Goal: Task Accomplishment & Management: Use online tool/utility

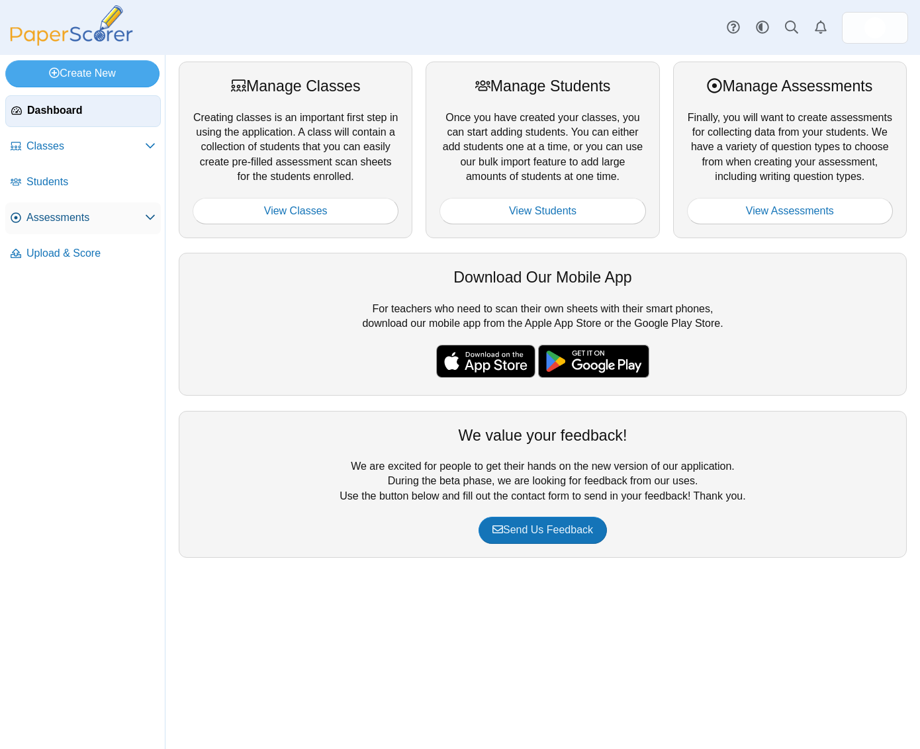
click at [114, 215] on span "Assessments" at bounding box center [85, 217] width 118 height 15
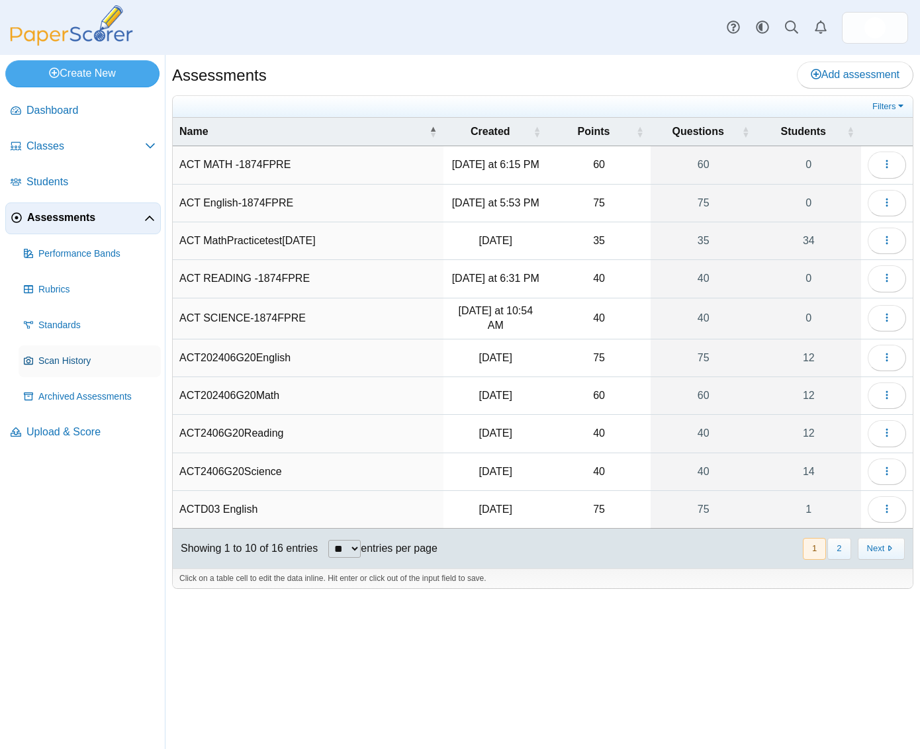
click at [60, 363] on span "Scan History" at bounding box center [96, 361] width 117 height 13
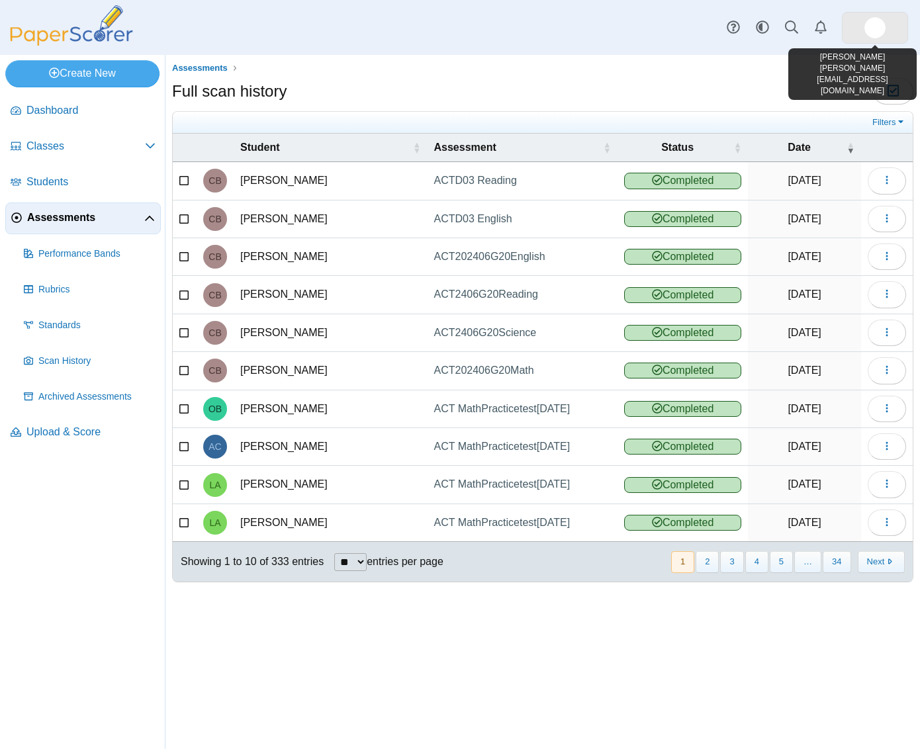
click at [871, 35] on img at bounding box center [874, 27] width 21 height 21
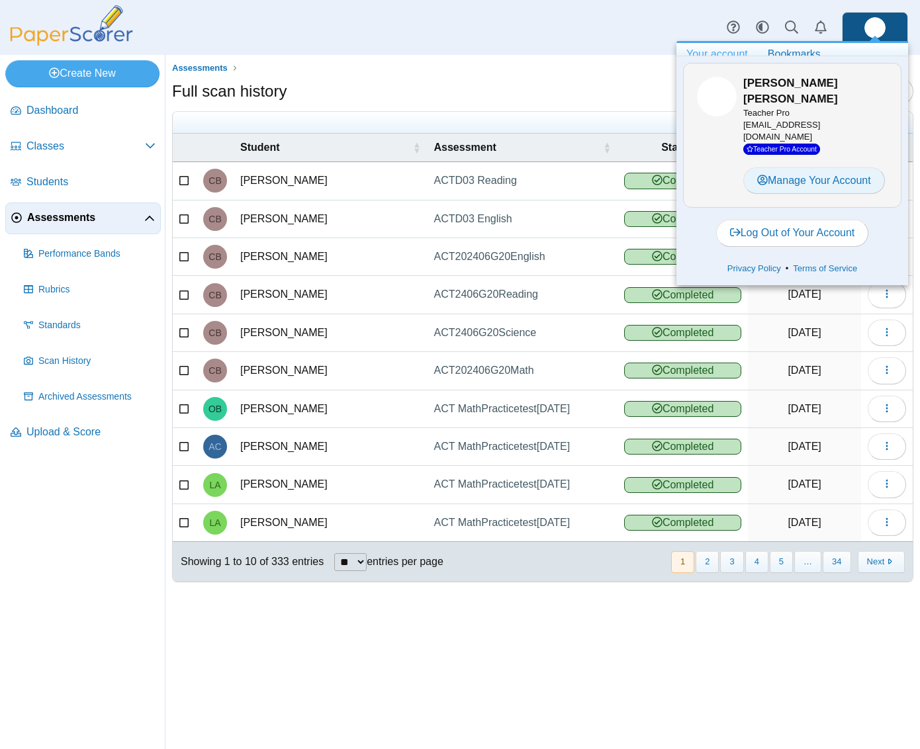
click at [835, 167] on link "Manage Your Account" at bounding box center [814, 180] width 142 height 26
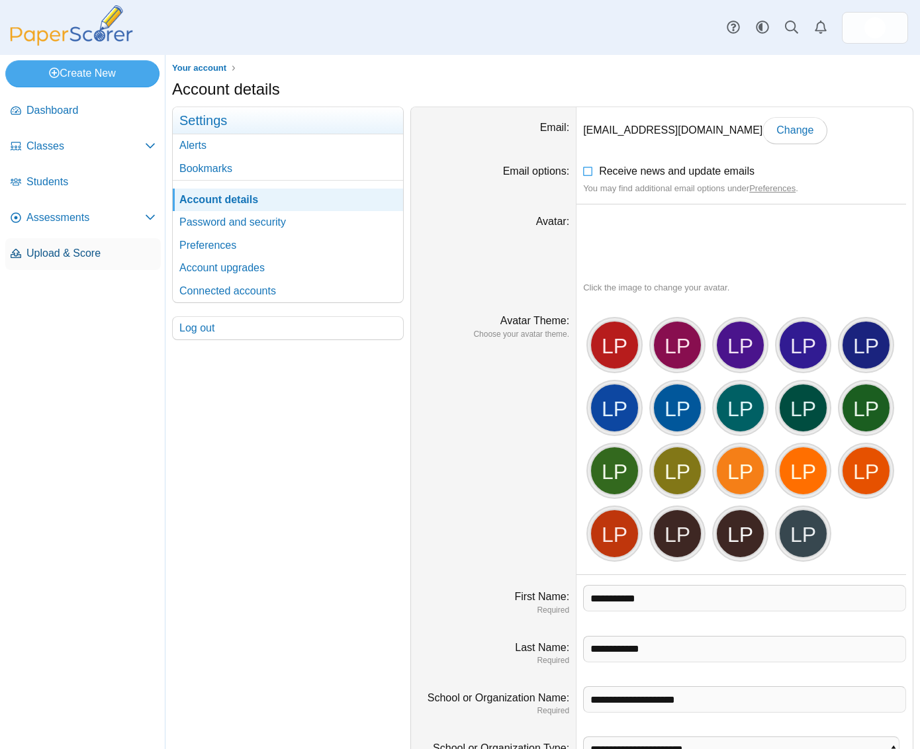
click at [87, 256] on span "Upload & Score" at bounding box center [90, 253] width 129 height 15
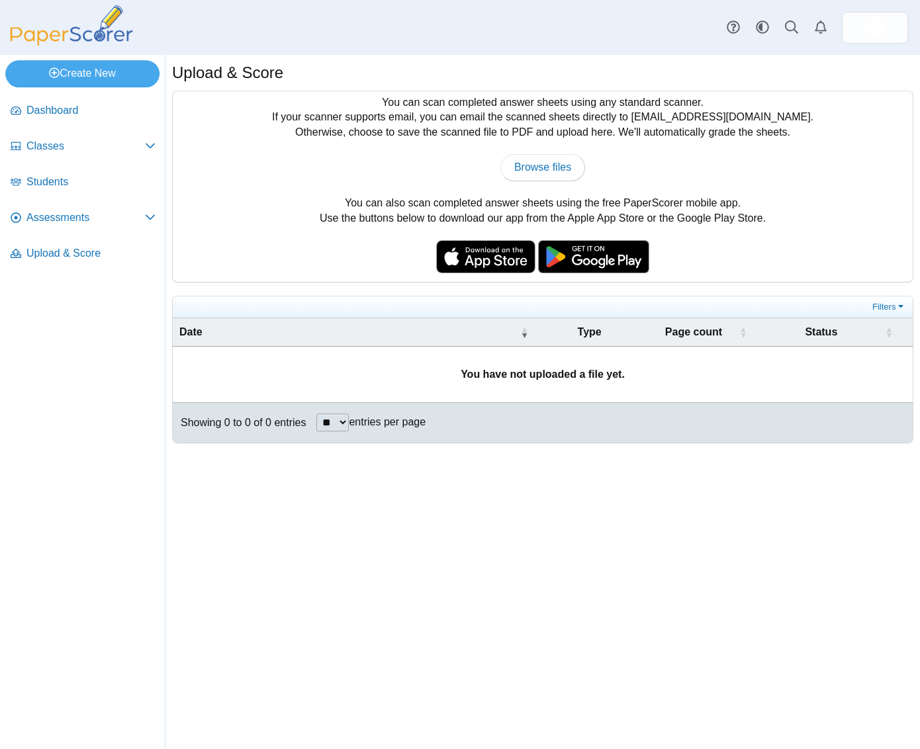
click at [464, 257] on img at bounding box center [485, 256] width 99 height 33
click at [94, 249] on span "Upload & Score" at bounding box center [90, 253] width 129 height 15
click at [540, 161] on span "Browse files" at bounding box center [542, 166] width 57 height 11
click at [558, 169] on span "Browse files" at bounding box center [542, 166] width 57 height 11
type input "**********"
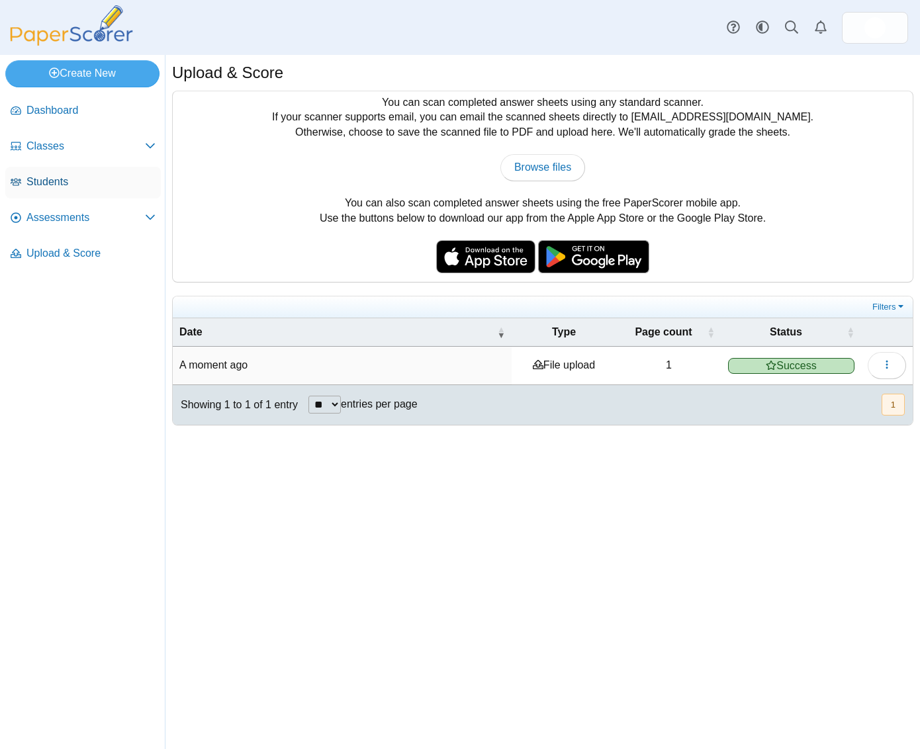
click at [102, 183] on span "Students" at bounding box center [90, 182] width 129 height 15
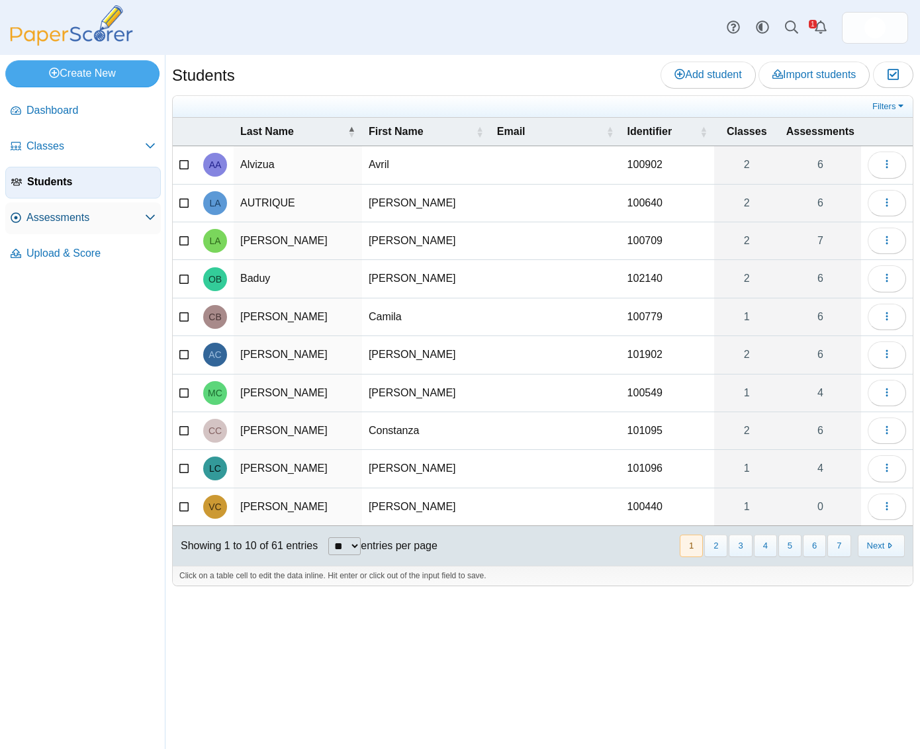
click at [87, 214] on span "Assessments" at bounding box center [85, 217] width 118 height 15
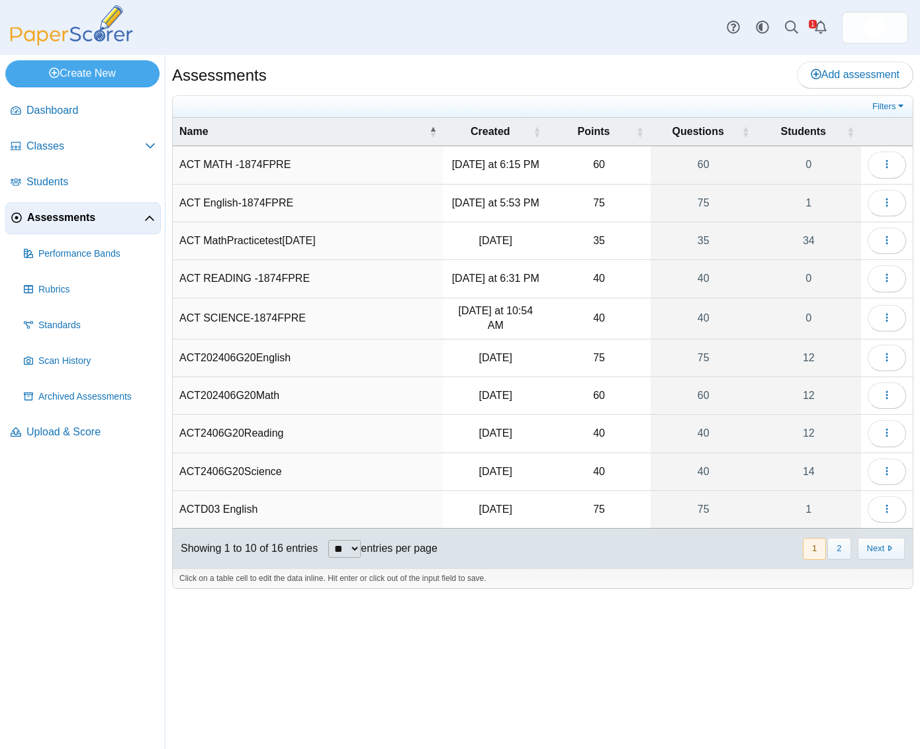
click at [290, 212] on td "ACT English-1874FPRE" at bounding box center [308, 204] width 271 height 38
drag, startPoint x: 792, startPoint y: 209, endPoint x: 787, endPoint y: 217, distance: 9.5
click at [792, 210] on link "1" at bounding box center [808, 203] width 105 height 37
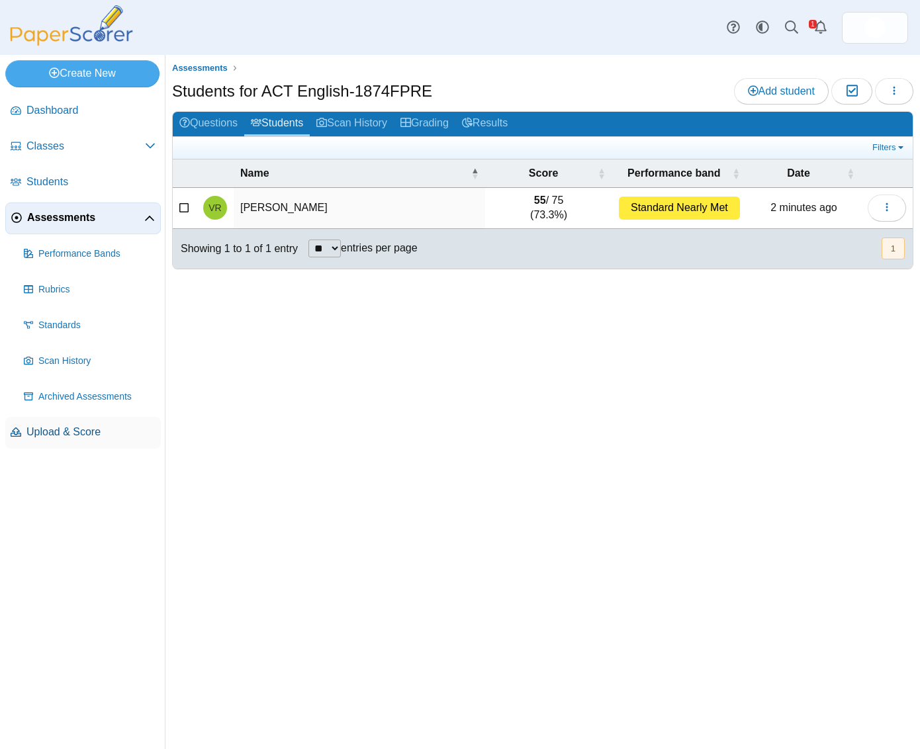
click at [93, 437] on span "Upload & Score" at bounding box center [90, 432] width 129 height 15
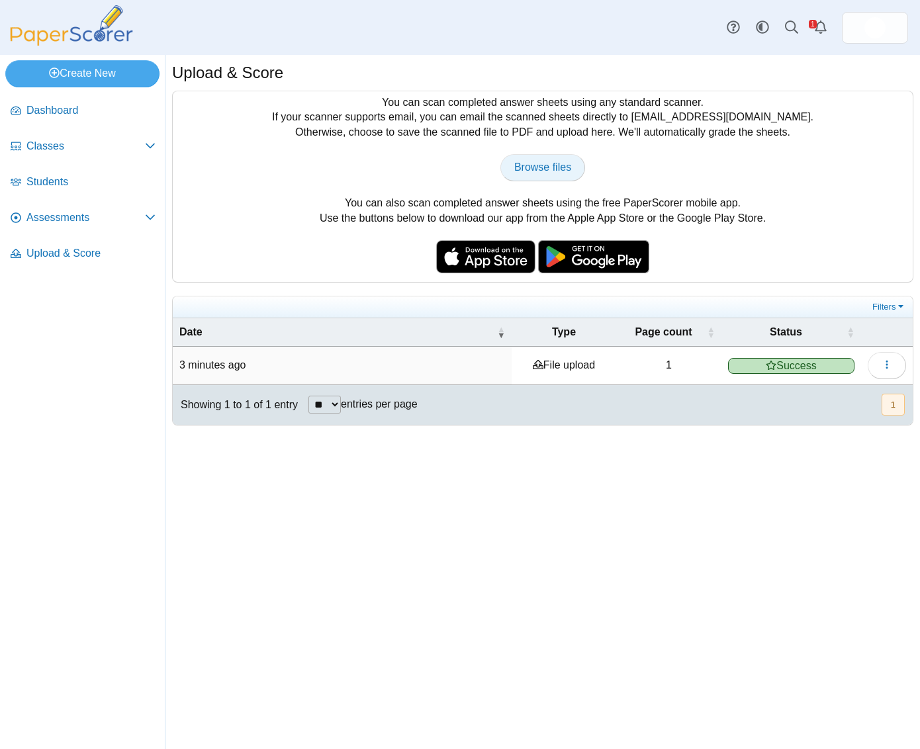
click at [533, 171] on span "Browse files" at bounding box center [542, 166] width 57 height 11
type input "**********"
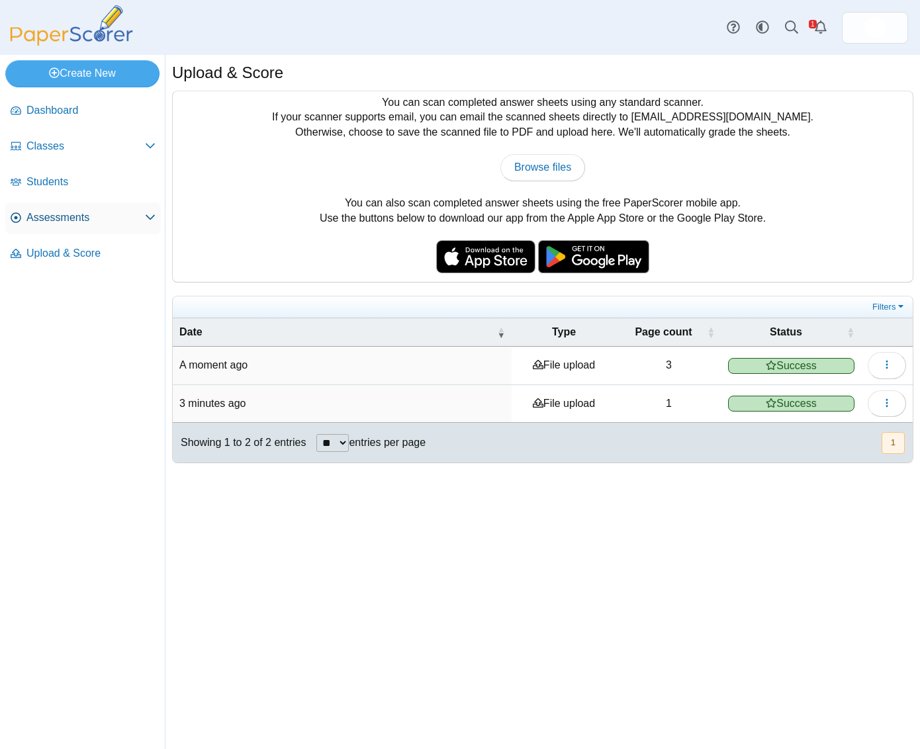
click at [109, 230] on link "Assessments" at bounding box center [82, 218] width 155 height 32
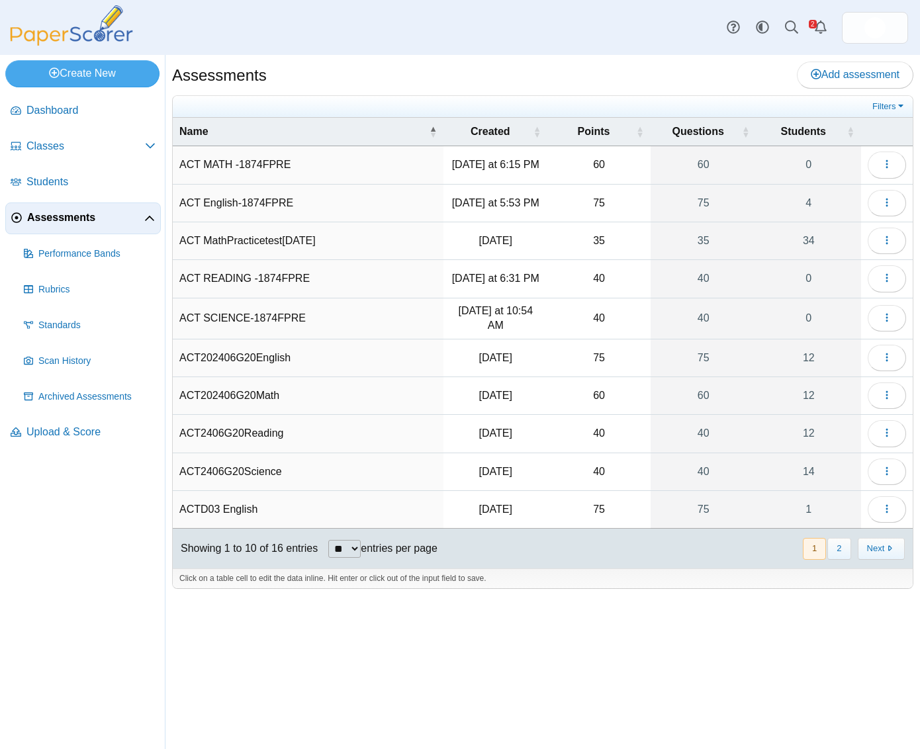
click at [263, 203] on td "ACT English-1874FPRE" at bounding box center [308, 204] width 271 height 38
click at [885, 205] on icon "button" at bounding box center [886, 202] width 11 height 11
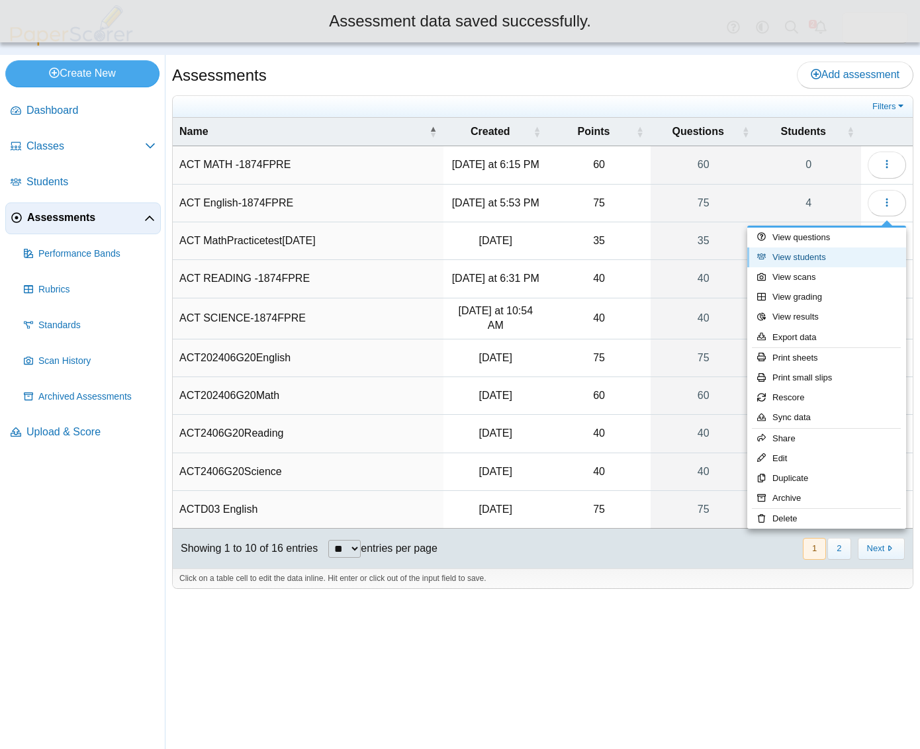
click at [851, 250] on link "View students" at bounding box center [826, 257] width 159 height 20
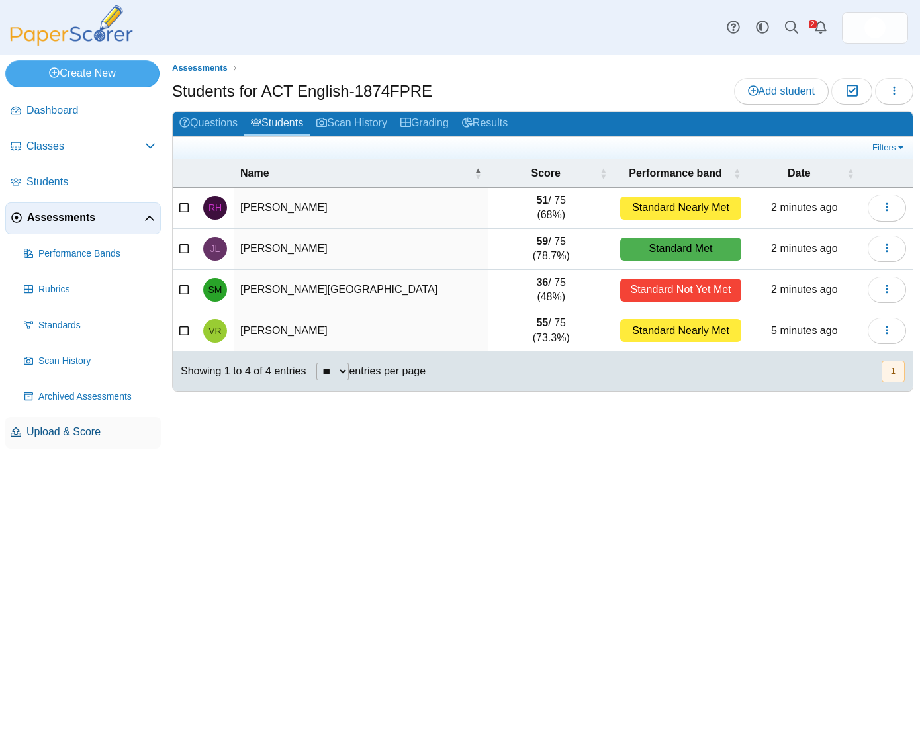
click at [54, 433] on span "Upload & Score" at bounding box center [90, 432] width 129 height 15
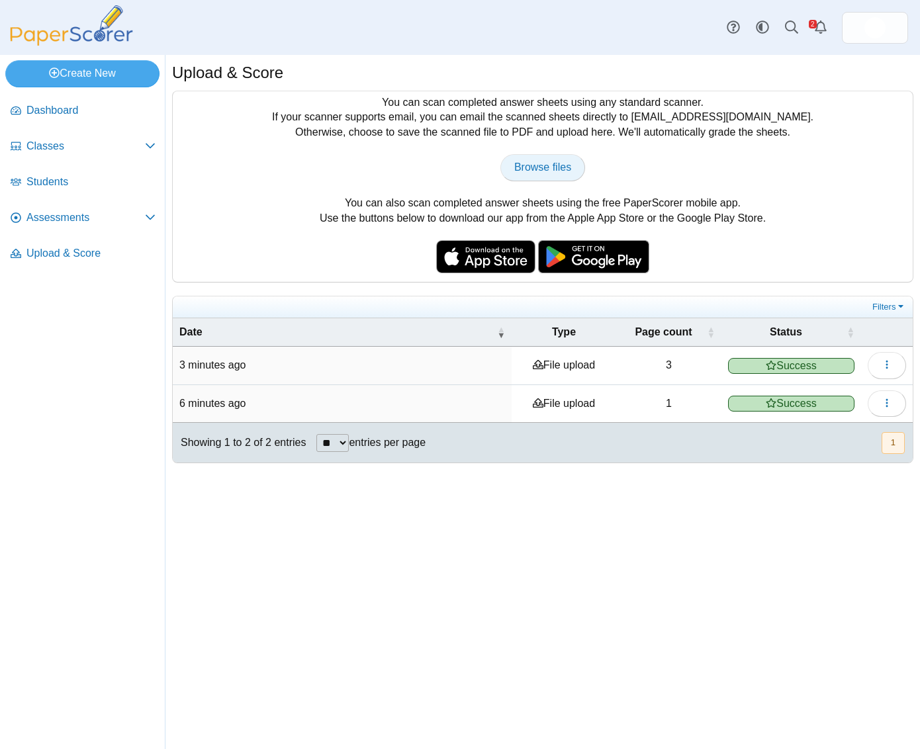
click at [546, 167] on span "Browse files" at bounding box center [542, 166] width 57 height 11
type input "**********"
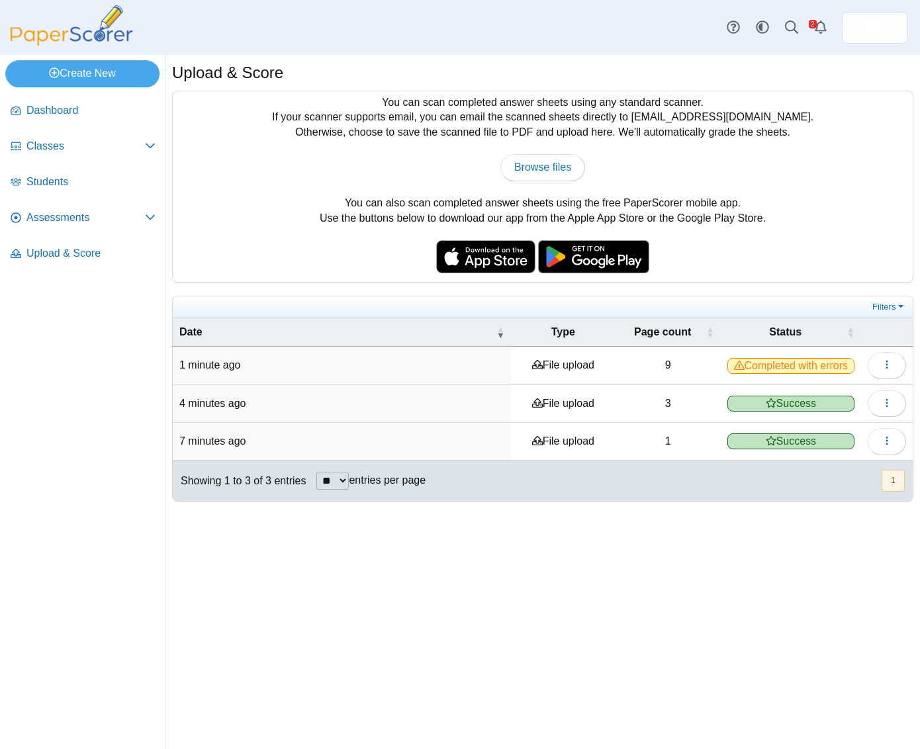
click at [800, 371] on span "Completed with errors" at bounding box center [790, 366] width 127 height 16
click at [888, 366] on icon "button" at bounding box center [886, 364] width 11 height 11
click at [847, 390] on link "View scanned pages" at bounding box center [826, 396] width 159 height 20
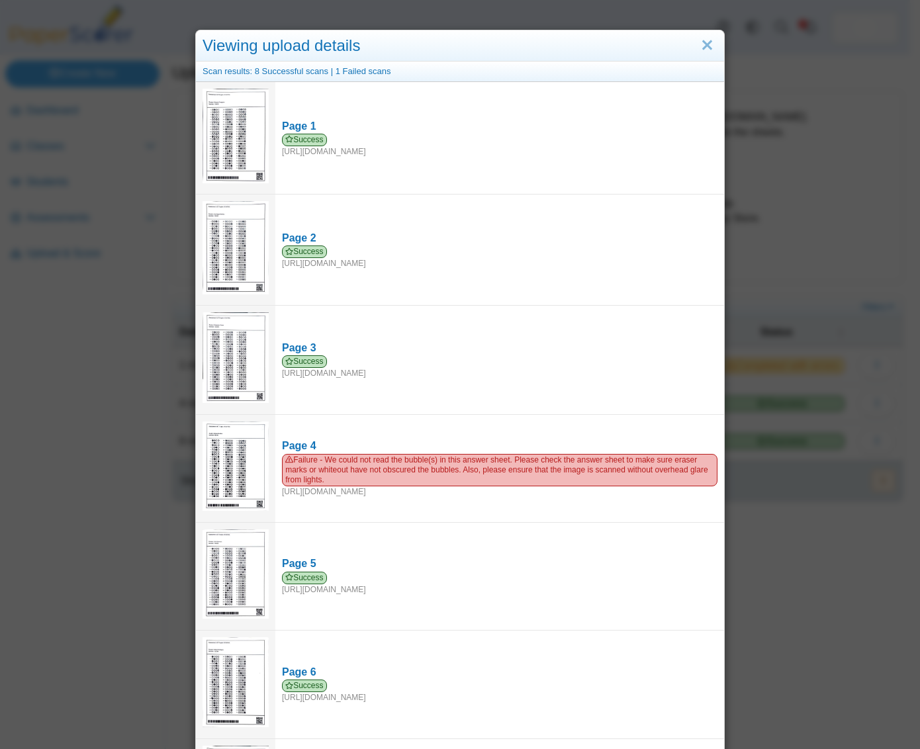
scroll to position [1, 0]
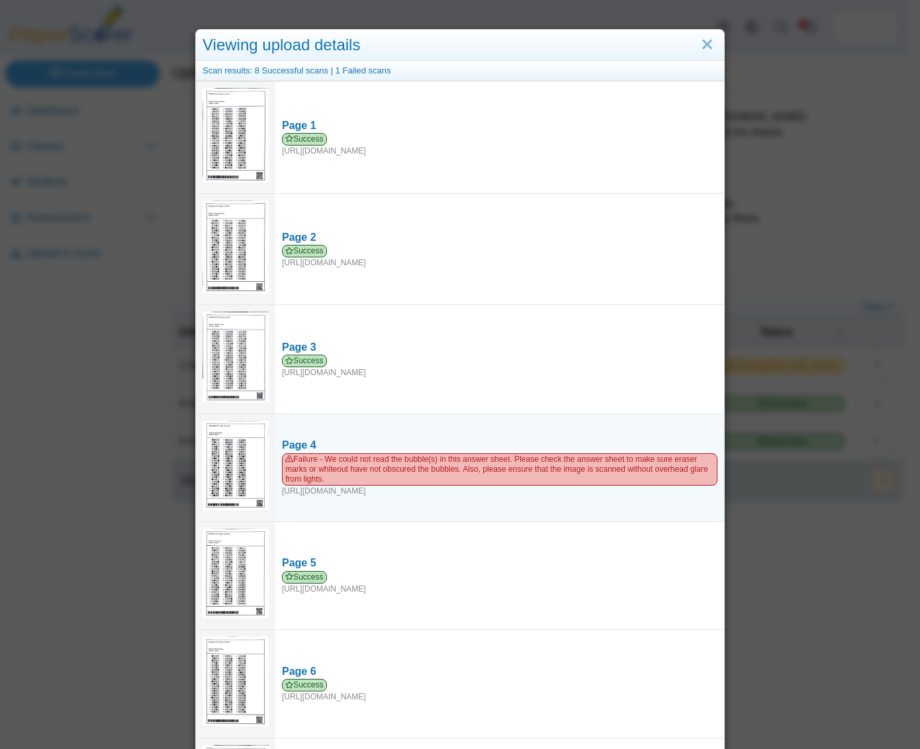
click at [232, 456] on img at bounding box center [235, 466] width 66 height 90
click at [233, 455] on img at bounding box center [235, 466] width 66 height 90
click at [232, 455] on img at bounding box center [235, 466] width 66 height 90
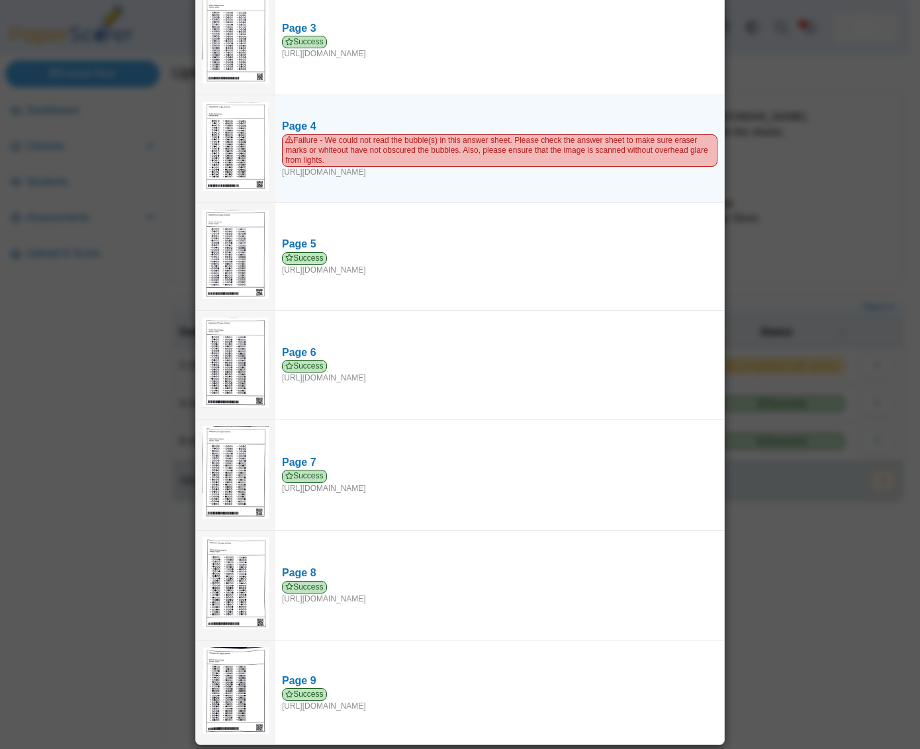
scroll to position [0, 0]
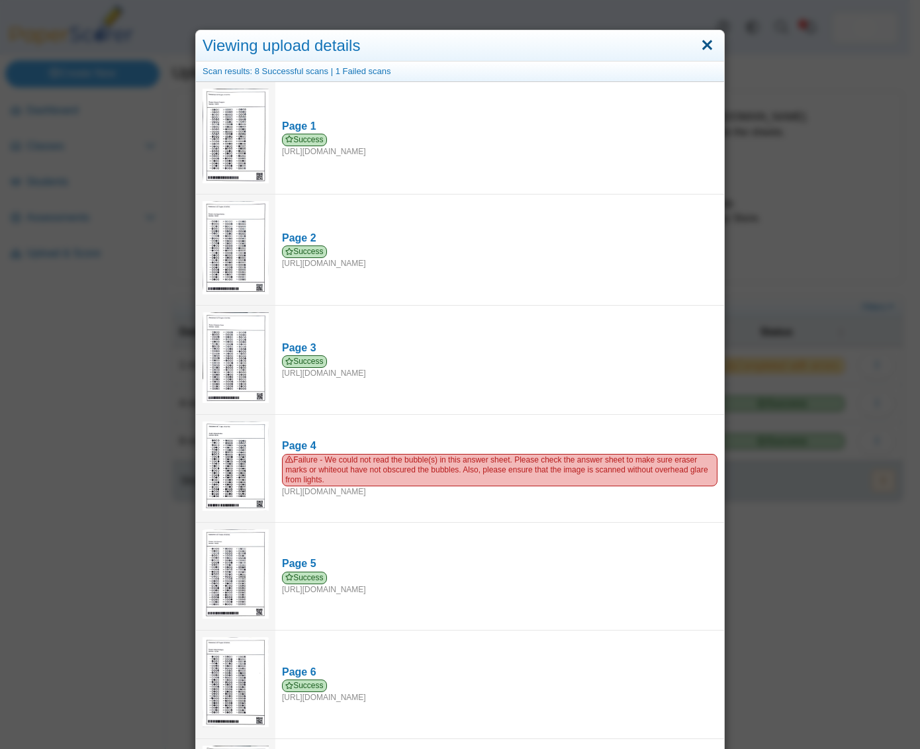
drag, startPoint x: 704, startPoint y: 48, endPoint x: 697, endPoint y: 48, distance: 7.3
click at [703, 48] on link "Close" at bounding box center [707, 45] width 21 height 22
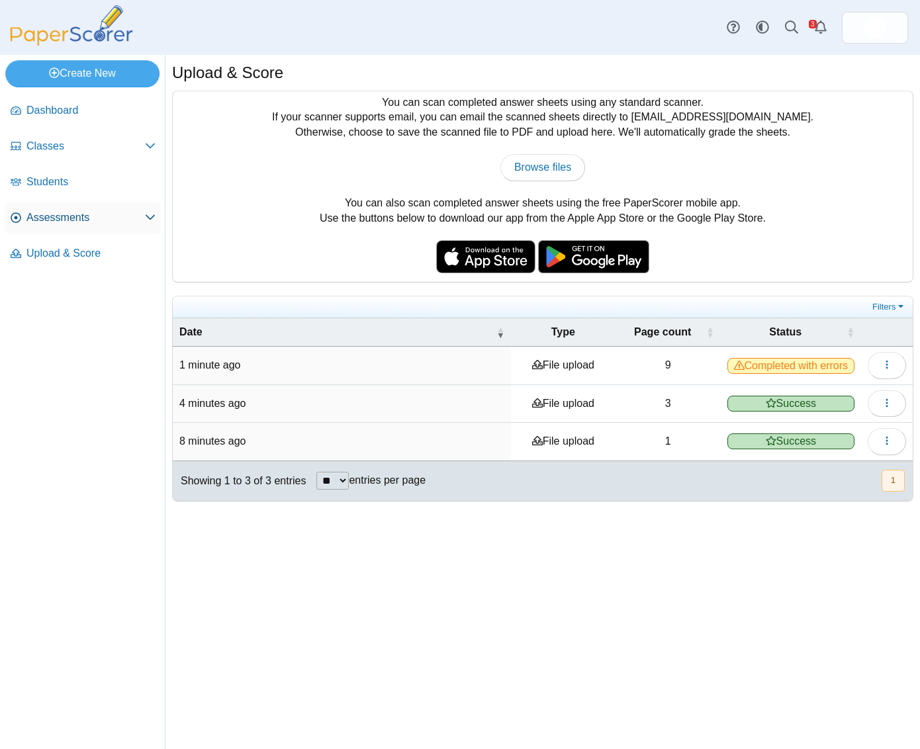
click at [83, 212] on span "Assessments" at bounding box center [85, 217] width 118 height 15
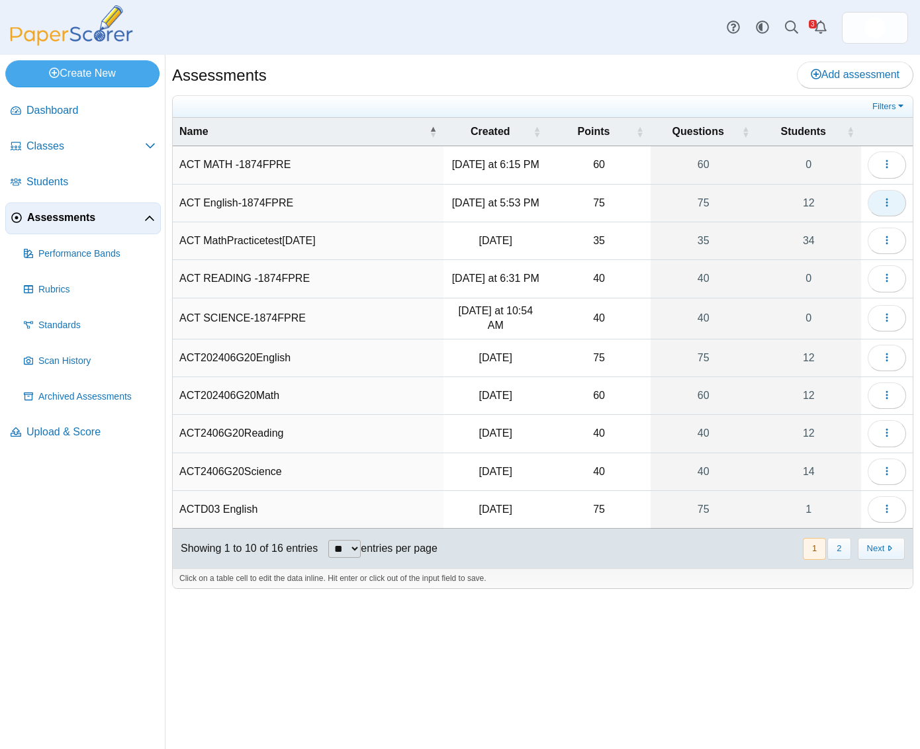
click at [880, 209] on button "button" at bounding box center [886, 203] width 38 height 26
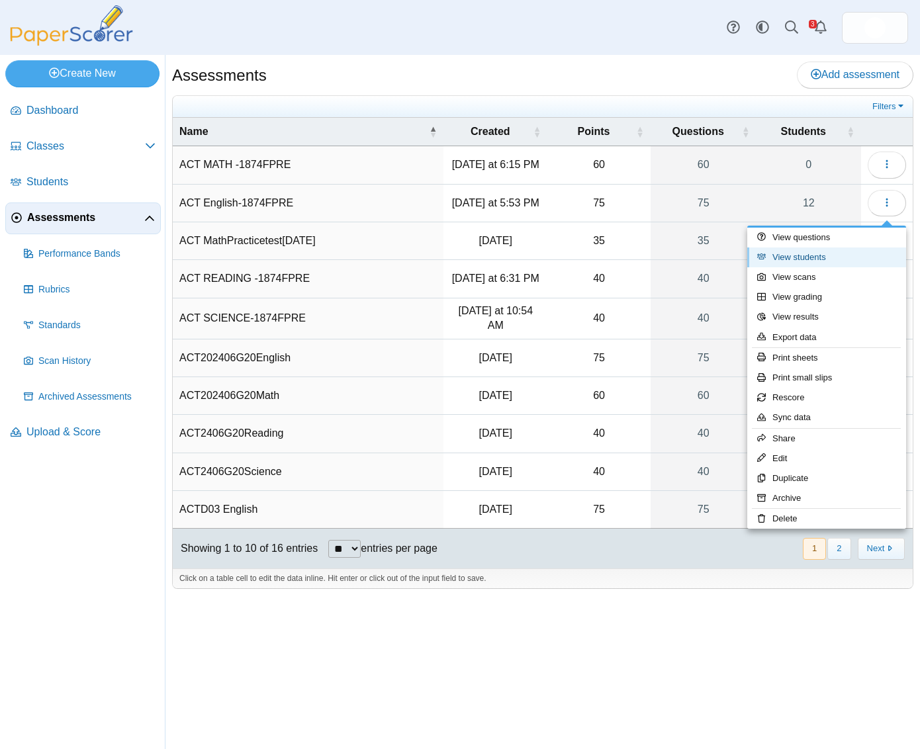
click at [837, 253] on link "View students" at bounding box center [826, 257] width 159 height 20
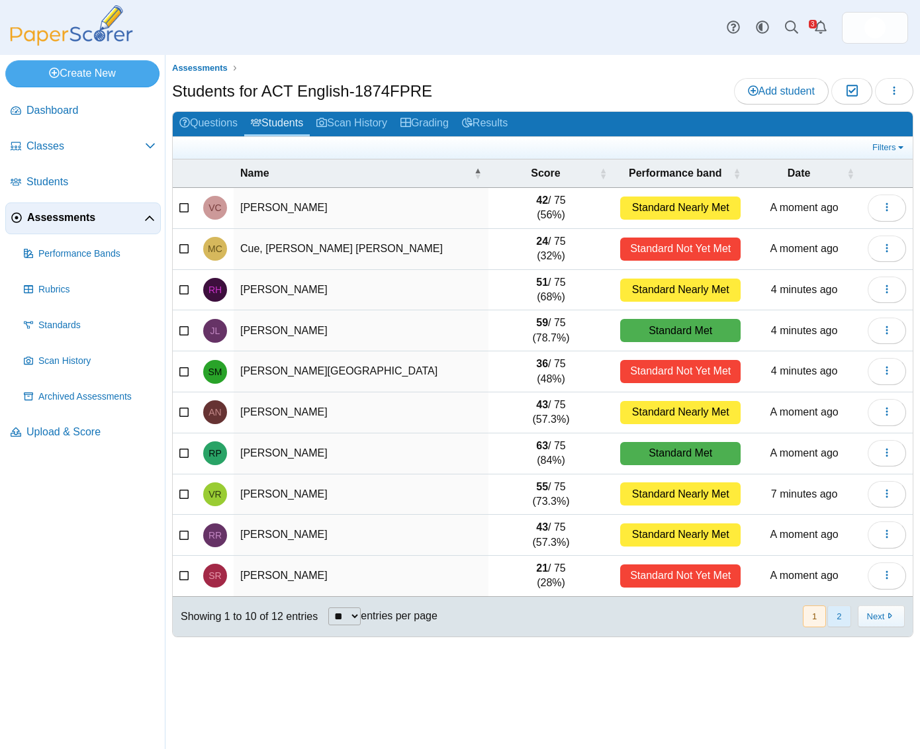
click at [836, 621] on button "2" at bounding box center [838, 616] width 23 height 22
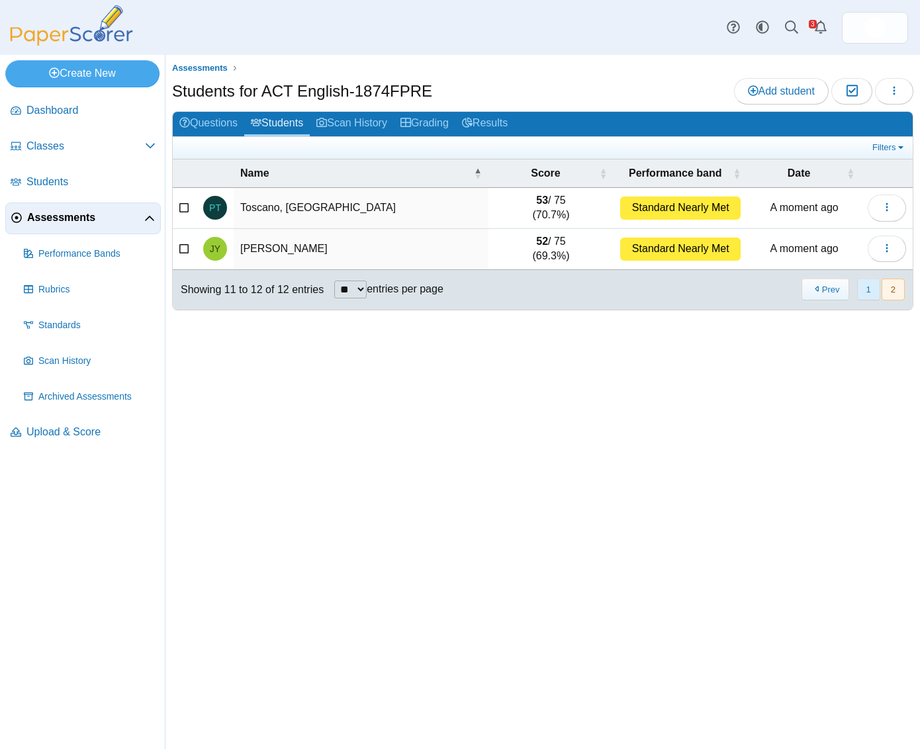
click at [865, 292] on button "1" at bounding box center [868, 289] width 23 height 22
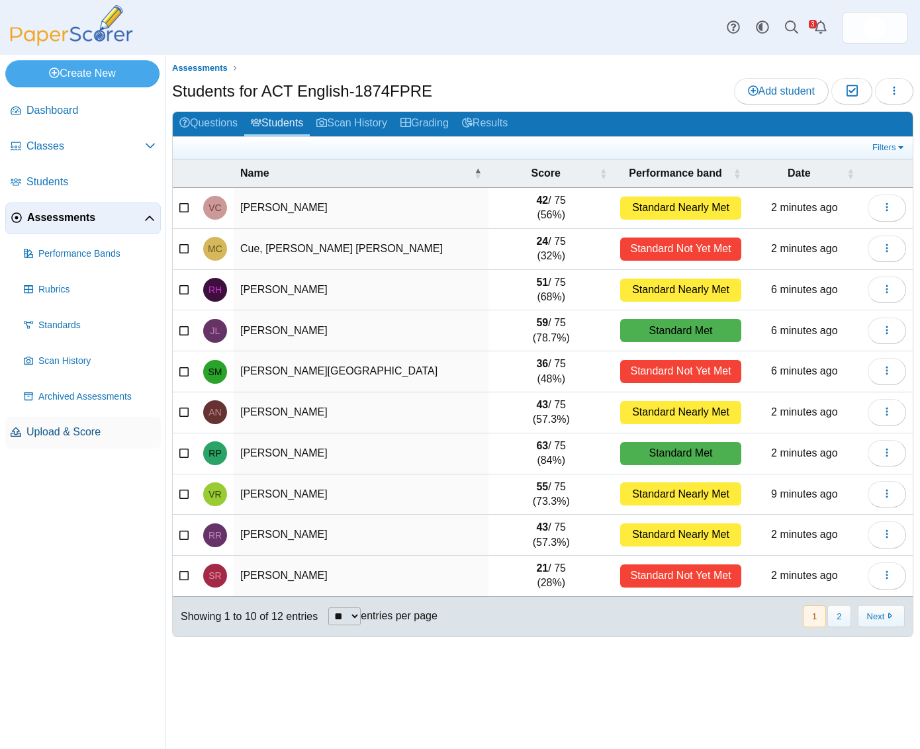
click at [114, 429] on span "Upload & Score" at bounding box center [90, 432] width 129 height 15
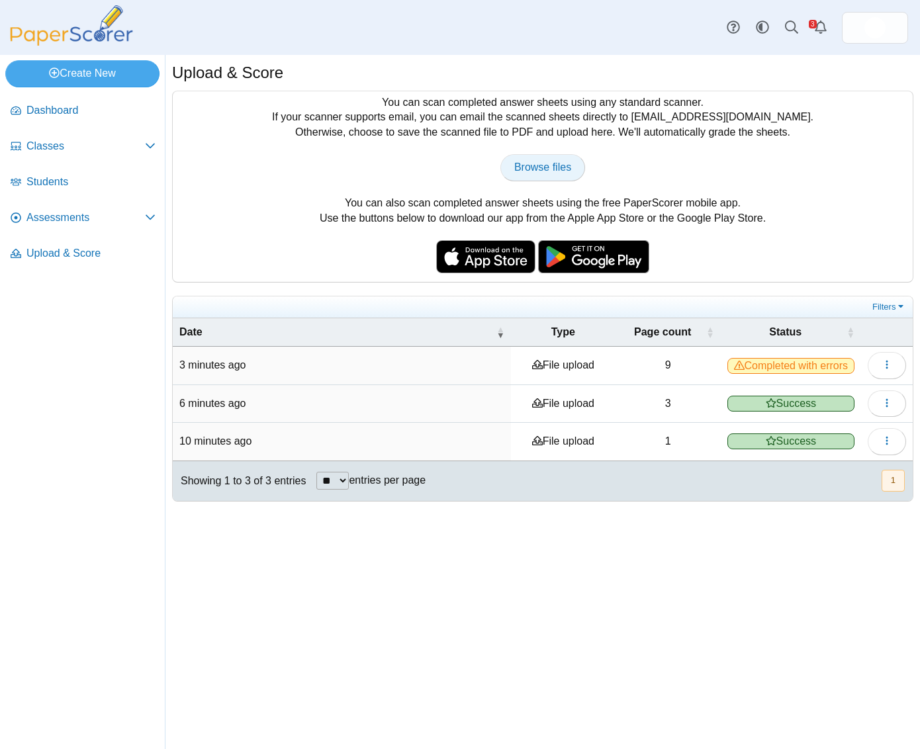
click at [576, 173] on link "Browse files" at bounding box center [542, 167] width 85 height 26
type input "**********"
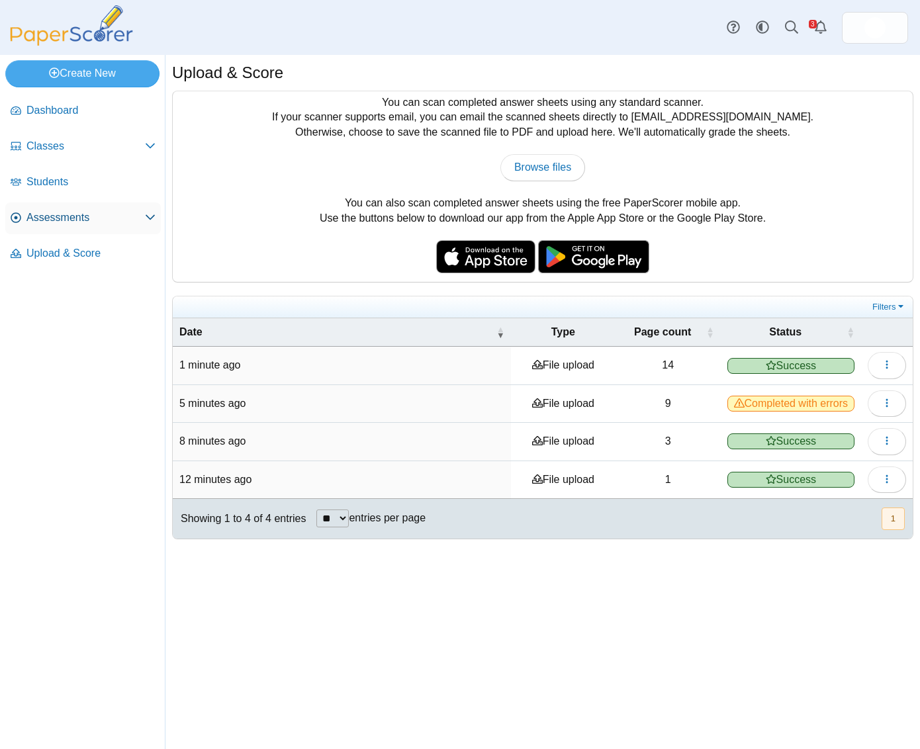
click at [126, 220] on span "Assessments" at bounding box center [85, 217] width 118 height 15
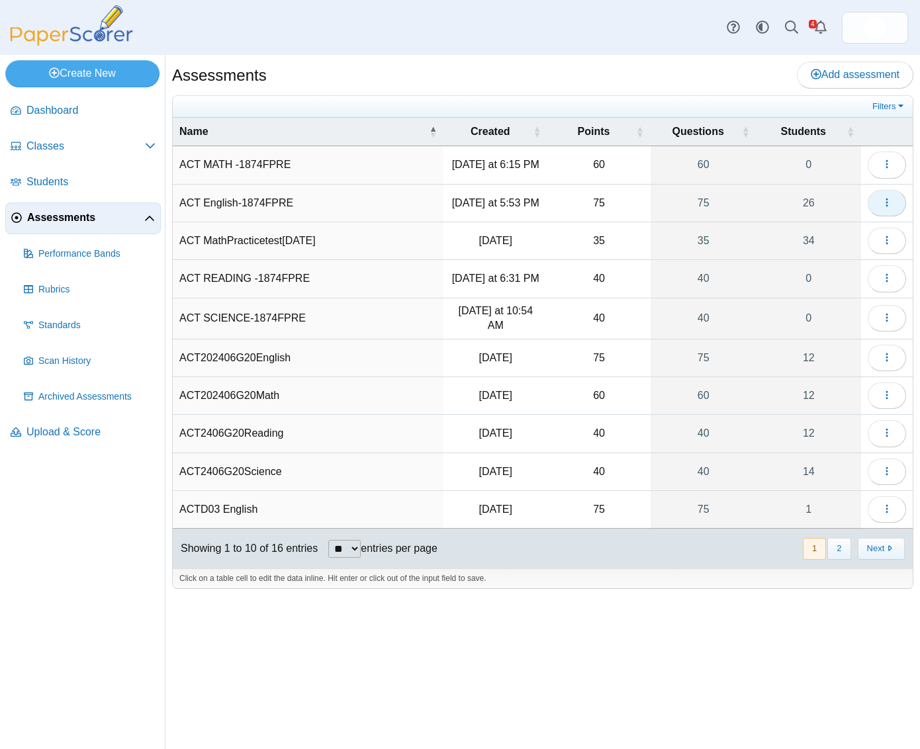
click at [890, 208] on icon "button" at bounding box center [886, 202] width 11 height 11
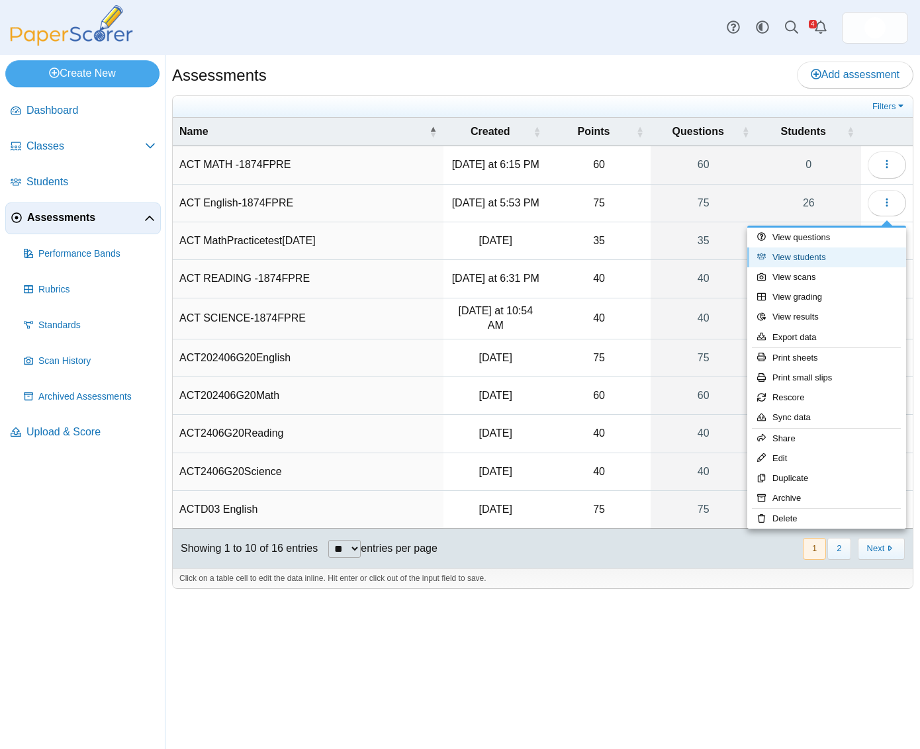
click at [788, 258] on link "View students" at bounding box center [826, 257] width 159 height 20
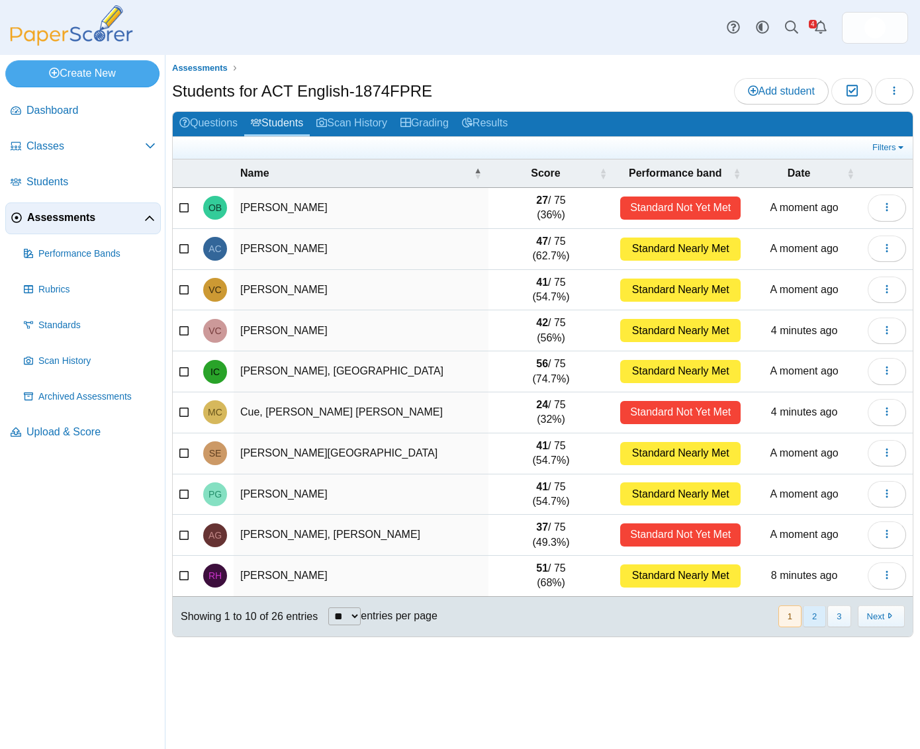
click at [811, 621] on button "2" at bounding box center [813, 616] width 23 height 22
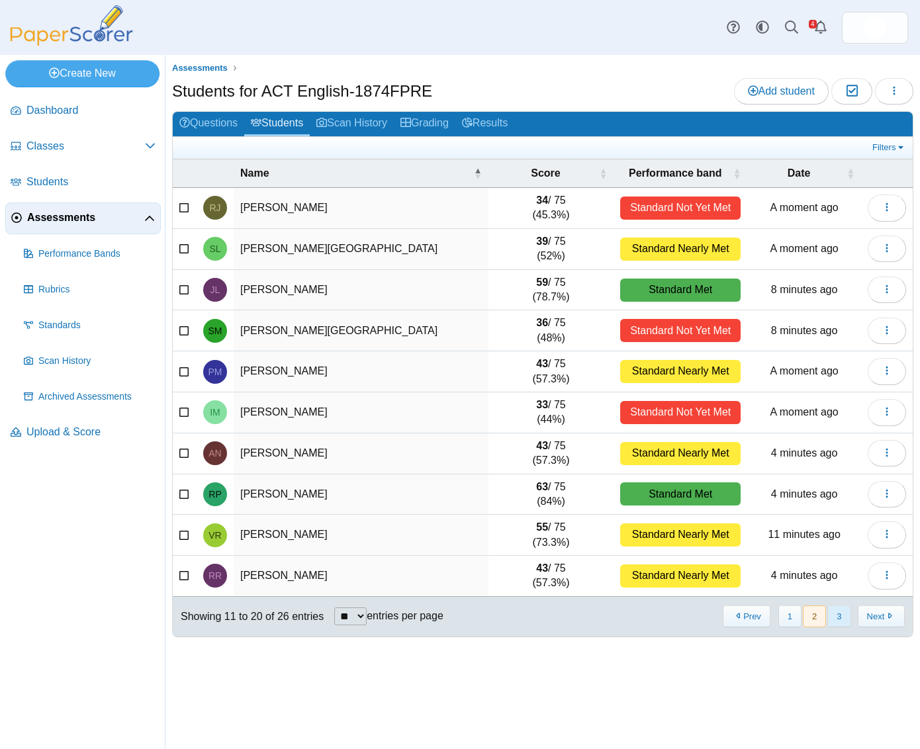
click at [837, 620] on button "3" at bounding box center [838, 616] width 23 height 22
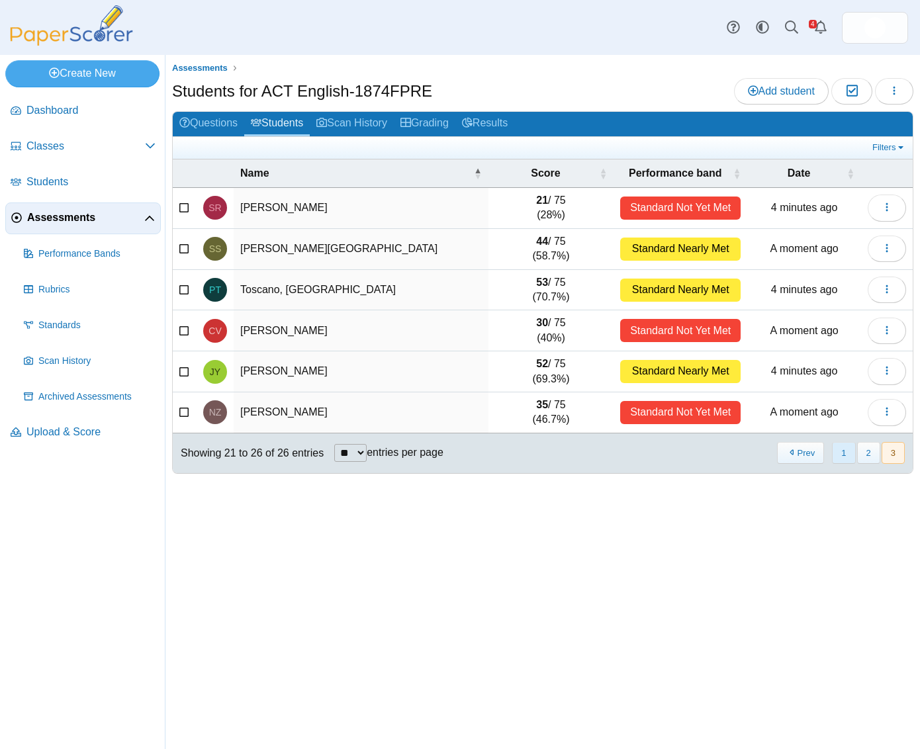
click at [849, 451] on button "1" at bounding box center [843, 453] width 23 height 22
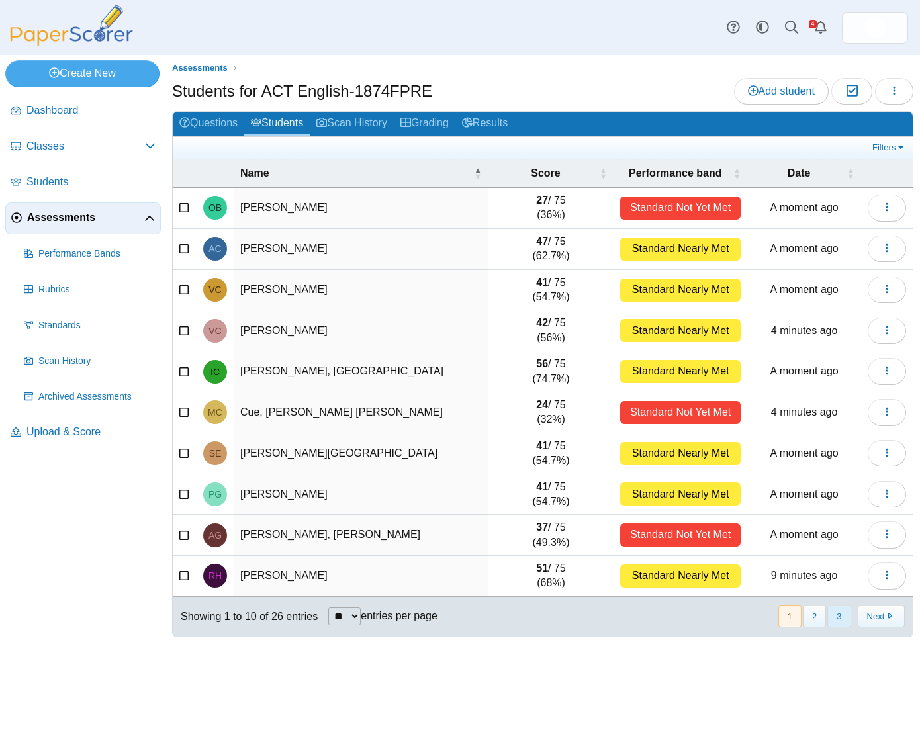
click at [830, 623] on button "3" at bounding box center [838, 616] width 23 height 22
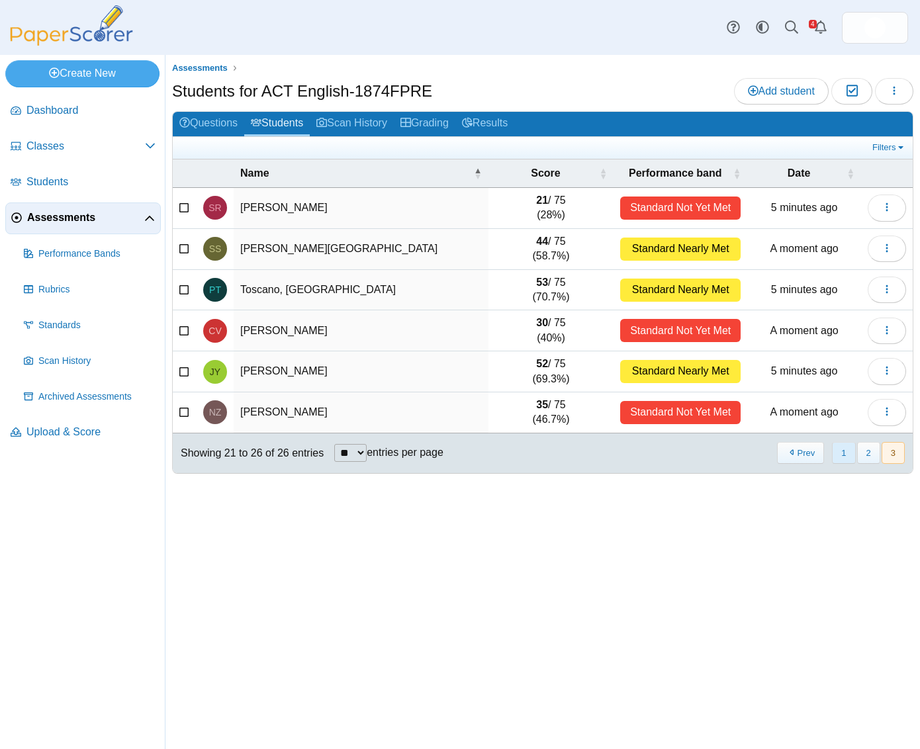
click at [837, 458] on button "1" at bounding box center [843, 453] width 23 height 22
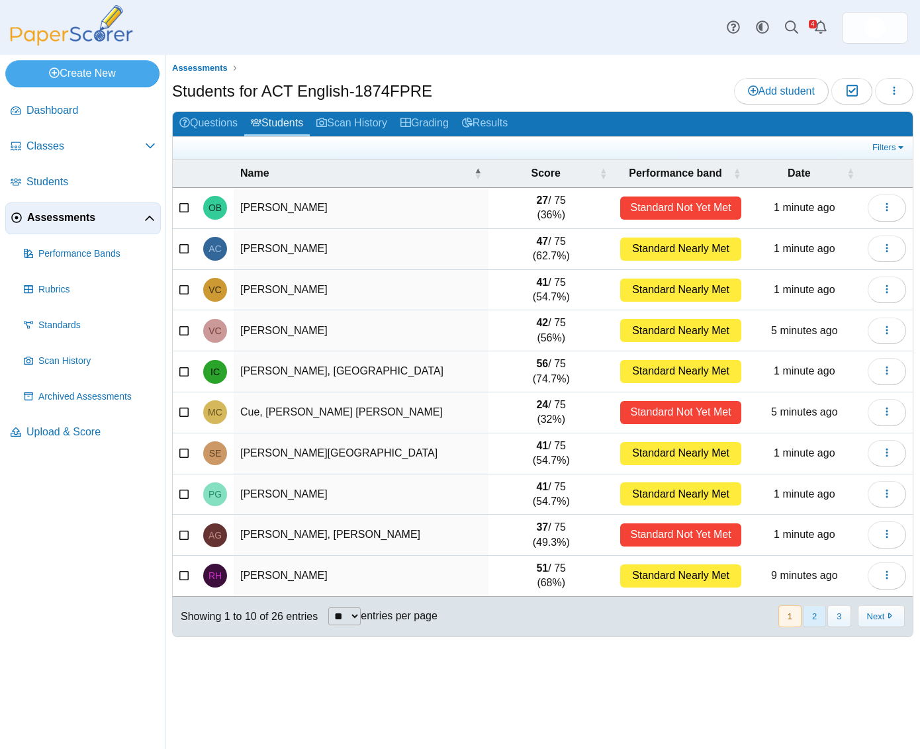
click at [817, 621] on button "2" at bounding box center [813, 616] width 23 height 22
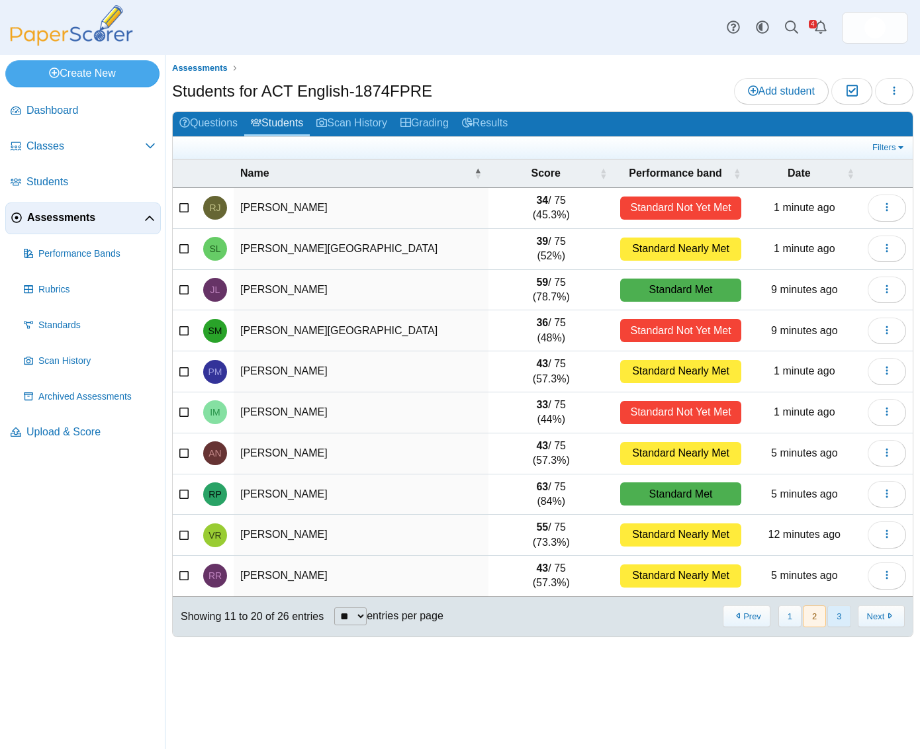
click at [832, 621] on button "3" at bounding box center [838, 616] width 23 height 22
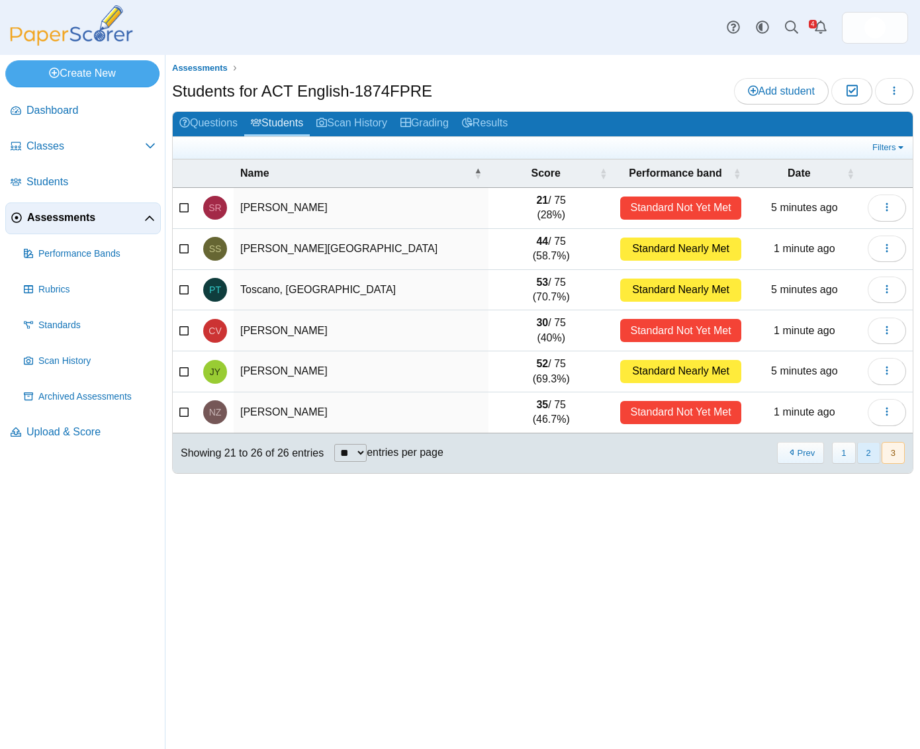
click at [869, 458] on button "2" at bounding box center [868, 453] width 23 height 22
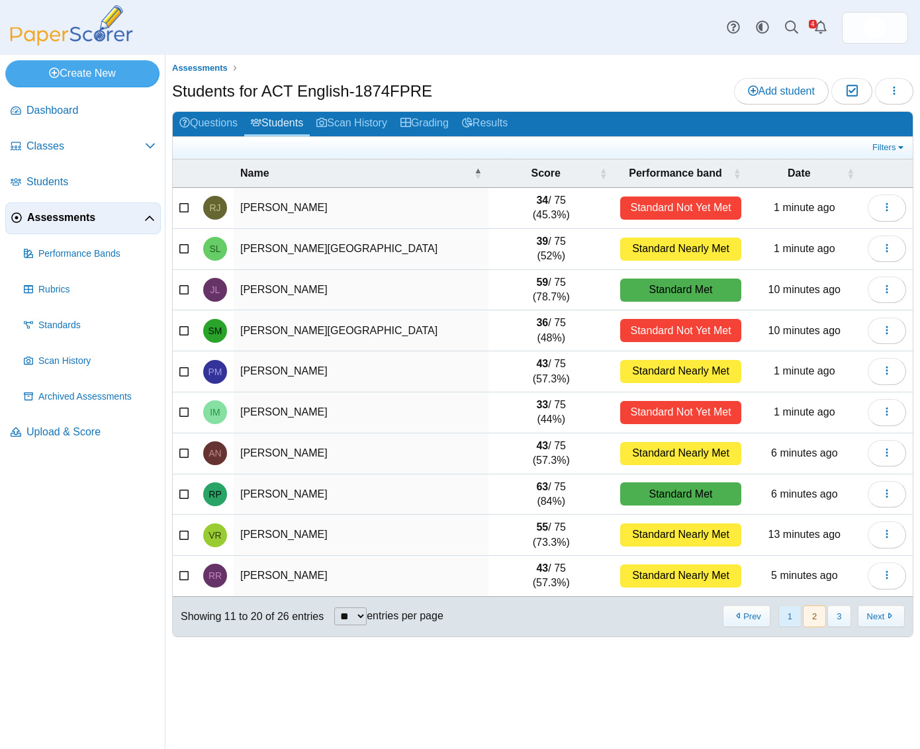
click at [789, 624] on button "1" at bounding box center [789, 616] width 23 height 22
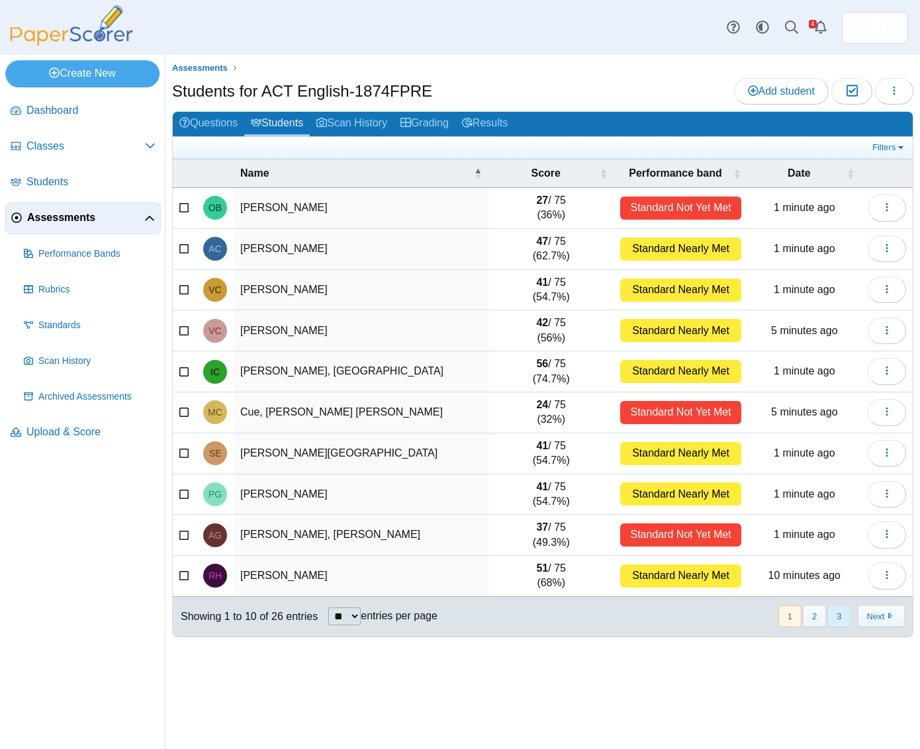
click at [841, 627] on button "3" at bounding box center [838, 616] width 23 height 22
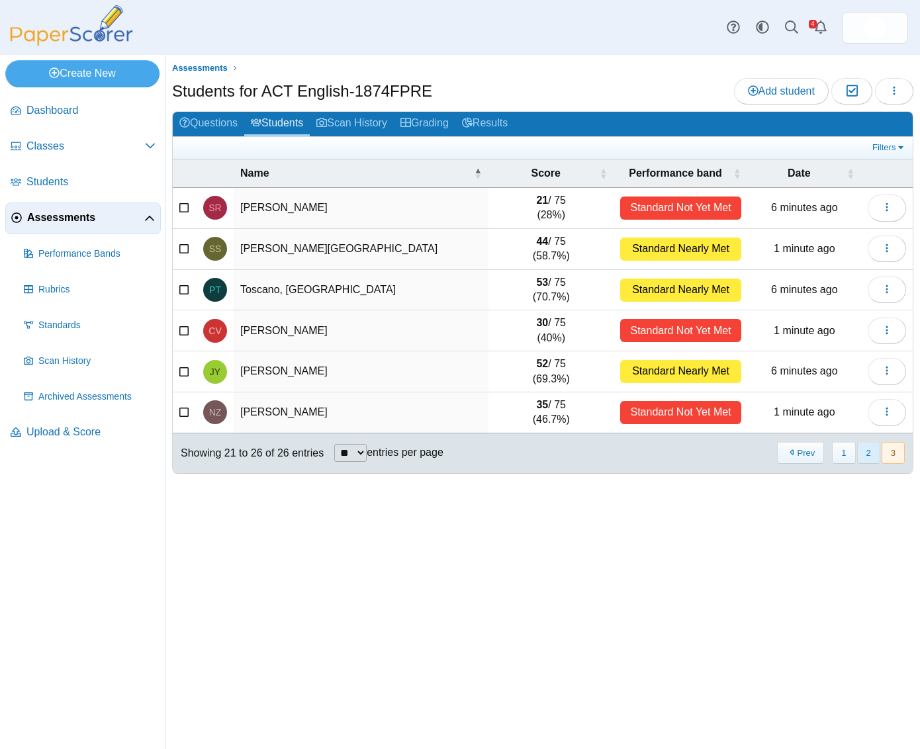
click at [871, 456] on button "2" at bounding box center [868, 453] width 23 height 22
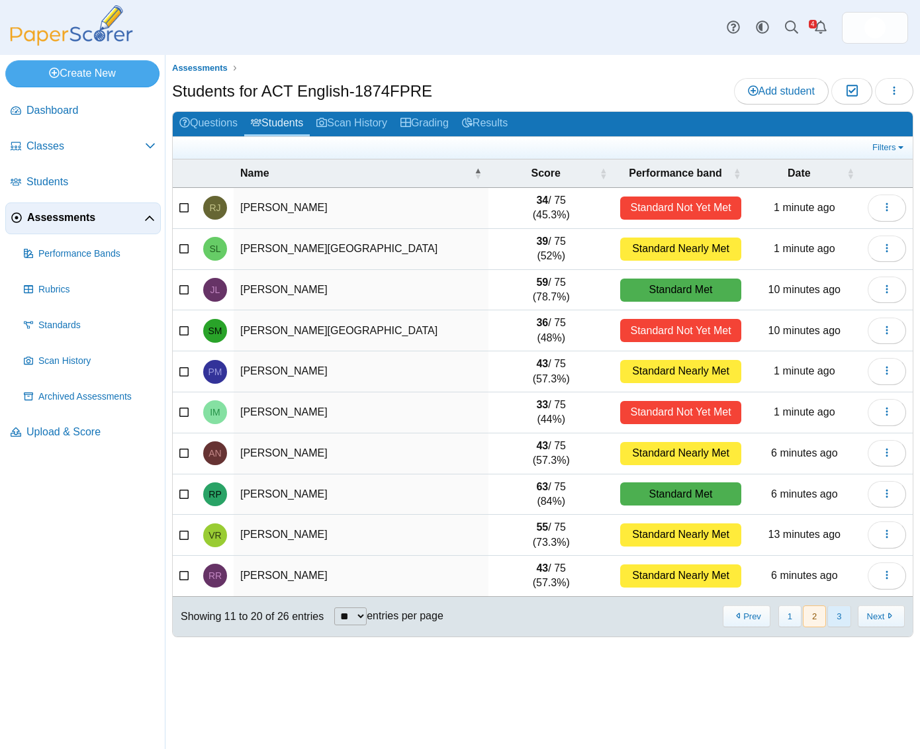
click at [835, 622] on button "3" at bounding box center [838, 616] width 23 height 22
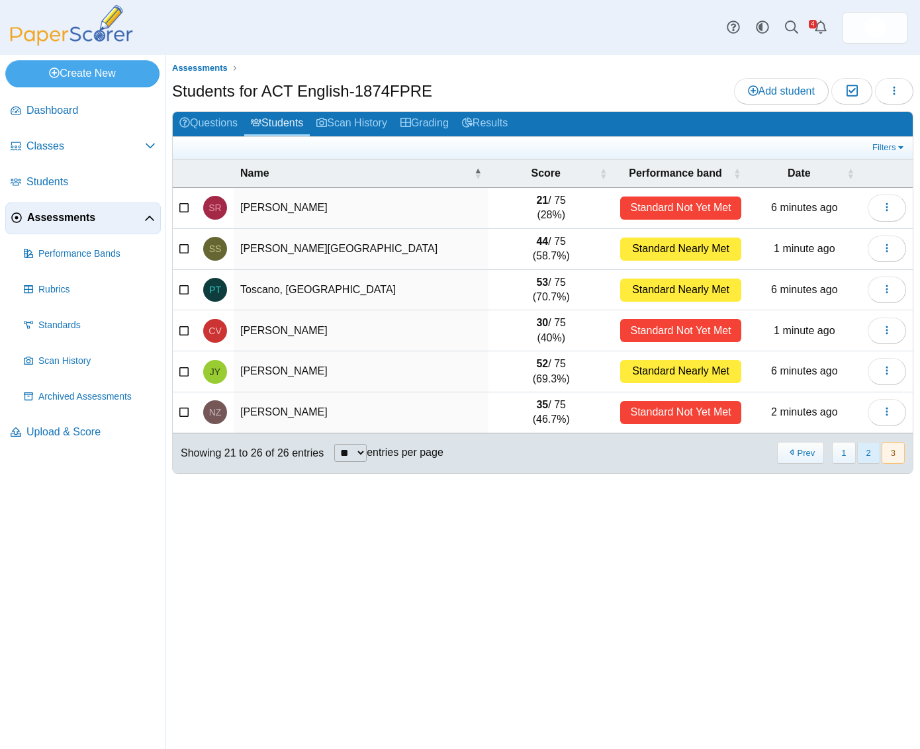
click at [861, 453] on button "2" at bounding box center [868, 453] width 23 height 22
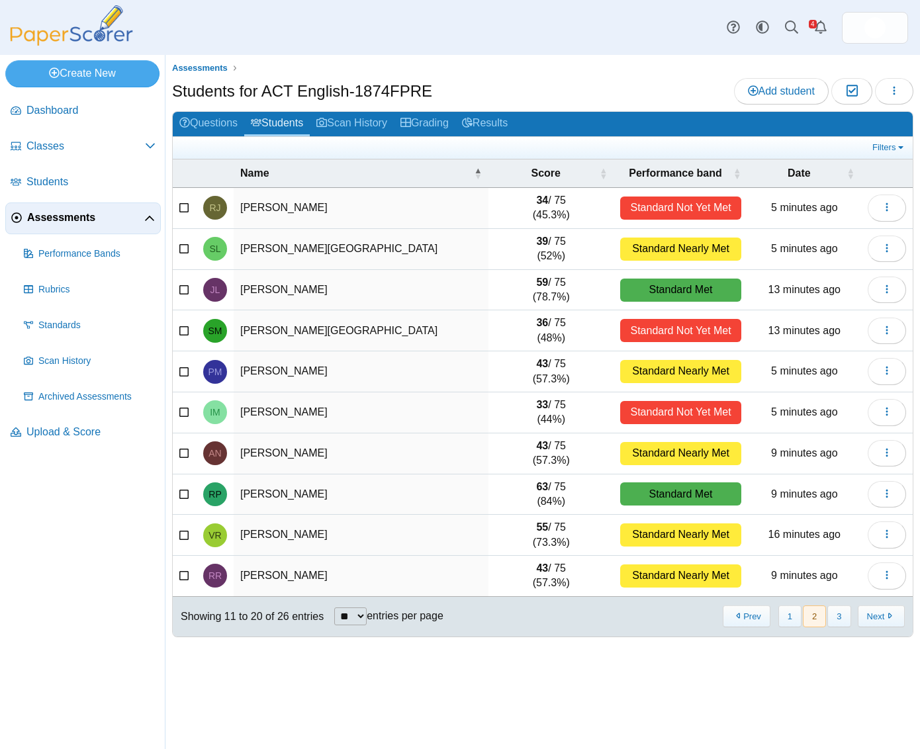
click at [849, 527] on td "16 minutes ago" at bounding box center [804, 535] width 113 height 41
click at [61, 435] on span "Upload & Score" at bounding box center [90, 432] width 129 height 15
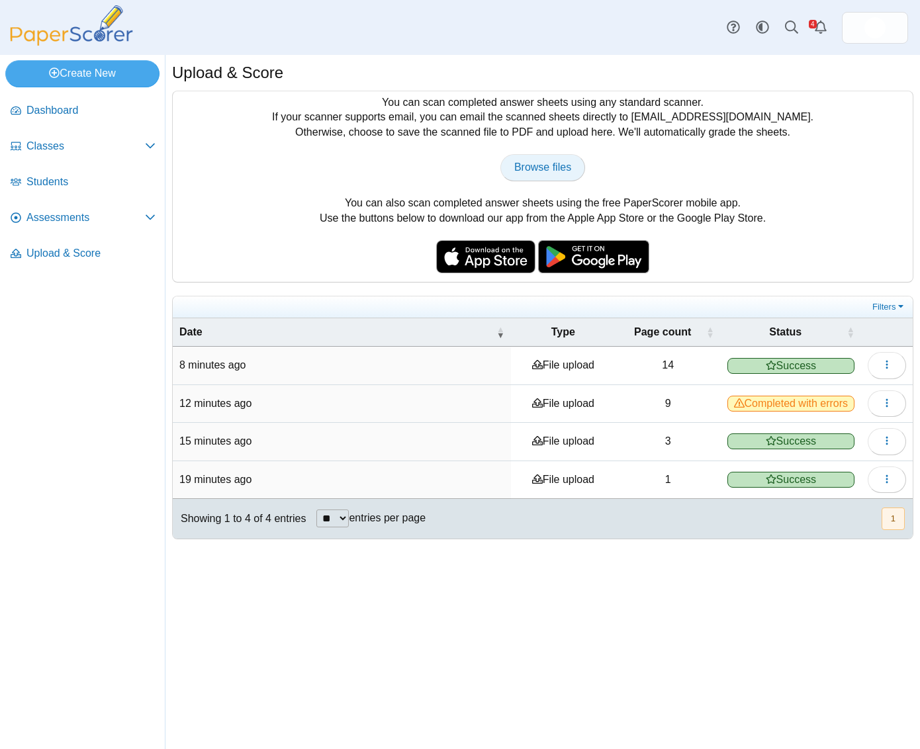
click at [539, 160] on link "Browse files" at bounding box center [542, 167] width 85 height 26
type input "**********"
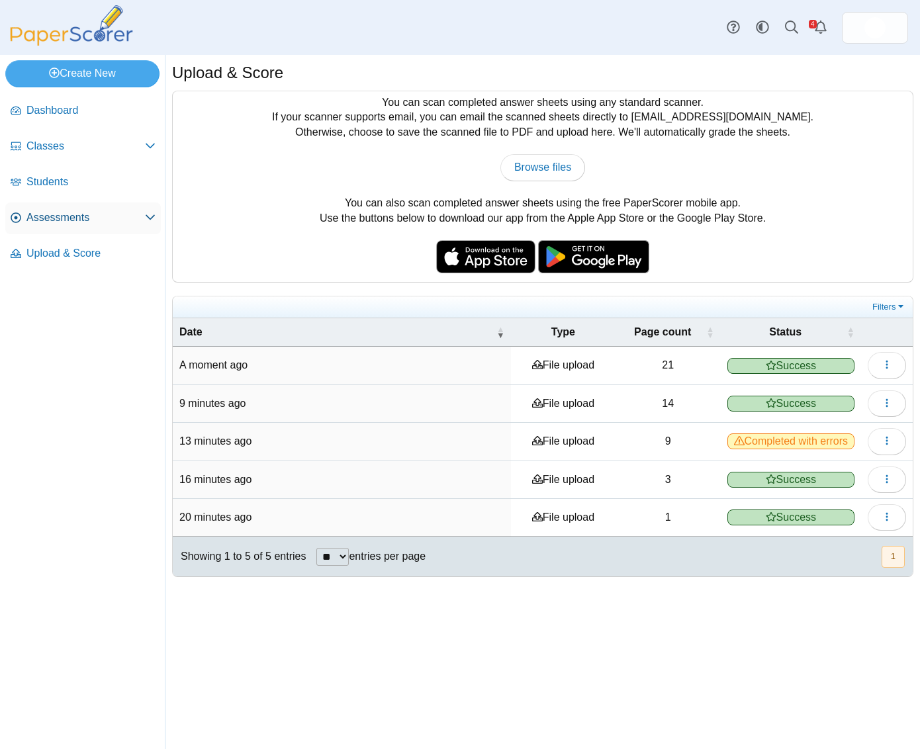
click at [66, 223] on span "Assessments" at bounding box center [85, 217] width 118 height 15
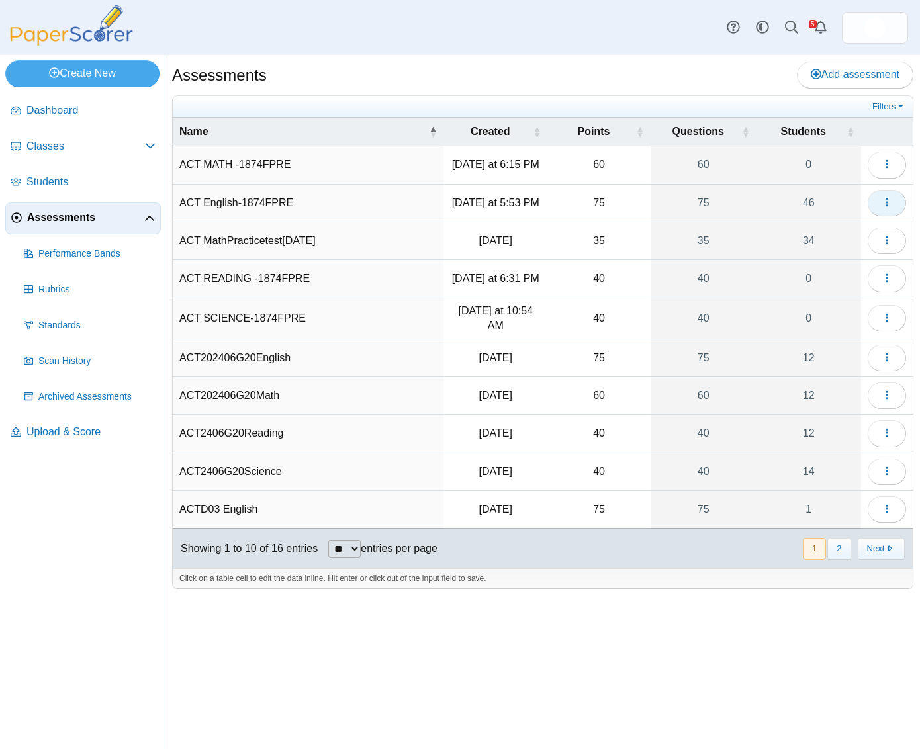
click at [888, 205] on icon "button" at bounding box center [886, 202] width 11 height 11
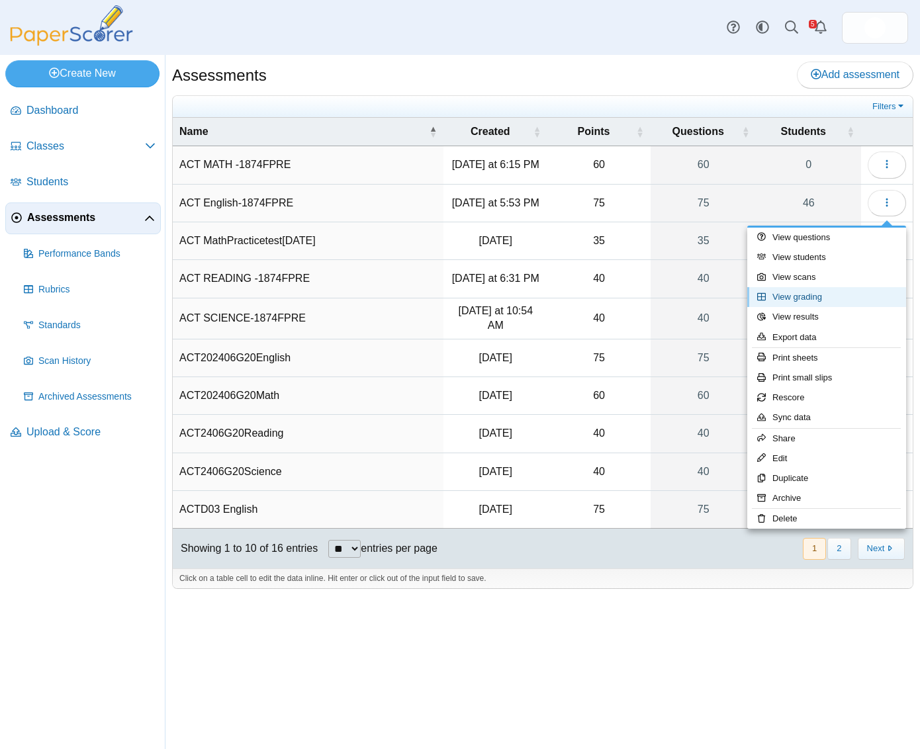
click at [807, 298] on link "View grading" at bounding box center [826, 297] width 159 height 20
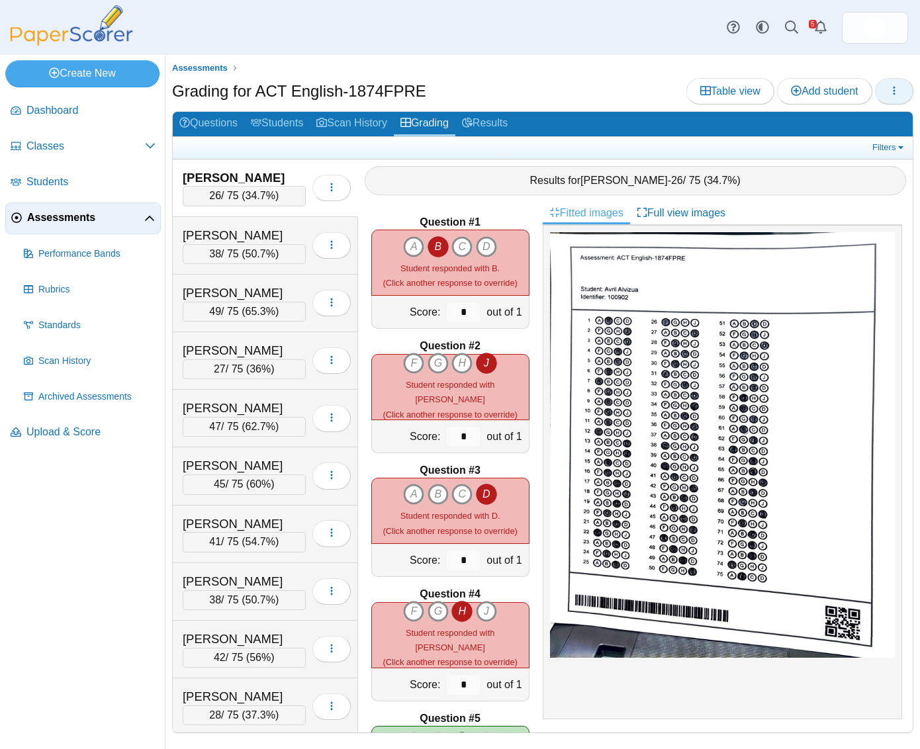
click at [888, 88] on button "button" at bounding box center [894, 91] width 38 height 26
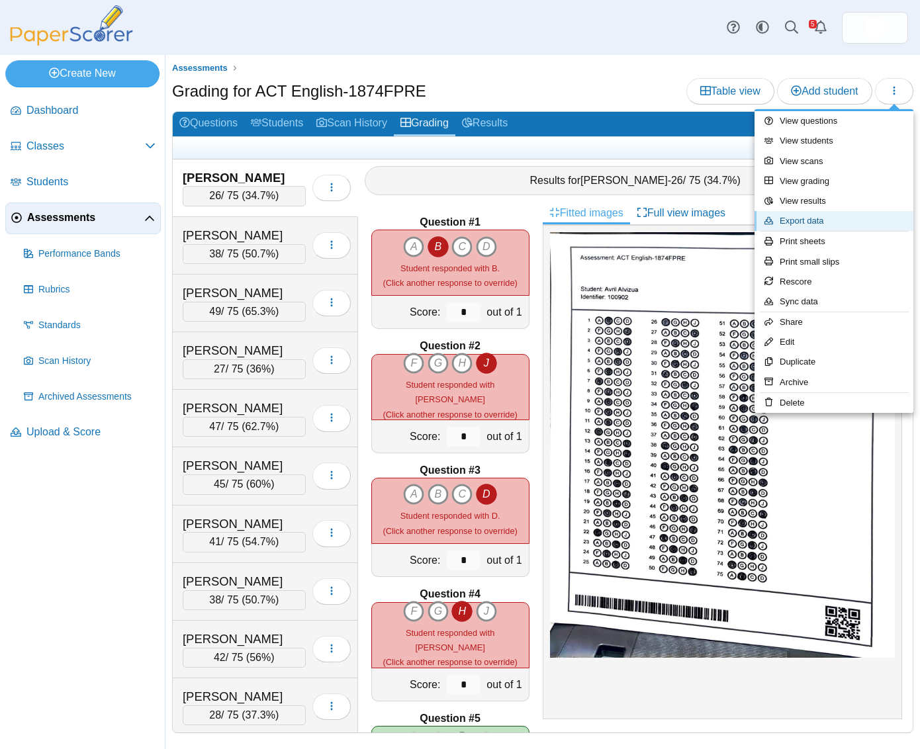
click at [800, 223] on link "Export data" at bounding box center [833, 221] width 159 height 20
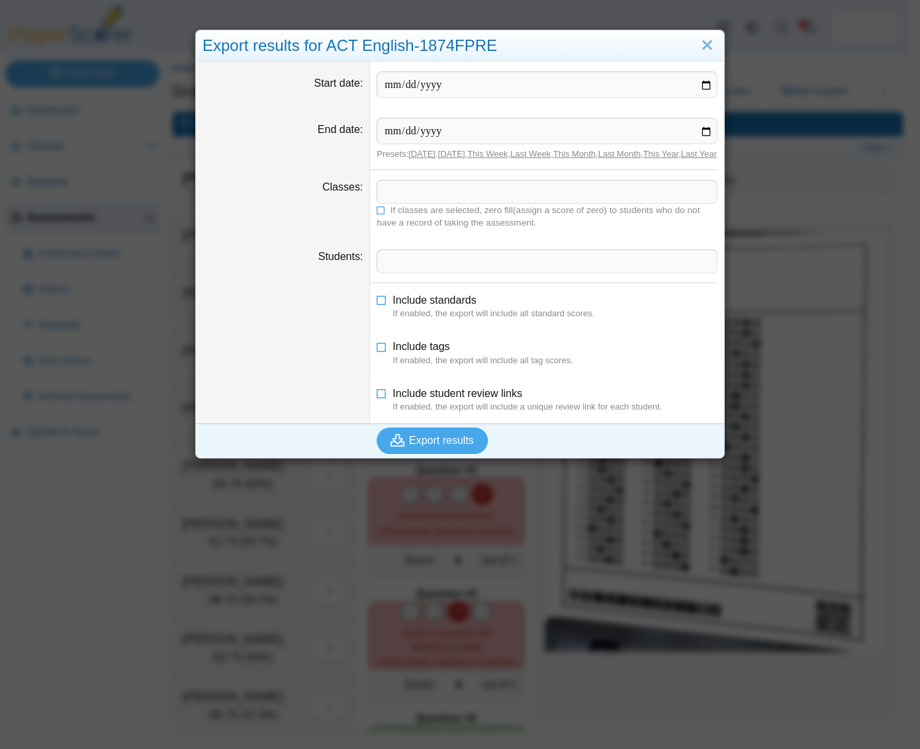
click at [701, 88] on input "Start date" at bounding box center [546, 84] width 341 height 26
type input "**********"
drag, startPoint x: 703, startPoint y: 128, endPoint x: 693, endPoint y: 130, distance: 9.5
click at [702, 128] on input "End date" at bounding box center [546, 131] width 341 height 26
type input "**********"
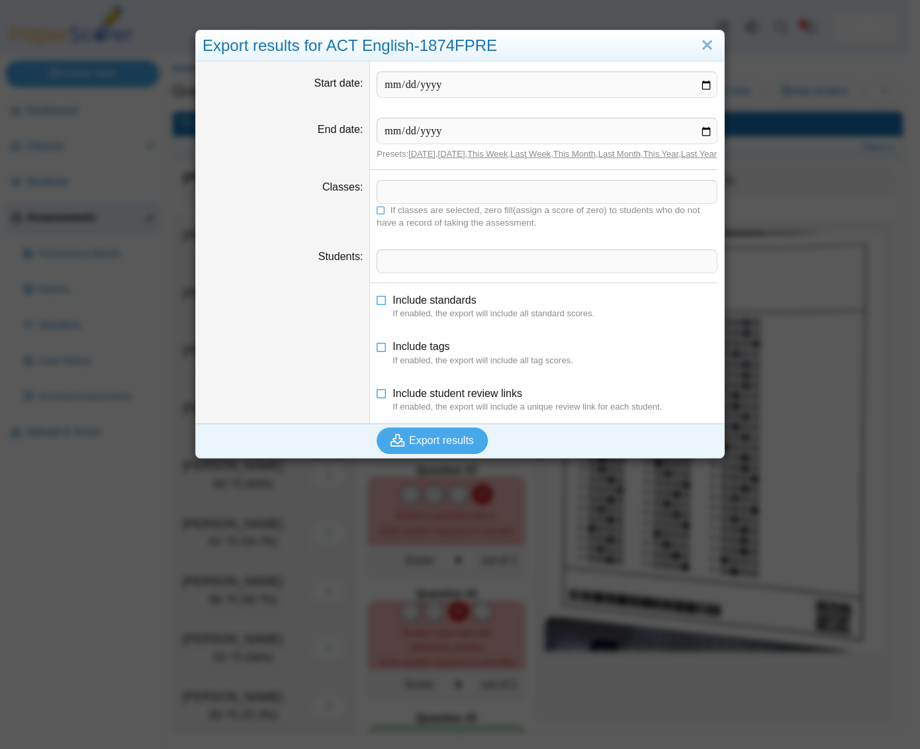
click at [425, 203] on span at bounding box center [546, 192] width 339 height 22
click at [377, 228] on span "If classes are selected, zero fill(assign a score of zero) to students who do n…" at bounding box center [537, 216] width 323 height 22
click at [376, 213] on icon at bounding box center [380, 209] width 9 height 8
click at [417, 446] on span "Export results" at bounding box center [441, 440] width 65 height 11
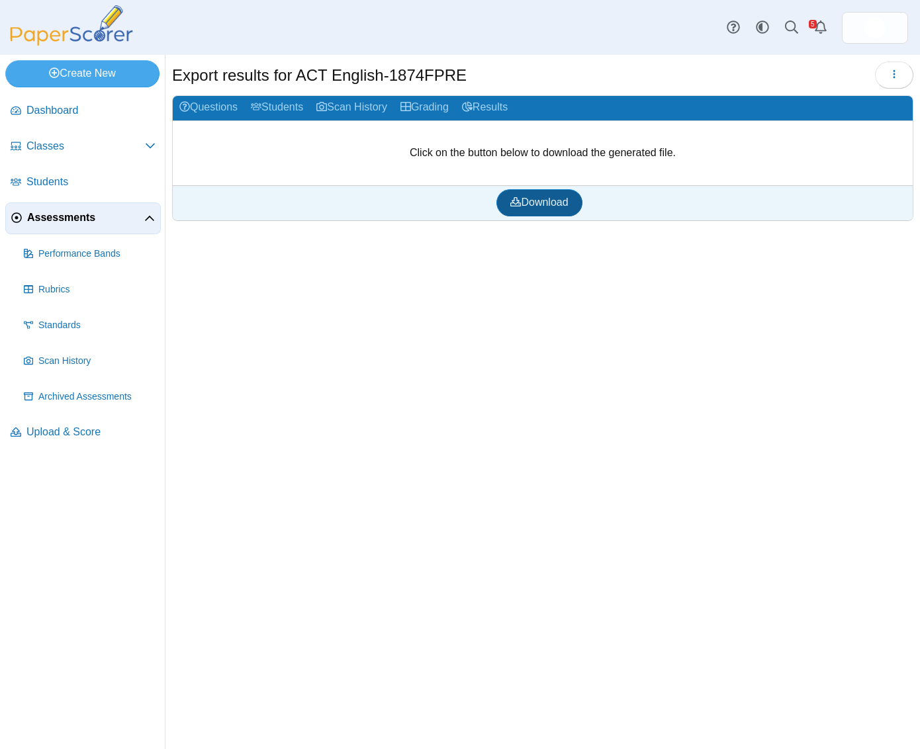
click at [547, 214] on link "Download" at bounding box center [538, 202] width 85 height 26
click at [451, 103] on link "Grading" at bounding box center [425, 108] width 62 height 24
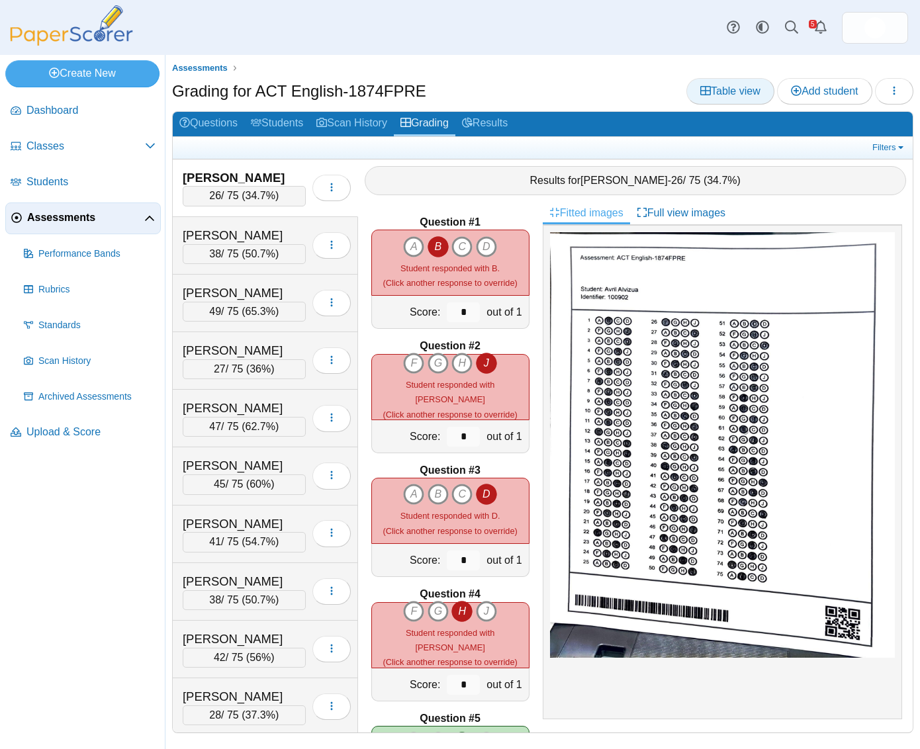
click at [717, 96] on span "Table view" at bounding box center [730, 90] width 60 height 11
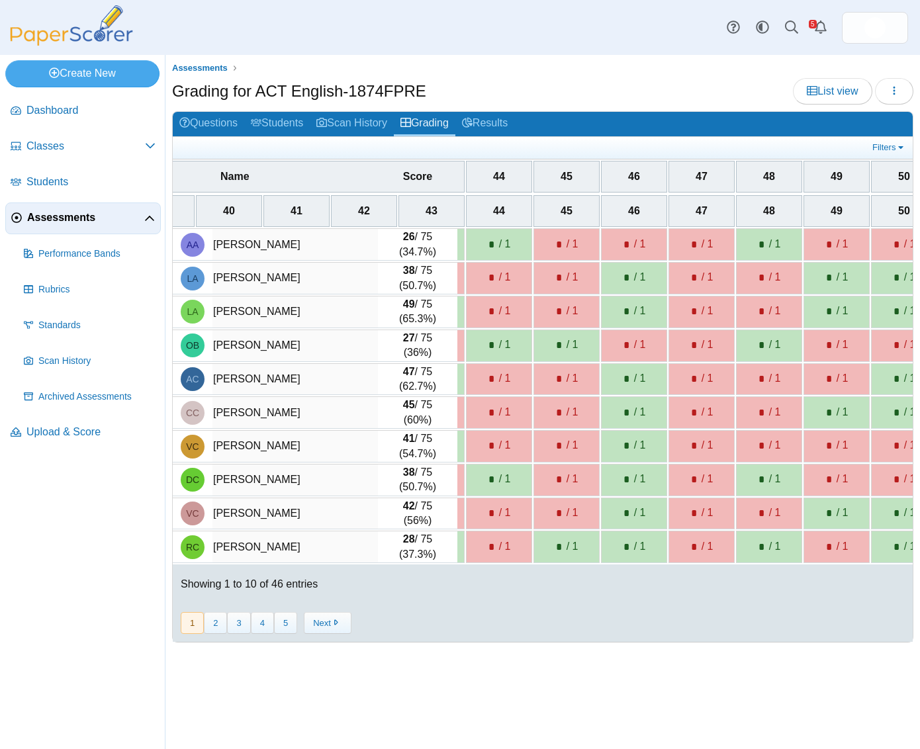
scroll to position [0, 2952]
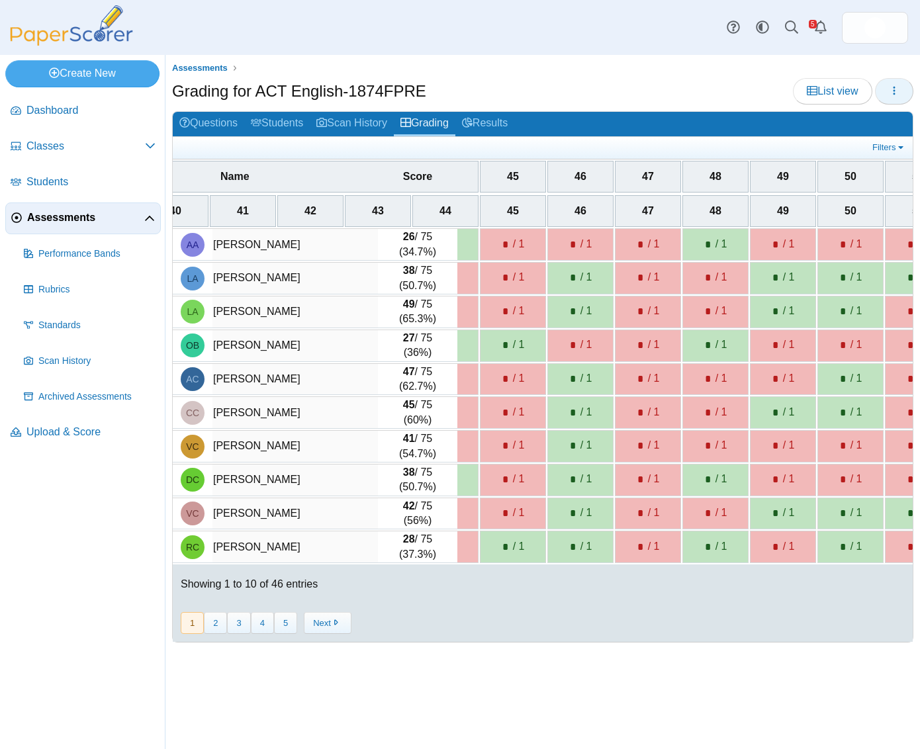
click at [881, 87] on button "button" at bounding box center [894, 91] width 38 height 26
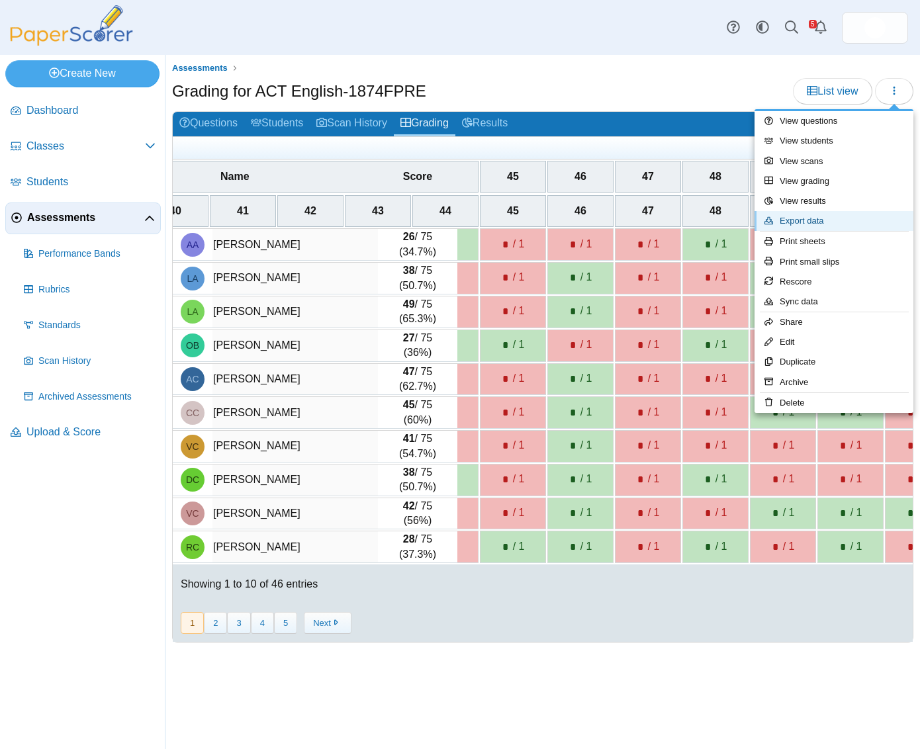
click at [833, 220] on link "Export data" at bounding box center [833, 221] width 159 height 20
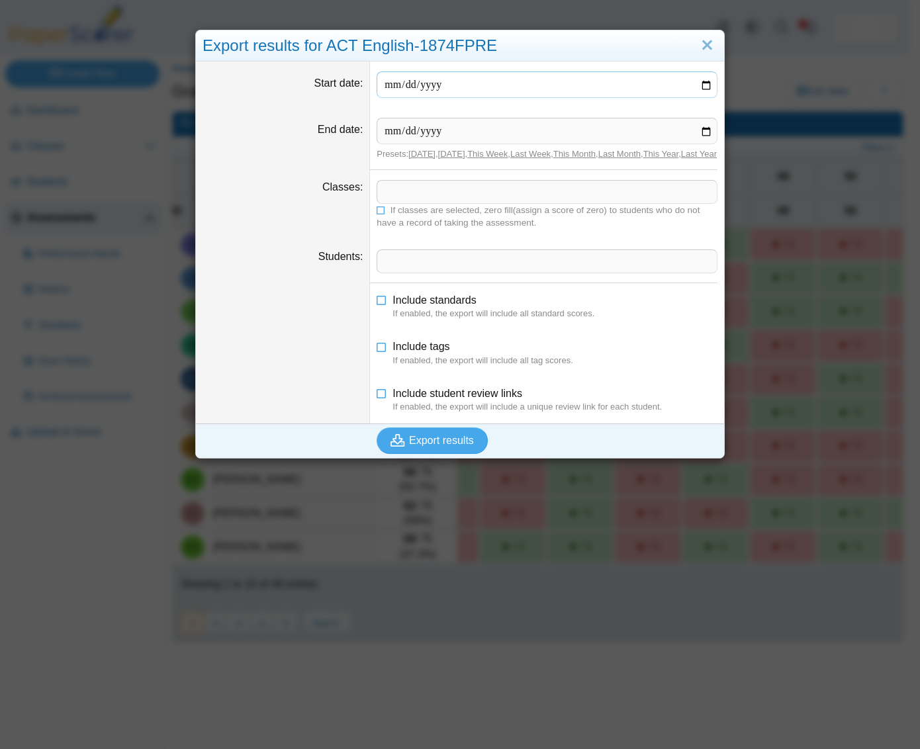
click at [701, 85] on input "Start date" at bounding box center [546, 84] width 341 height 26
type input "**********"
click at [697, 134] on input "End date" at bounding box center [546, 131] width 341 height 26
type input "**********"
click at [377, 213] on icon at bounding box center [380, 209] width 9 height 8
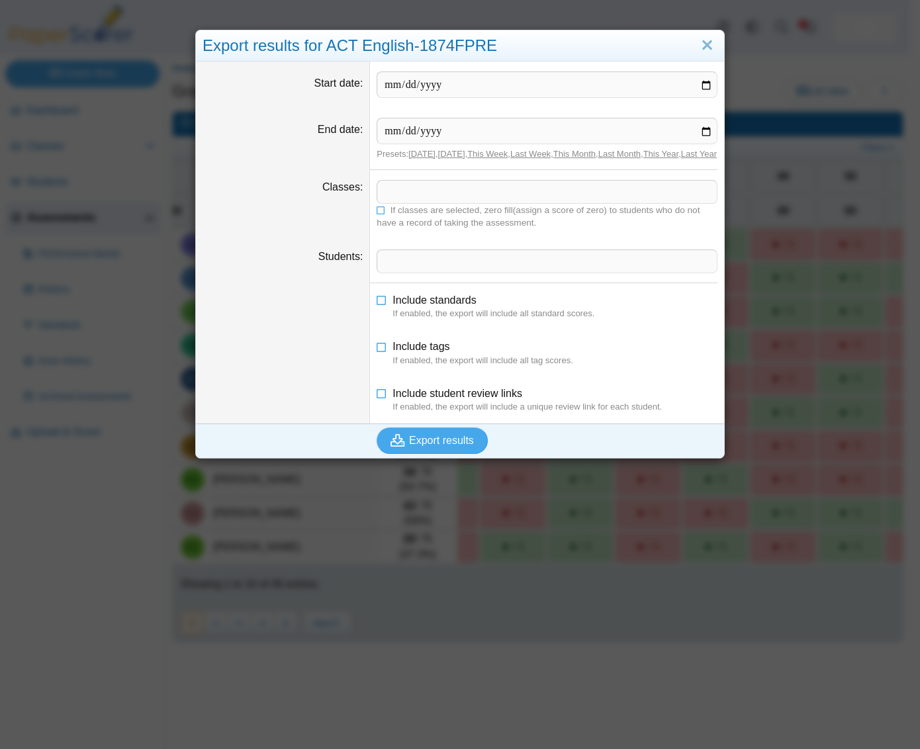
click at [397, 202] on span at bounding box center [546, 192] width 339 height 22
click at [377, 396] on icon at bounding box center [381, 390] width 11 height 9
click at [376, 396] on icon at bounding box center [381, 390] width 11 height 9
click at [377, 396] on icon at bounding box center [381, 390] width 11 height 9
click at [409, 446] on button "Export results" at bounding box center [431, 440] width 111 height 26
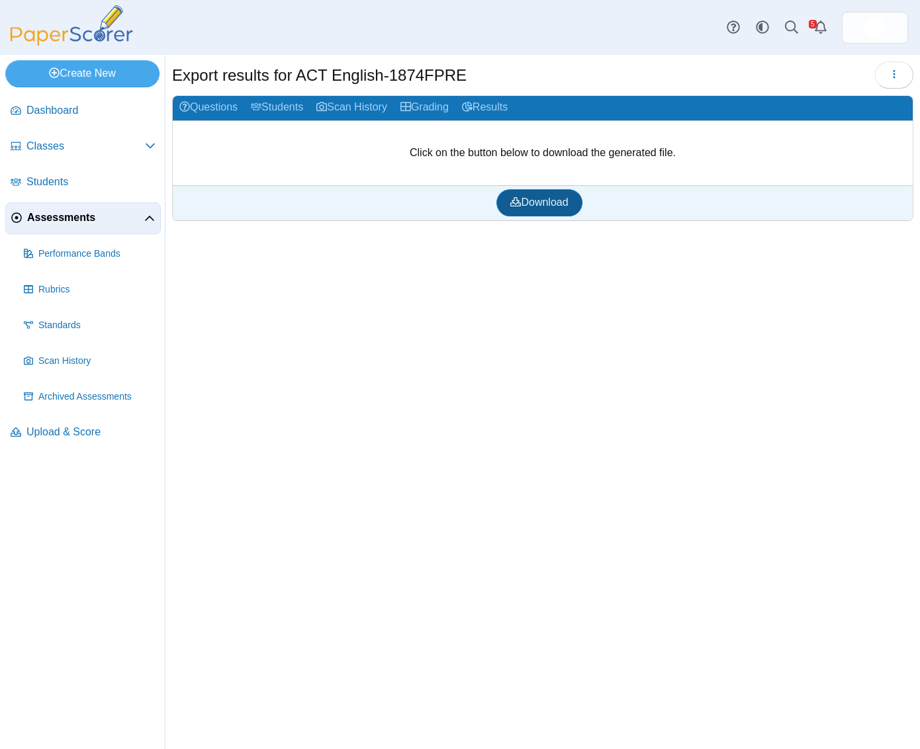
click at [537, 203] on span "Download" at bounding box center [539, 201] width 58 height 11
click at [819, 22] on use "Alerts" at bounding box center [820, 27] width 12 height 13
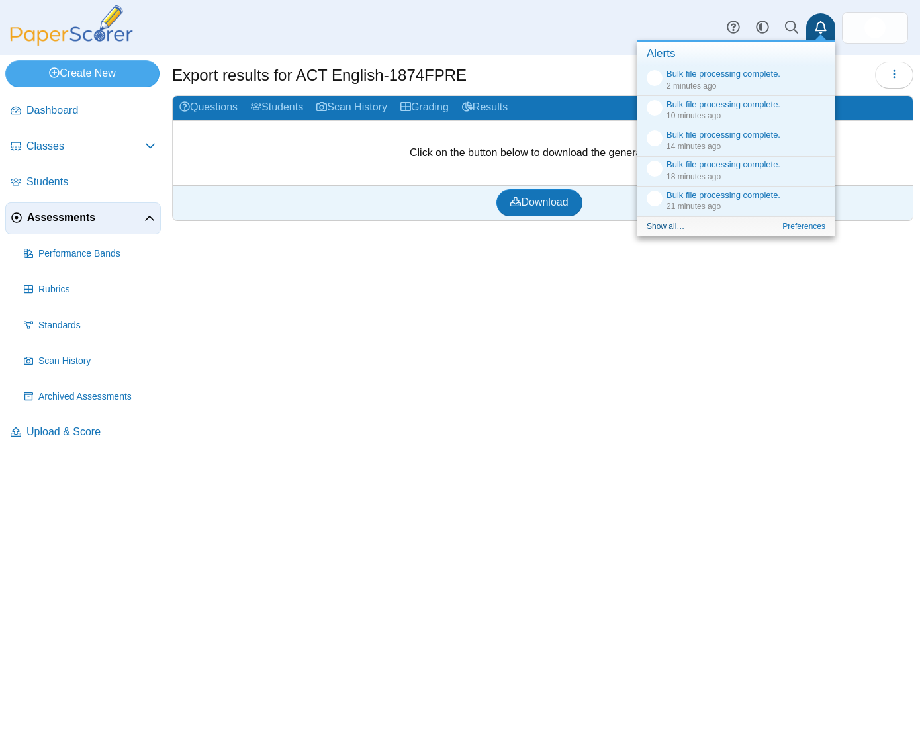
drag, startPoint x: 671, startPoint y: 230, endPoint x: 623, endPoint y: 86, distance: 151.5
click at [671, 230] on link "Show all…" at bounding box center [665, 226] width 38 height 9
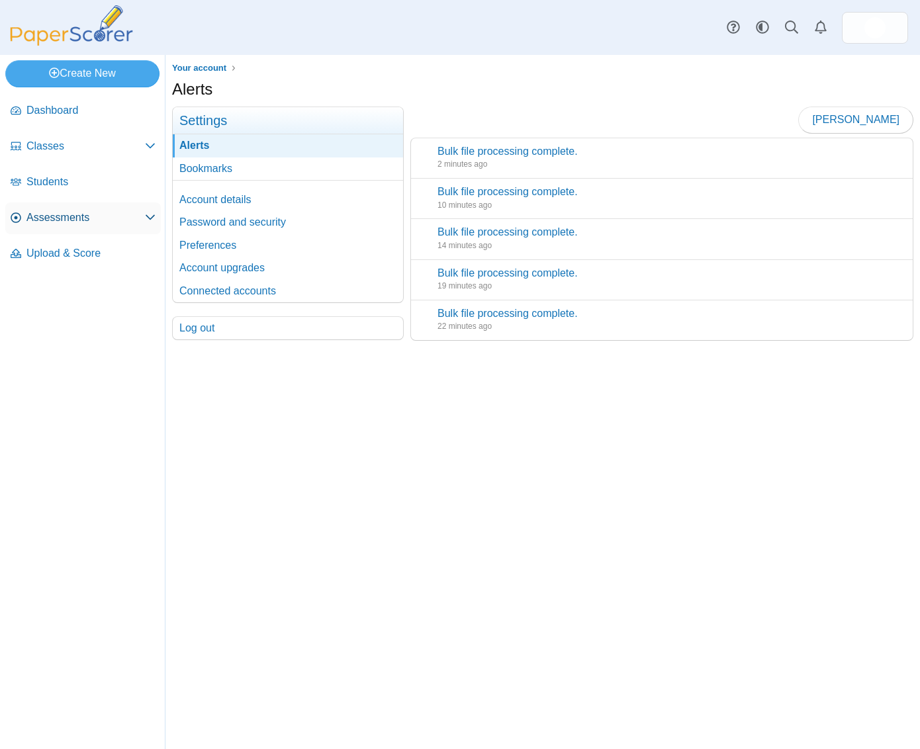
click at [93, 217] on span "Assessments" at bounding box center [85, 217] width 118 height 15
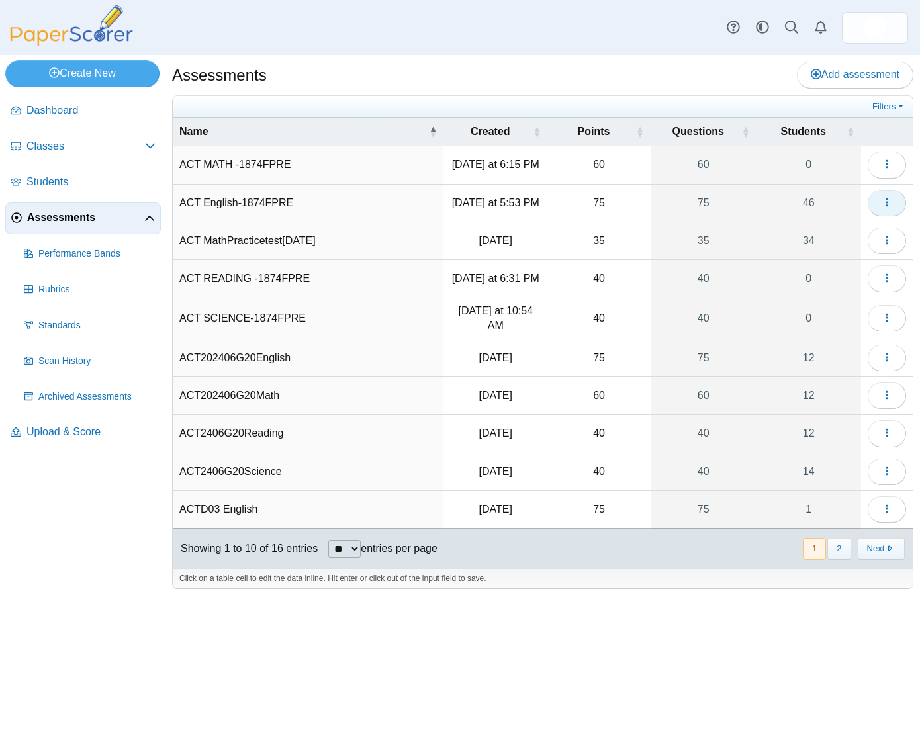
click at [880, 208] on button "button" at bounding box center [886, 203] width 38 height 26
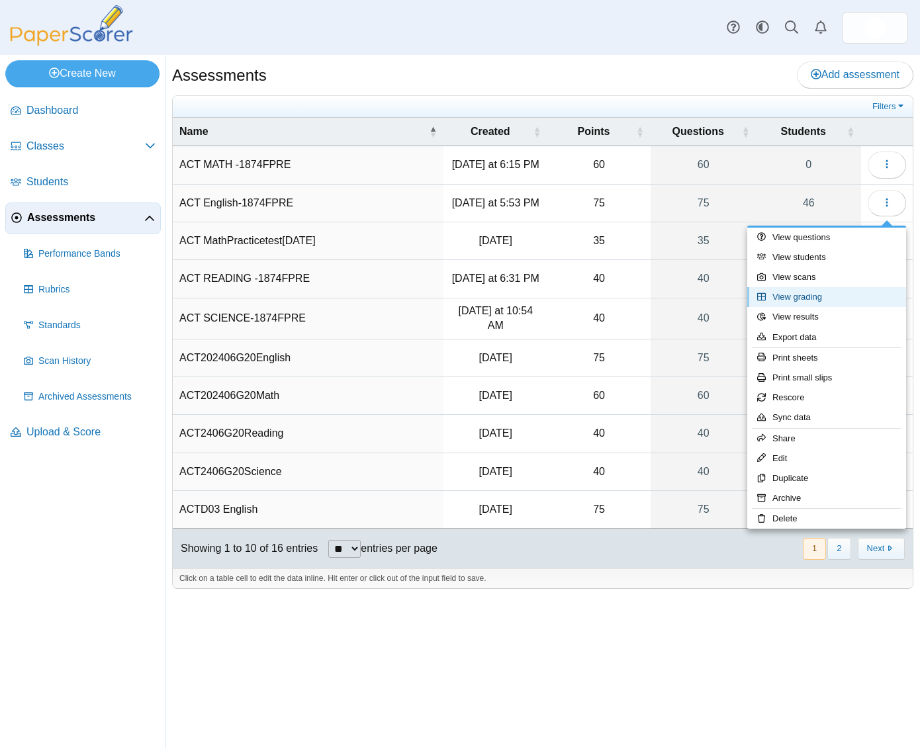
click at [837, 298] on link "View grading" at bounding box center [826, 297] width 159 height 20
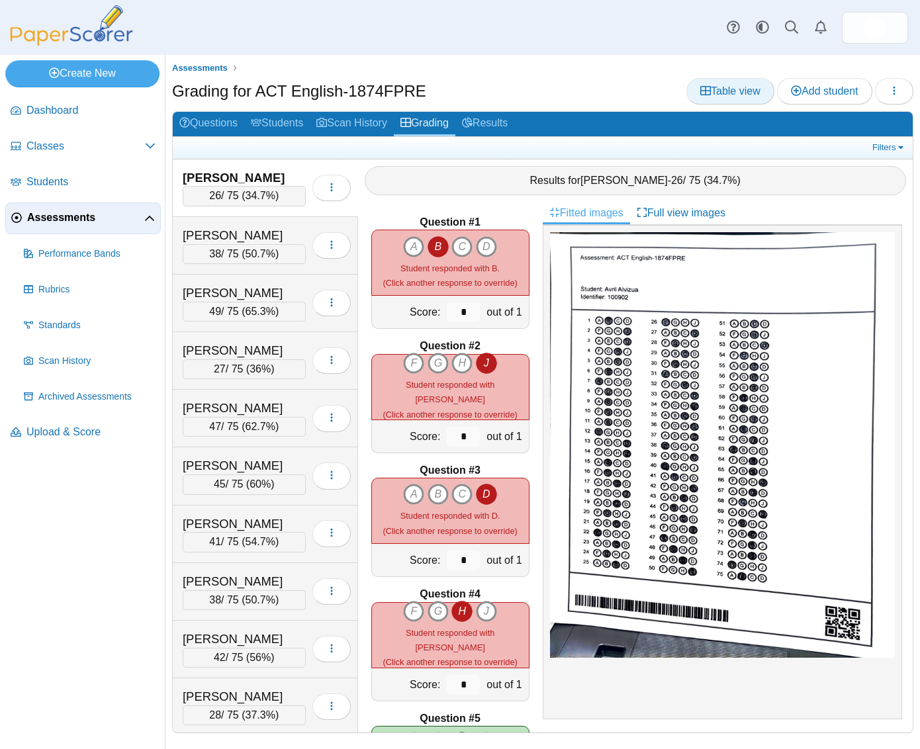
click at [740, 93] on span "Table view" at bounding box center [730, 90] width 60 height 11
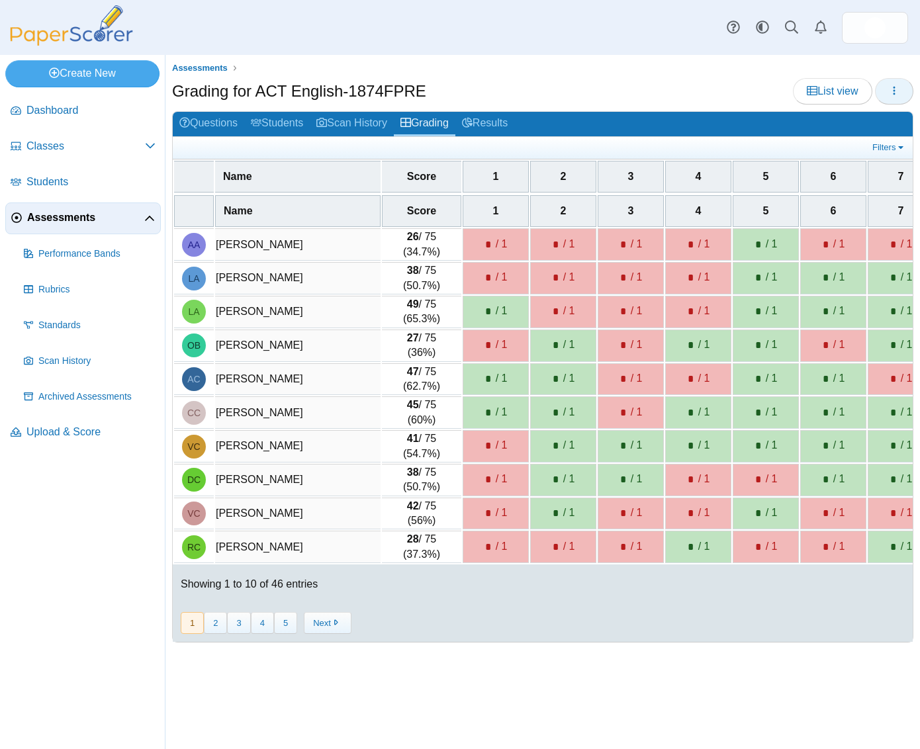
click at [904, 93] on button "button" at bounding box center [894, 91] width 38 height 26
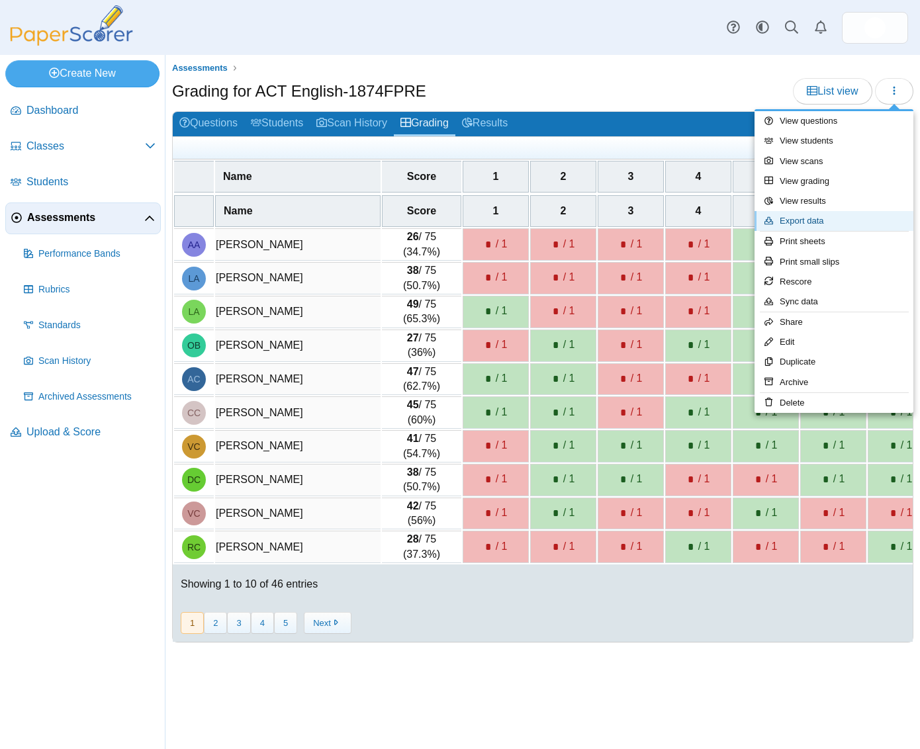
click at [838, 213] on link "Export data" at bounding box center [833, 221] width 159 height 20
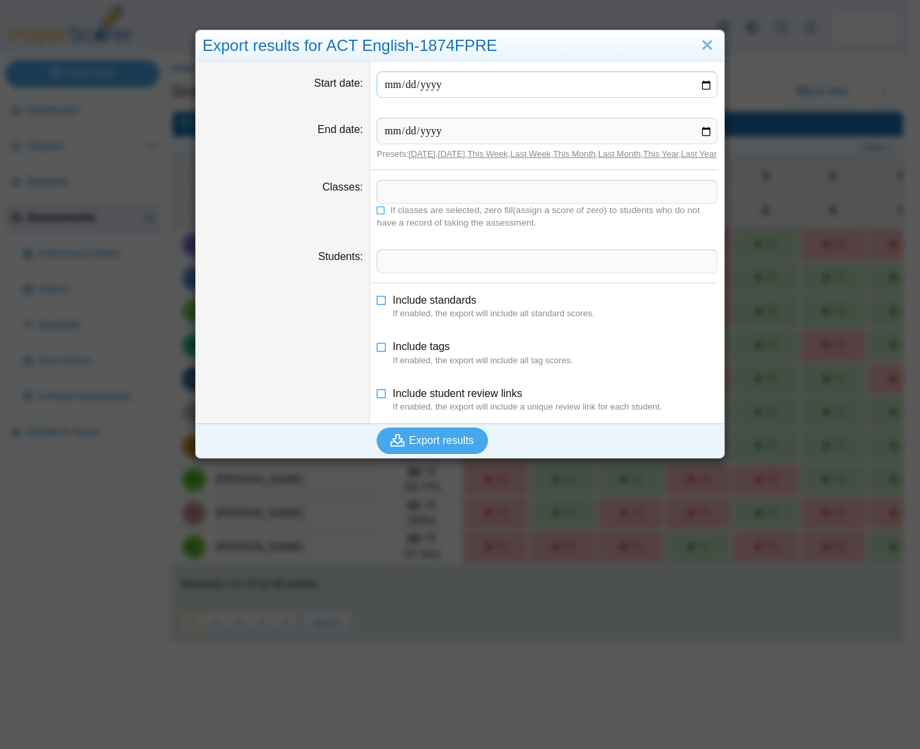
click at [701, 85] on input "Start date" at bounding box center [546, 84] width 341 height 26
type input "**********"
click at [703, 132] on input "End date" at bounding box center [546, 131] width 341 height 26
type input "**********"
click at [412, 198] on span at bounding box center [546, 192] width 339 height 22
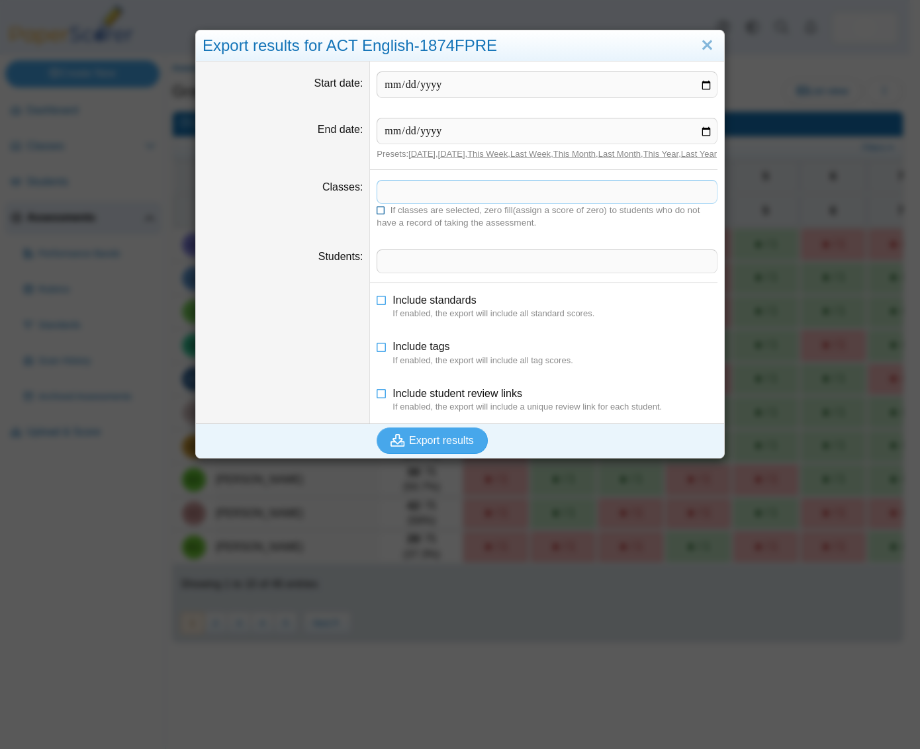
click at [376, 216] on label "If classes are selected, zero fill(assign a score of zero) to students who do n…" at bounding box center [546, 216] width 341 height 25
click at [432, 170] on dd "**********" at bounding box center [547, 139] width 354 height 62
click at [418, 203] on span at bounding box center [546, 192] width 339 height 22
click at [397, 272] on span at bounding box center [546, 260] width 339 height 22
click at [380, 396] on icon at bounding box center [381, 390] width 11 height 9
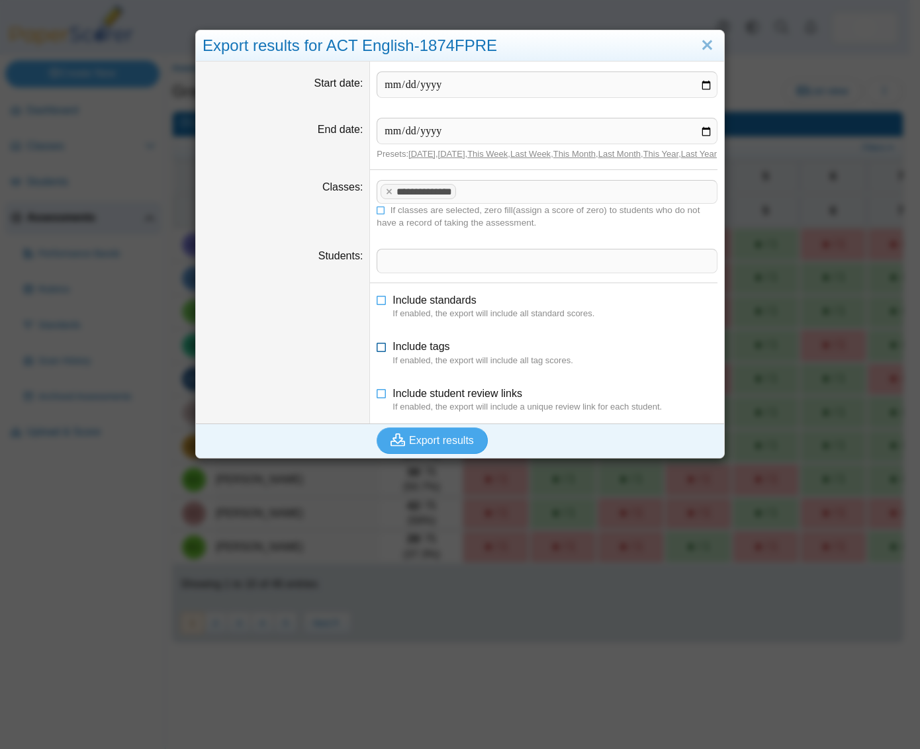
click at [380, 349] on icon at bounding box center [381, 343] width 11 height 9
click at [376, 302] on icon at bounding box center [381, 297] width 11 height 9
click at [404, 271] on span at bounding box center [546, 260] width 339 height 22
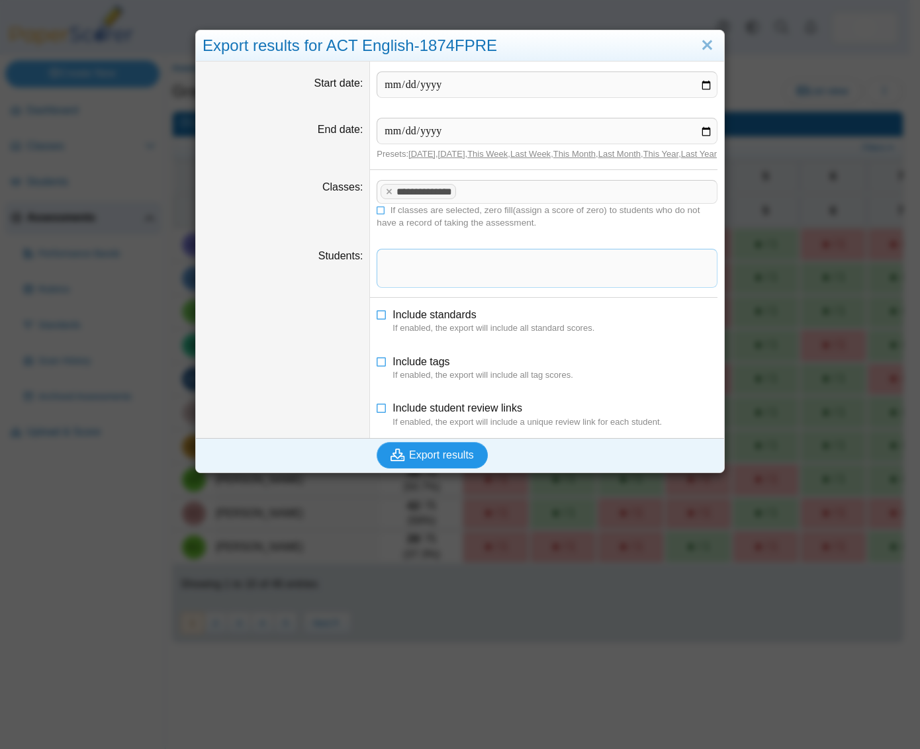
click at [417, 460] on span "Export results" at bounding box center [441, 454] width 65 height 11
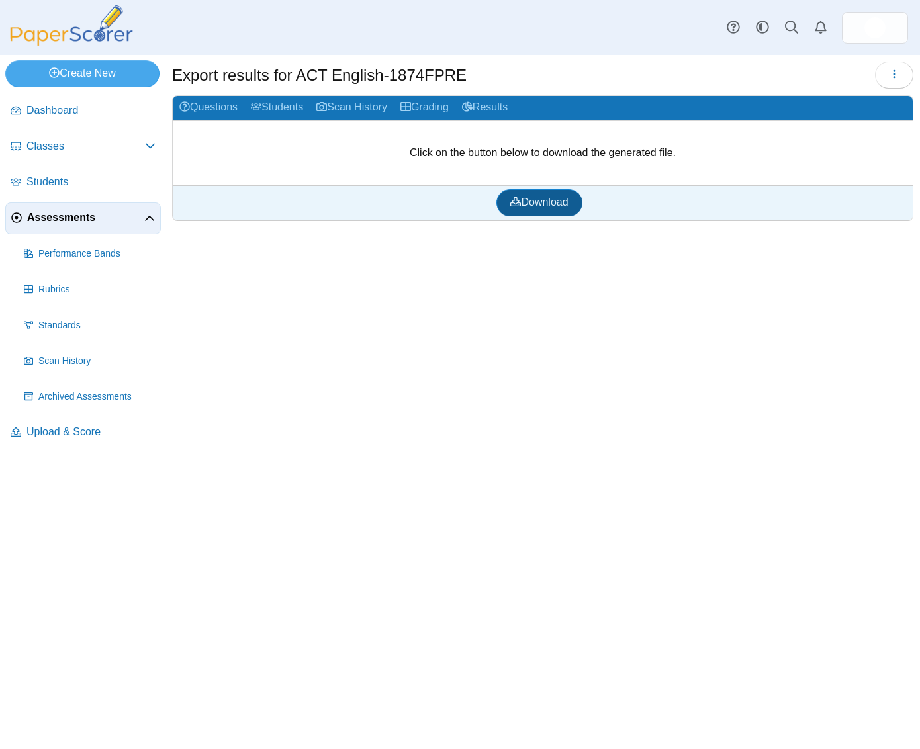
click at [562, 206] on span "Download" at bounding box center [539, 201] width 58 height 11
click at [720, 17] on span at bounding box center [732, 28] width 29 height 32
click at [94, 221] on span "Assessments" at bounding box center [85, 217] width 117 height 15
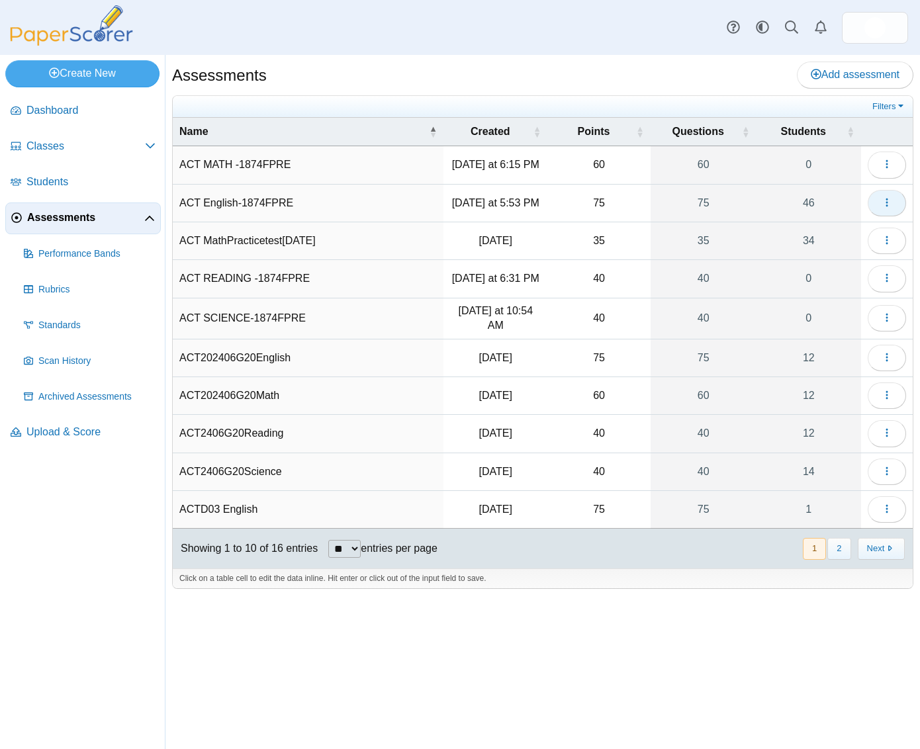
click at [894, 203] on button "button" at bounding box center [886, 203] width 38 height 26
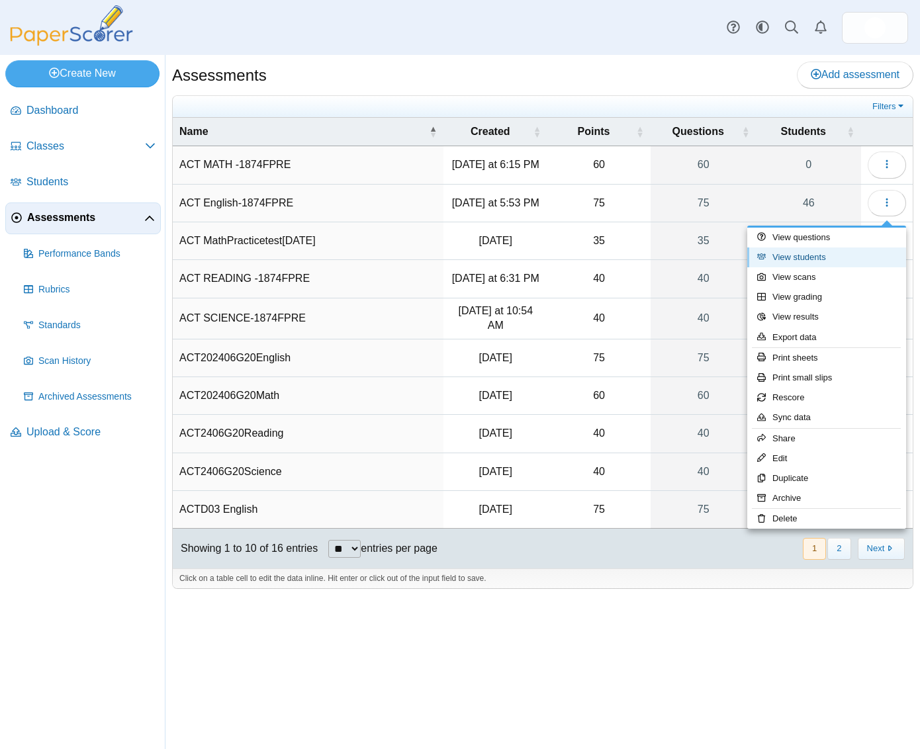
click at [820, 262] on link "View students" at bounding box center [826, 257] width 159 height 20
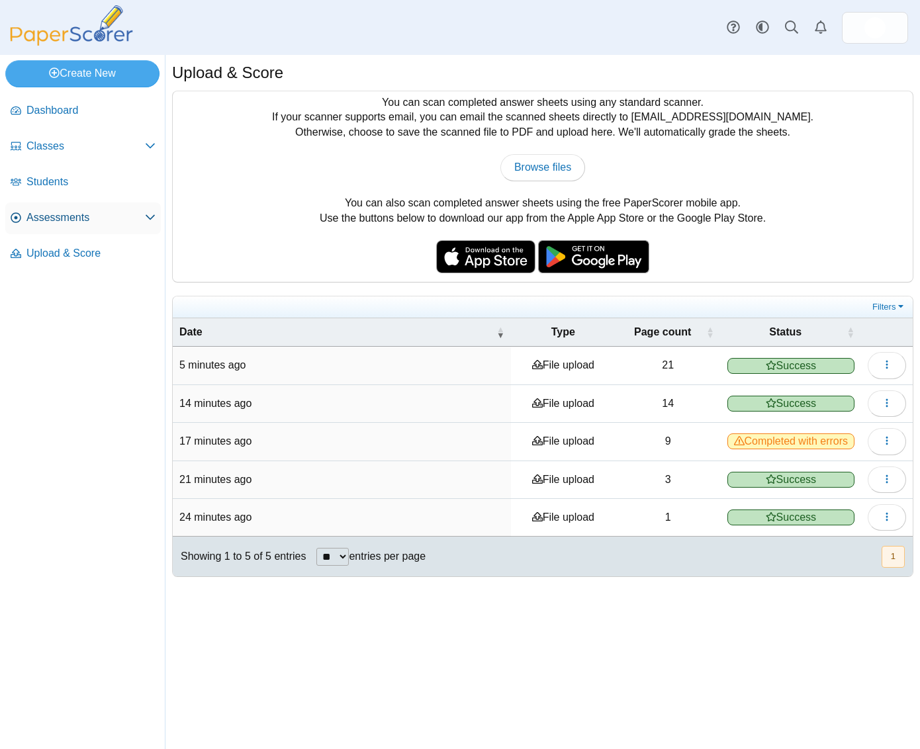
click at [64, 223] on span "Assessments" at bounding box center [85, 217] width 118 height 15
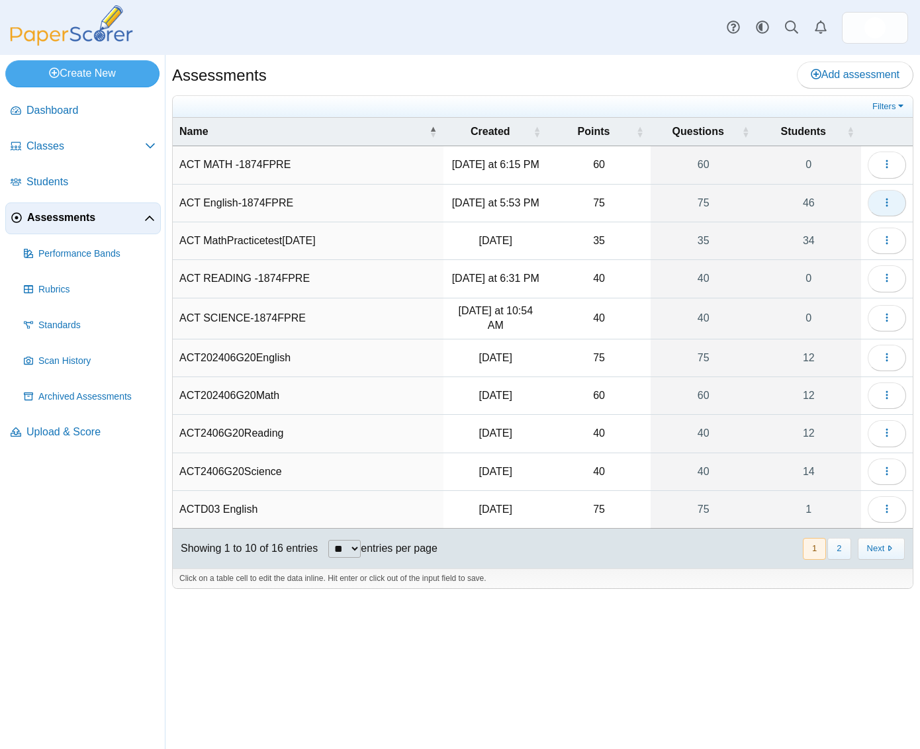
click at [896, 213] on button "button" at bounding box center [886, 203] width 38 height 26
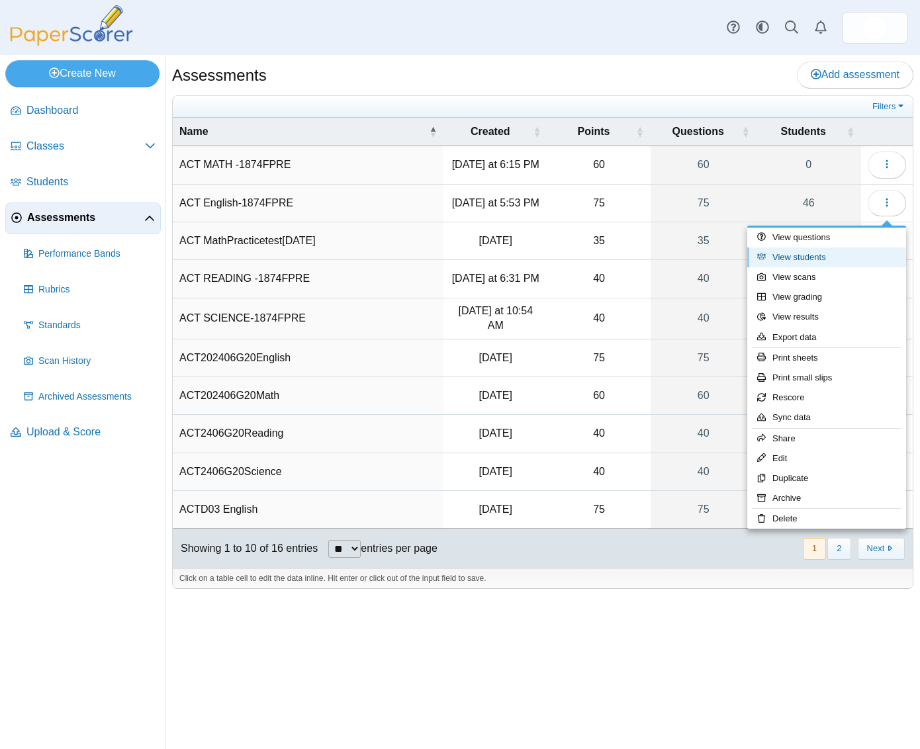
click at [844, 255] on link "View students" at bounding box center [826, 257] width 159 height 20
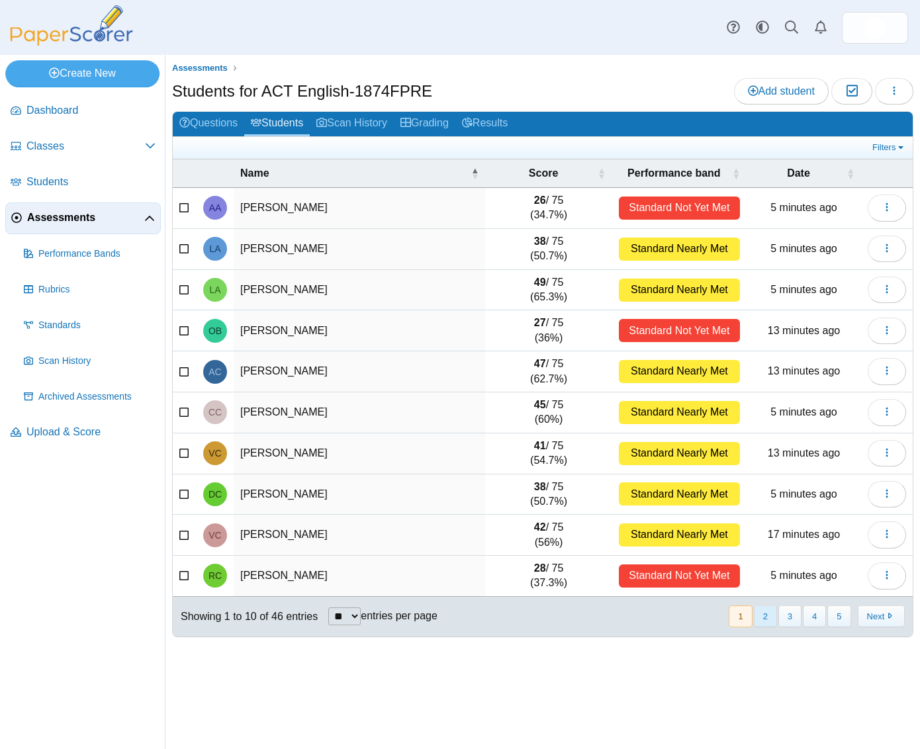
click at [765, 622] on button "2" at bounding box center [764, 616] width 23 height 22
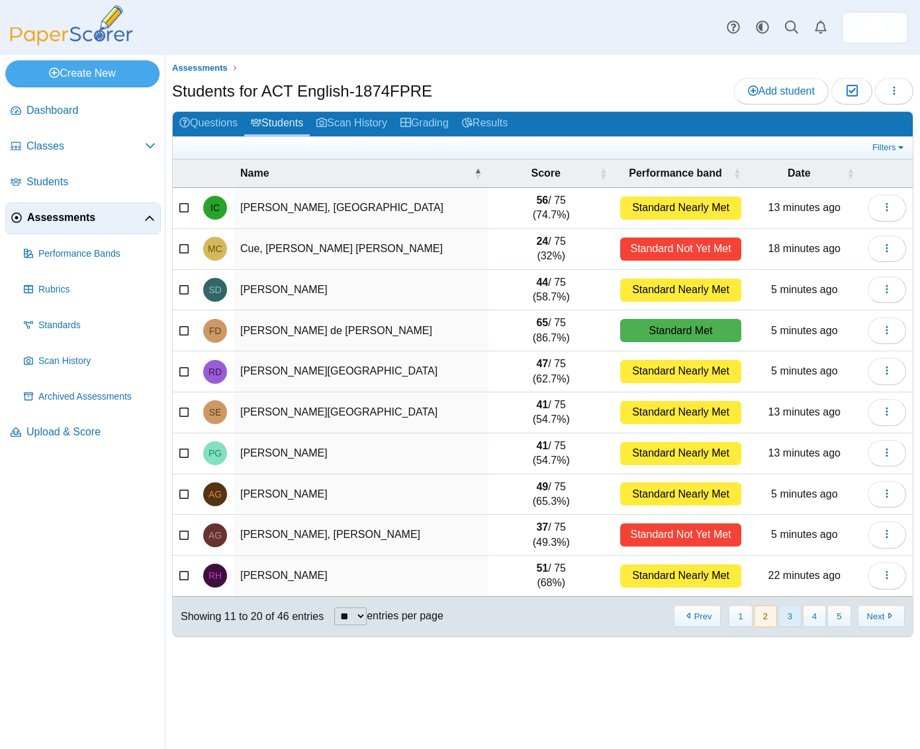
click at [791, 621] on button "3" at bounding box center [789, 616] width 23 height 22
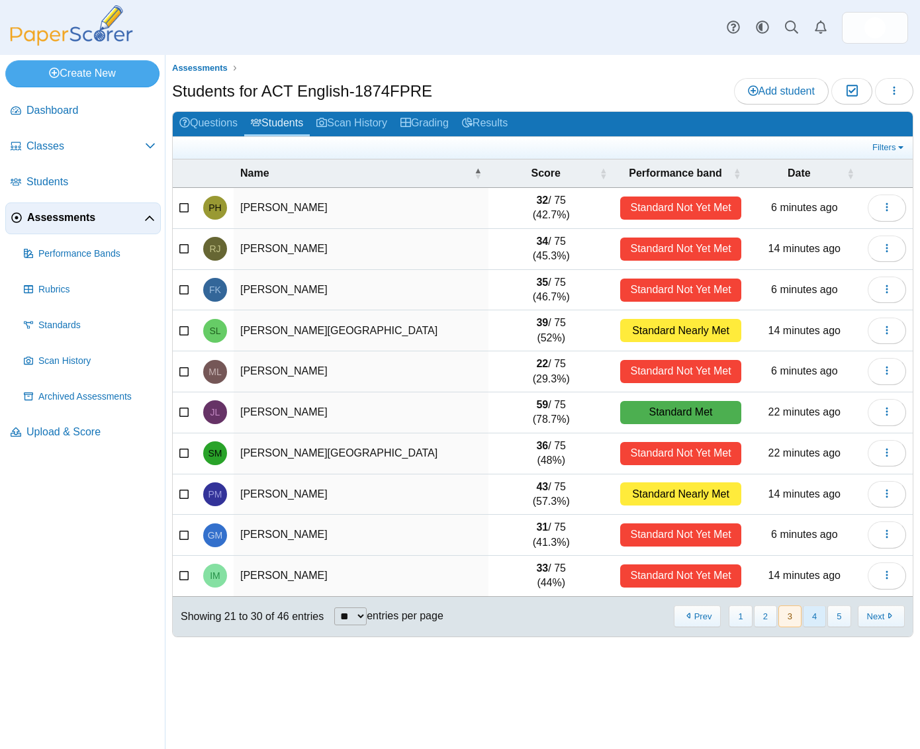
click at [813, 621] on button "4" at bounding box center [813, 616] width 23 height 22
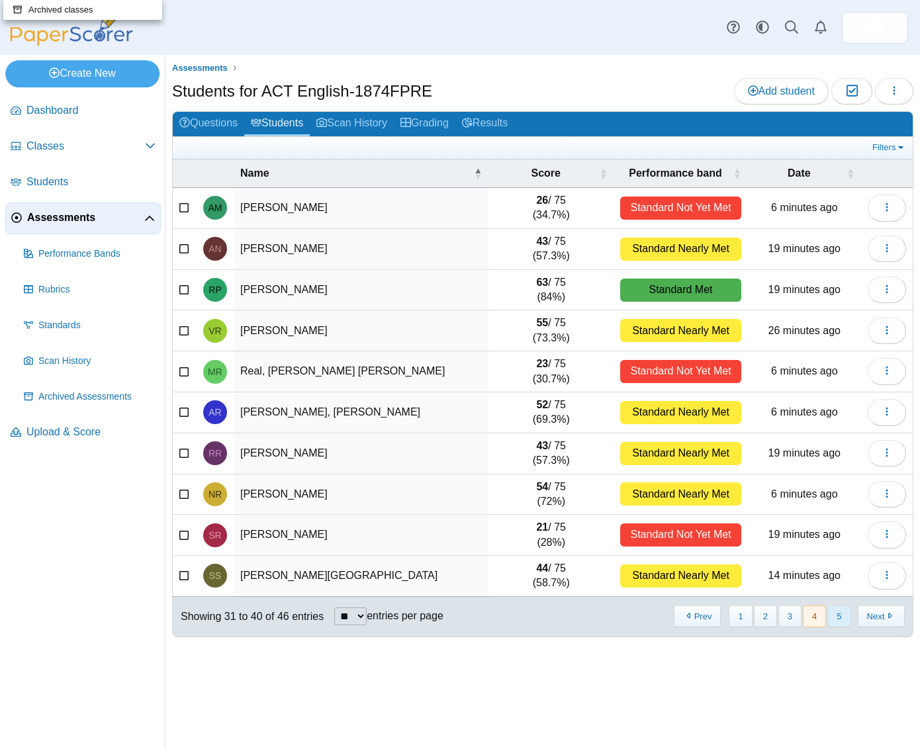
click at [837, 622] on button "5" at bounding box center [838, 616] width 23 height 22
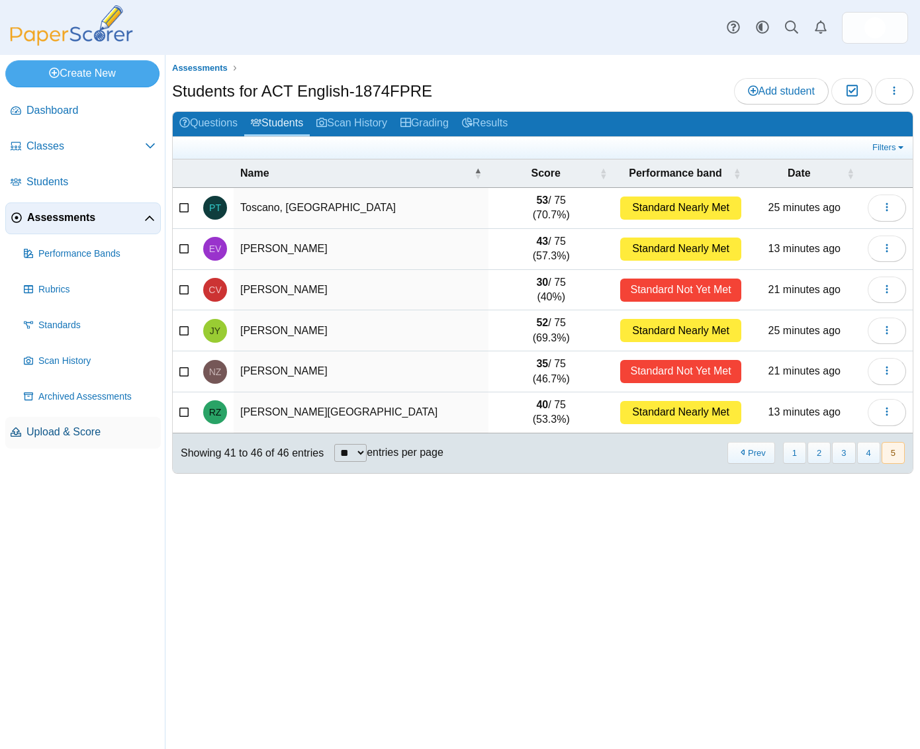
click at [67, 433] on span "Upload & Score" at bounding box center [90, 432] width 129 height 15
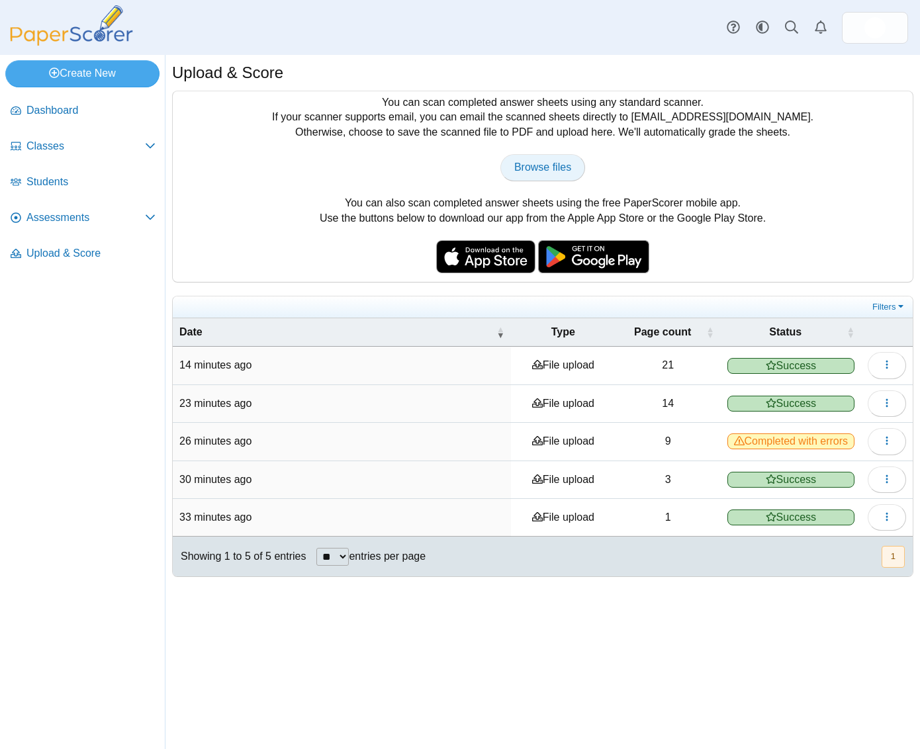
click at [527, 170] on span "Browse files" at bounding box center [542, 166] width 57 height 11
type input "**********"
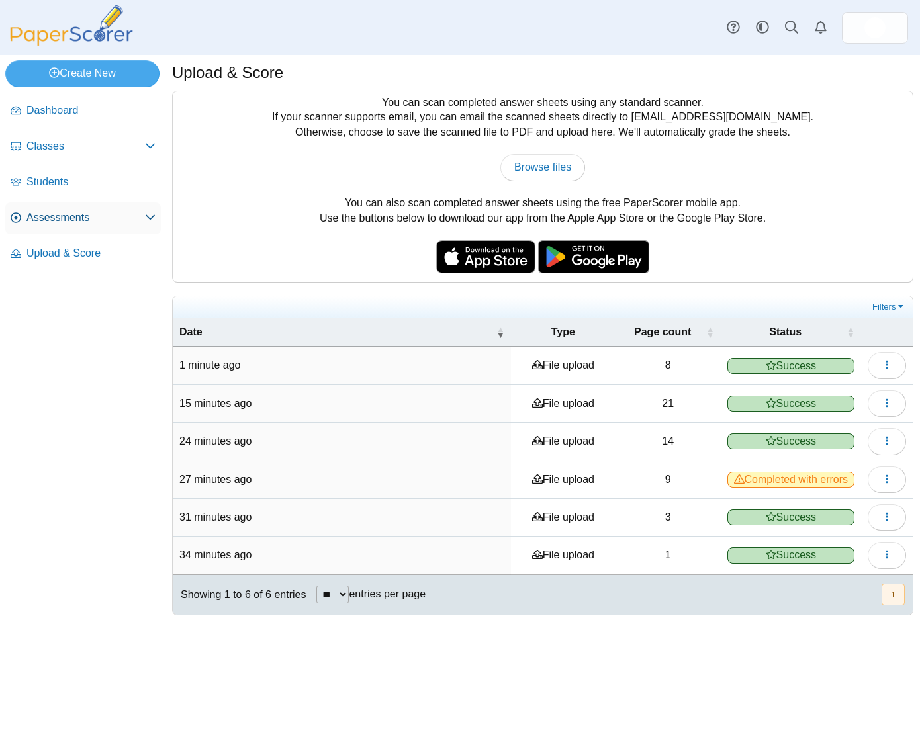
click at [101, 214] on span "Assessments" at bounding box center [85, 217] width 118 height 15
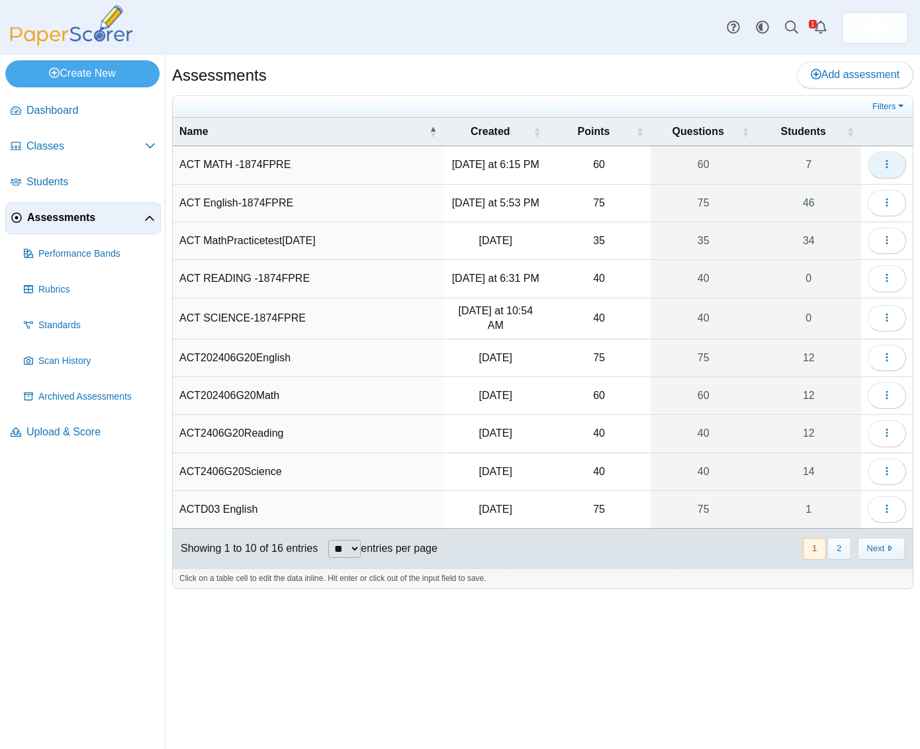
click at [890, 165] on icon "button" at bounding box center [886, 164] width 11 height 11
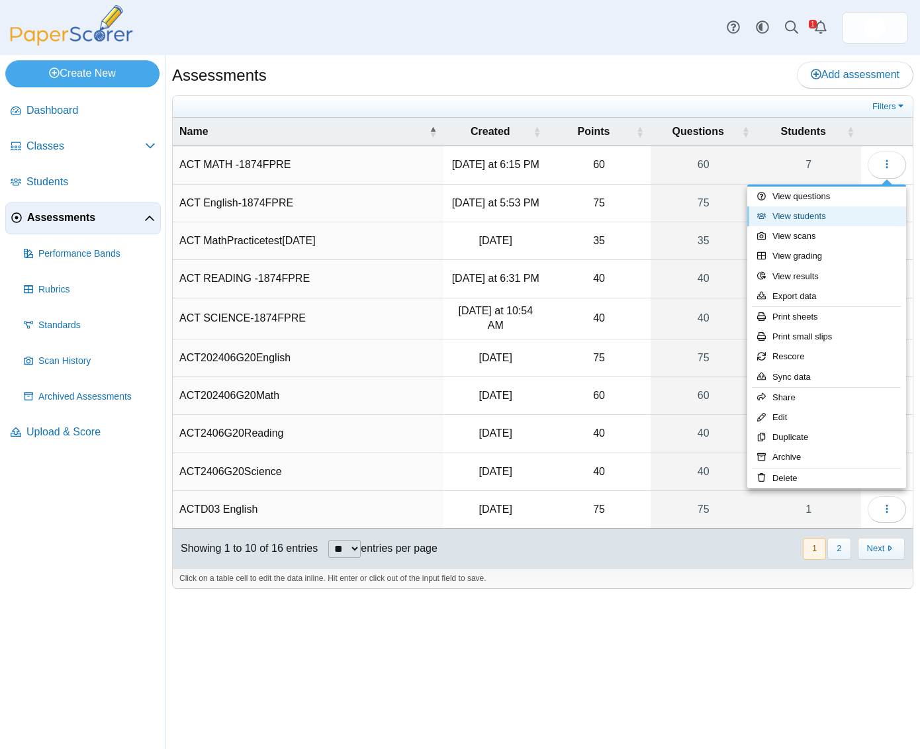
click at [845, 212] on link "View students" at bounding box center [826, 216] width 159 height 20
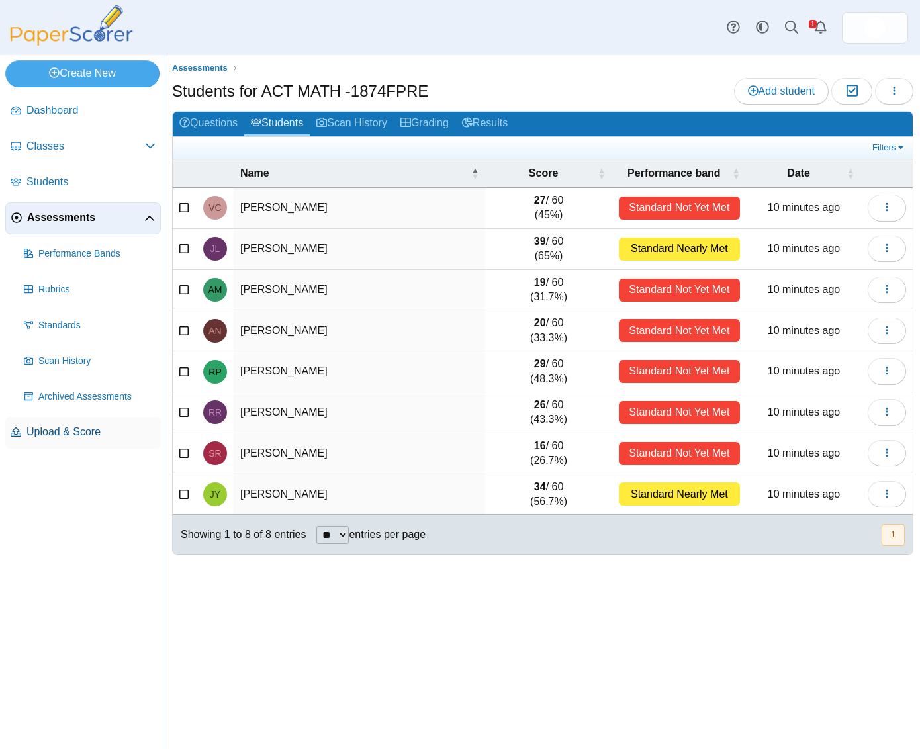
click at [82, 423] on link "Upload & Score" at bounding box center [82, 433] width 155 height 32
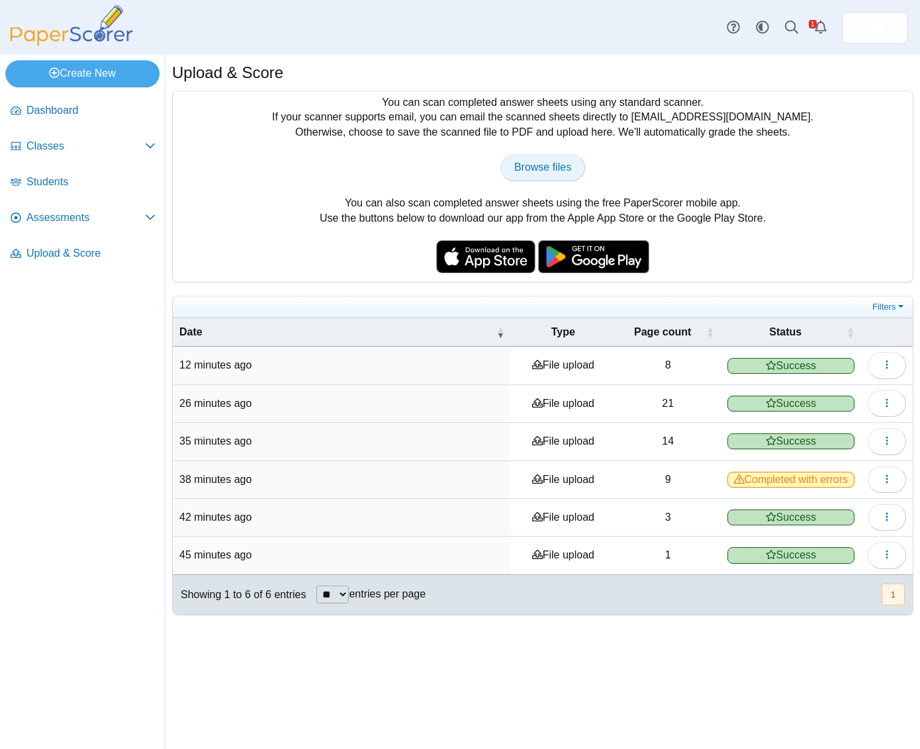
click at [546, 163] on span "Browse files" at bounding box center [542, 166] width 57 height 11
type input "**********"
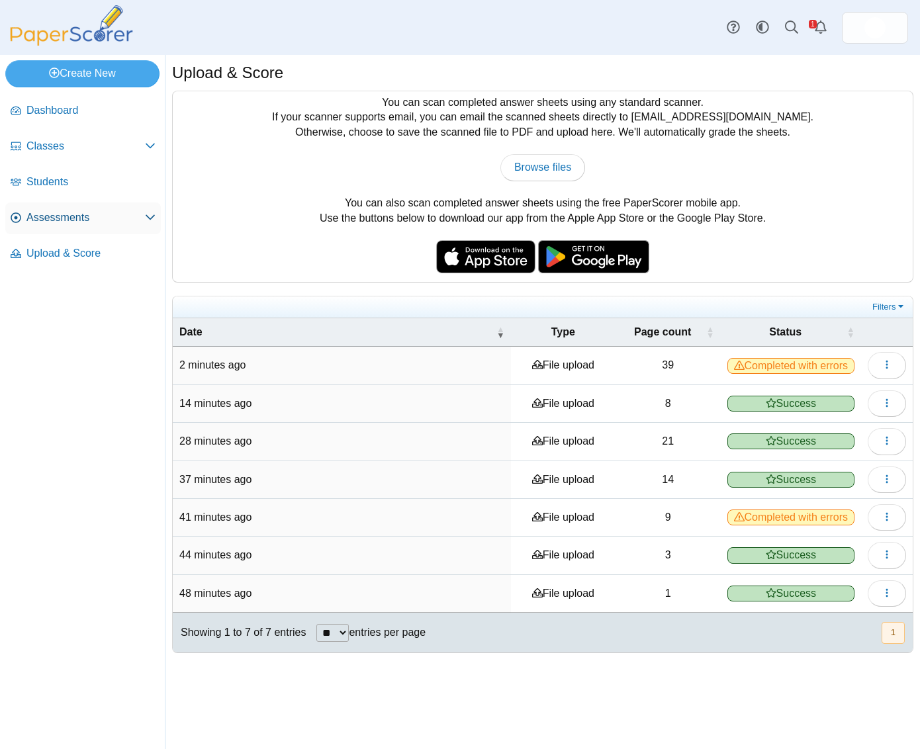
click at [71, 216] on span "Assessments" at bounding box center [85, 217] width 118 height 15
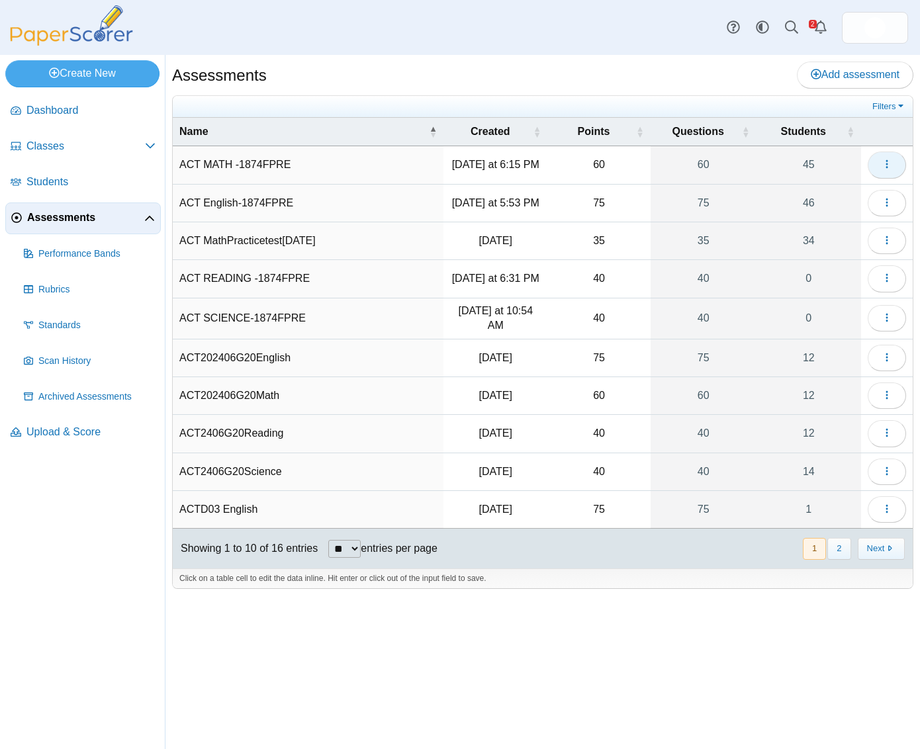
click at [869, 159] on button "button" at bounding box center [886, 164] width 38 height 26
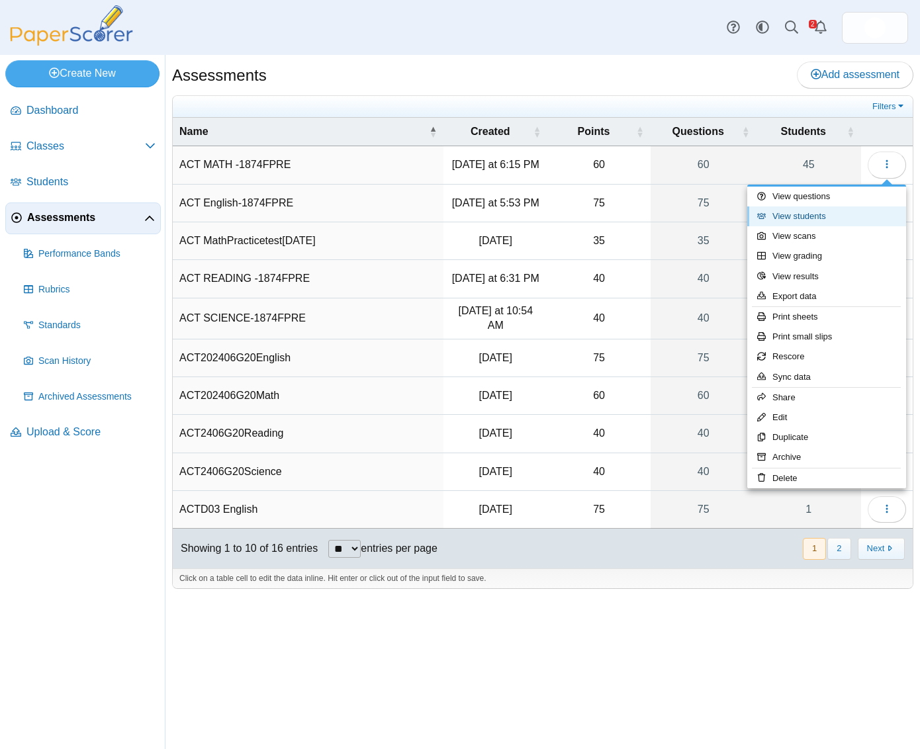
click at [826, 214] on link "View students" at bounding box center [826, 216] width 159 height 20
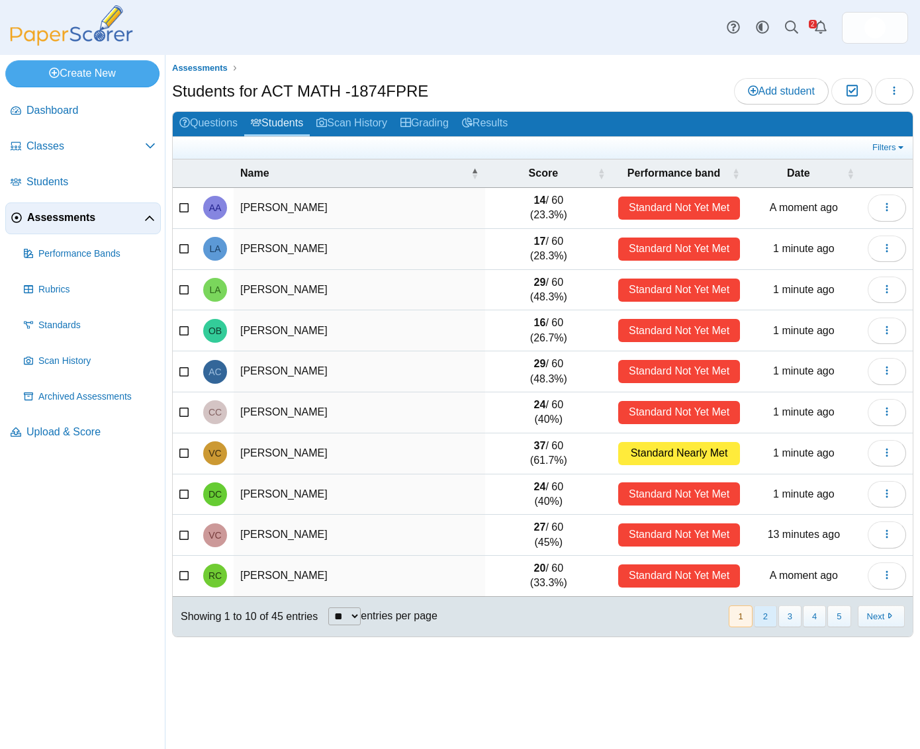
click at [762, 622] on button "2" at bounding box center [764, 616] width 23 height 22
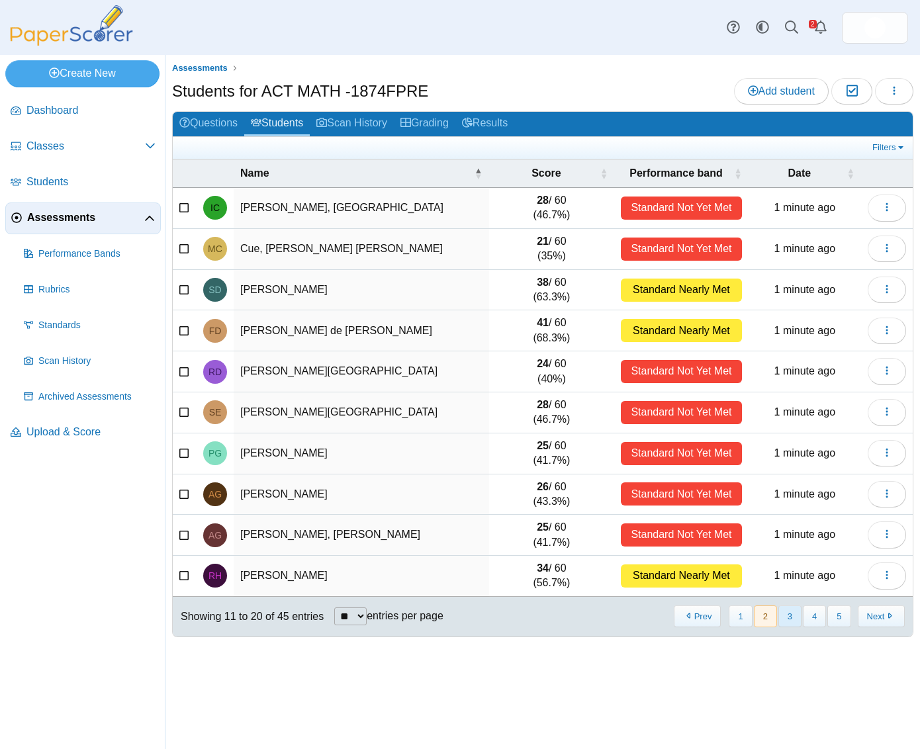
click at [788, 624] on button "3" at bounding box center [789, 616] width 23 height 22
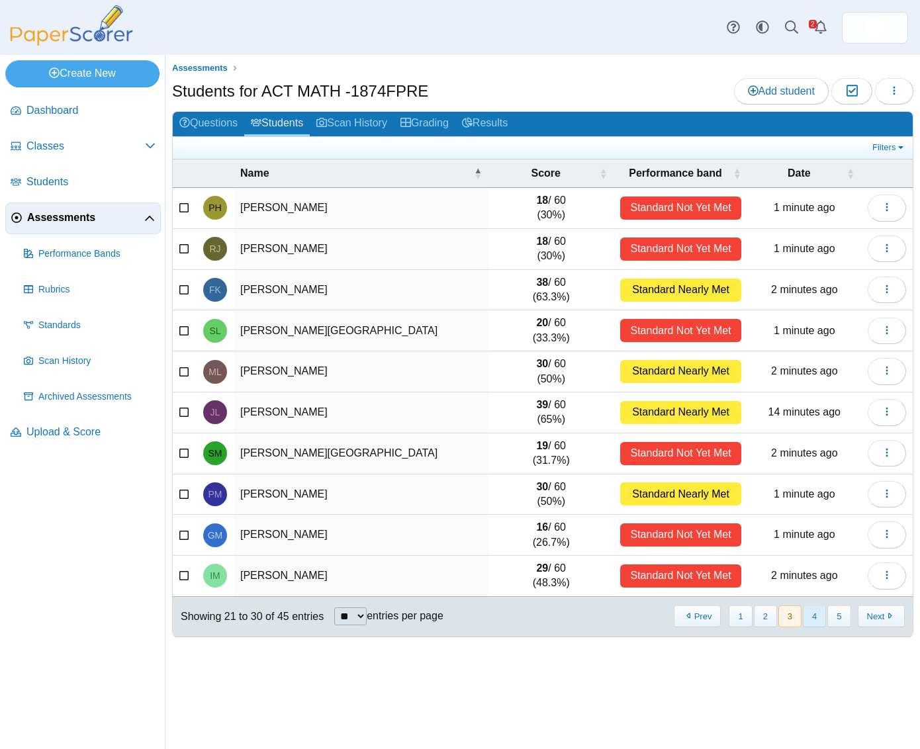
click at [812, 619] on button "4" at bounding box center [813, 616] width 23 height 22
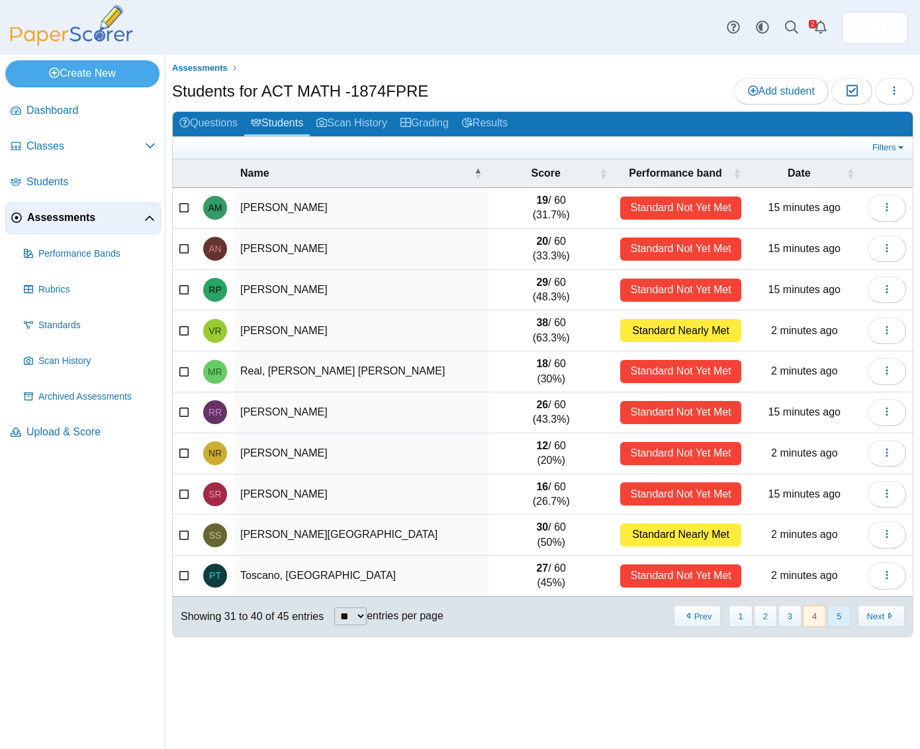
click at [839, 622] on button "5" at bounding box center [838, 616] width 23 height 22
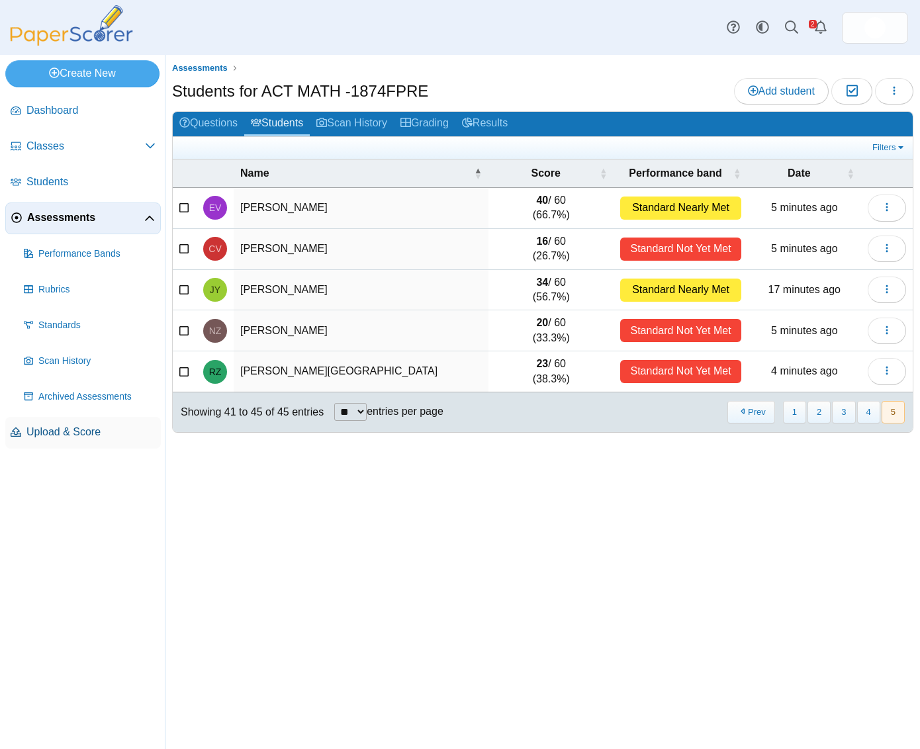
click at [73, 432] on span "Upload & Score" at bounding box center [90, 432] width 129 height 15
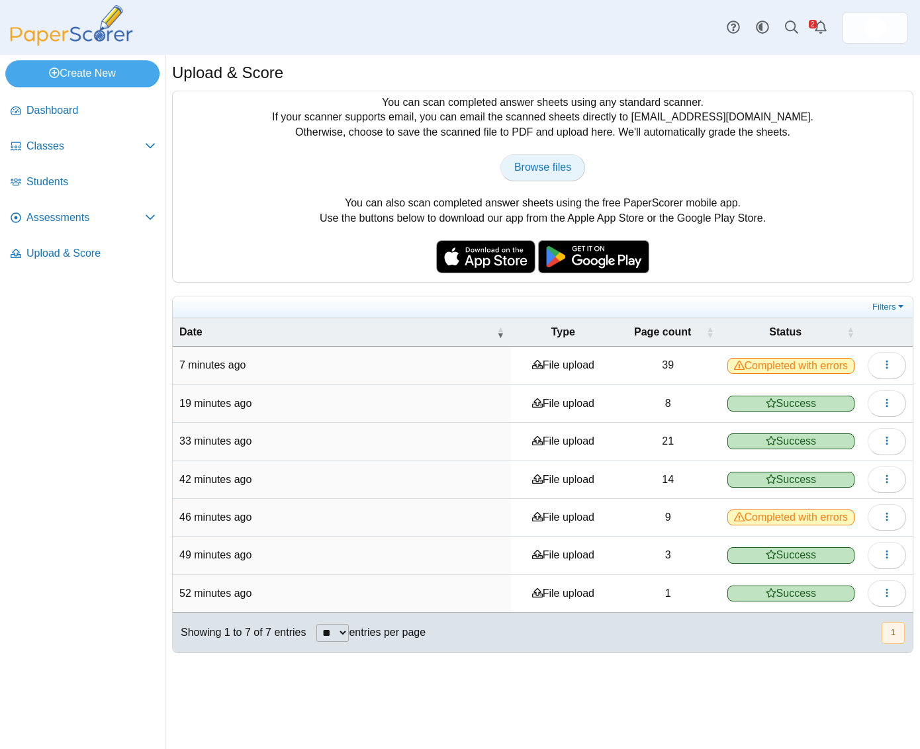
click at [531, 166] on span "Browse files" at bounding box center [542, 166] width 57 height 11
type input "**********"
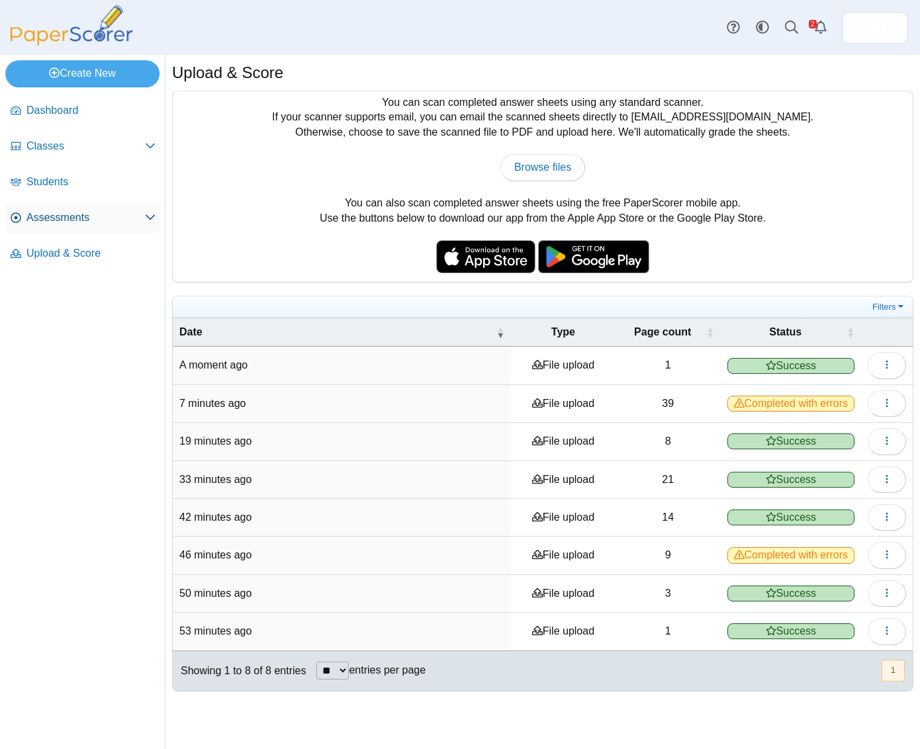
click at [97, 213] on span "Assessments" at bounding box center [85, 217] width 118 height 15
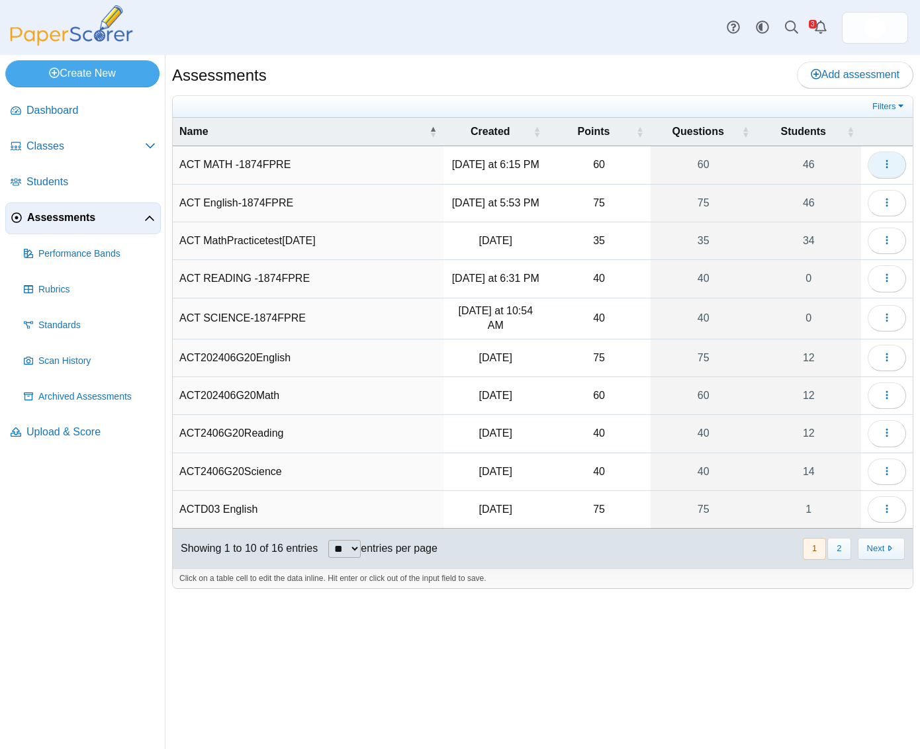
click at [888, 170] on span "button" at bounding box center [886, 164] width 11 height 11
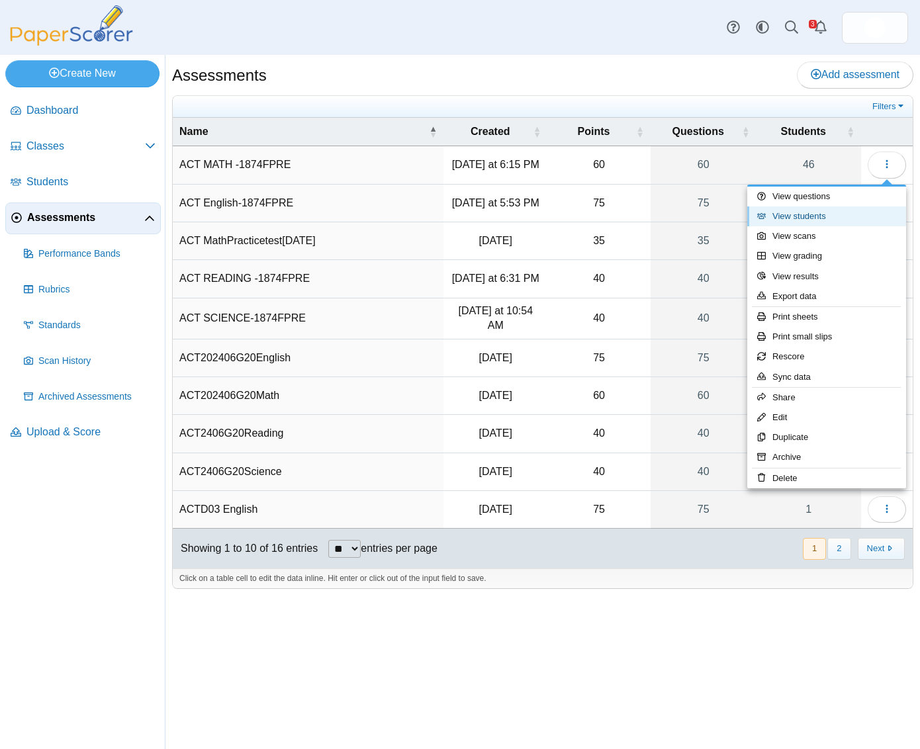
click at [832, 216] on link "View students" at bounding box center [826, 216] width 159 height 20
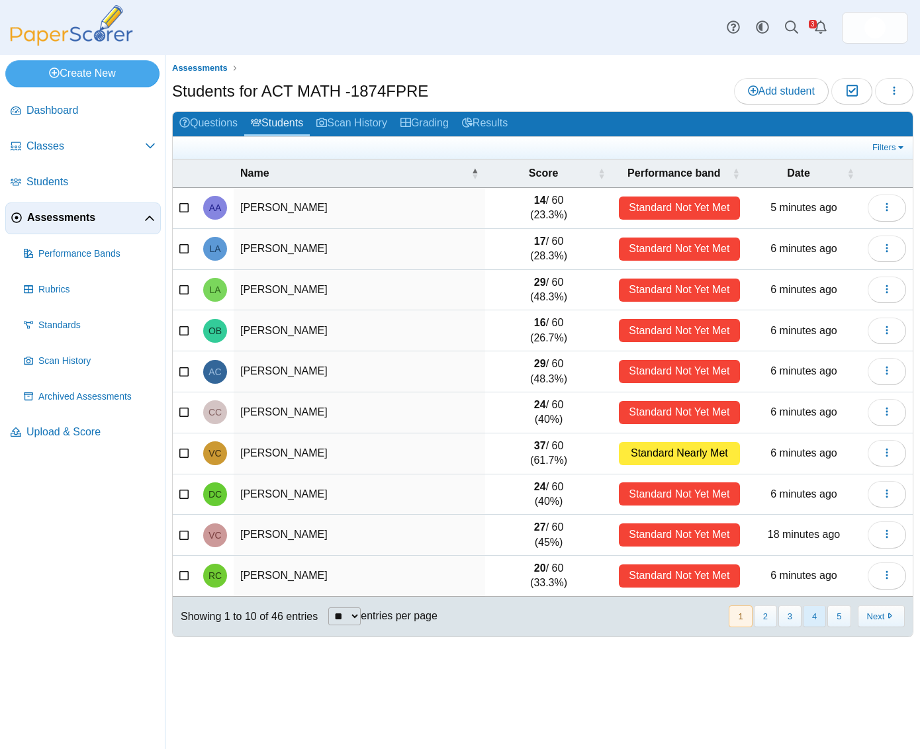
click at [805, 621] on button "4" at bounding box center [813, 616] width 23 height 22
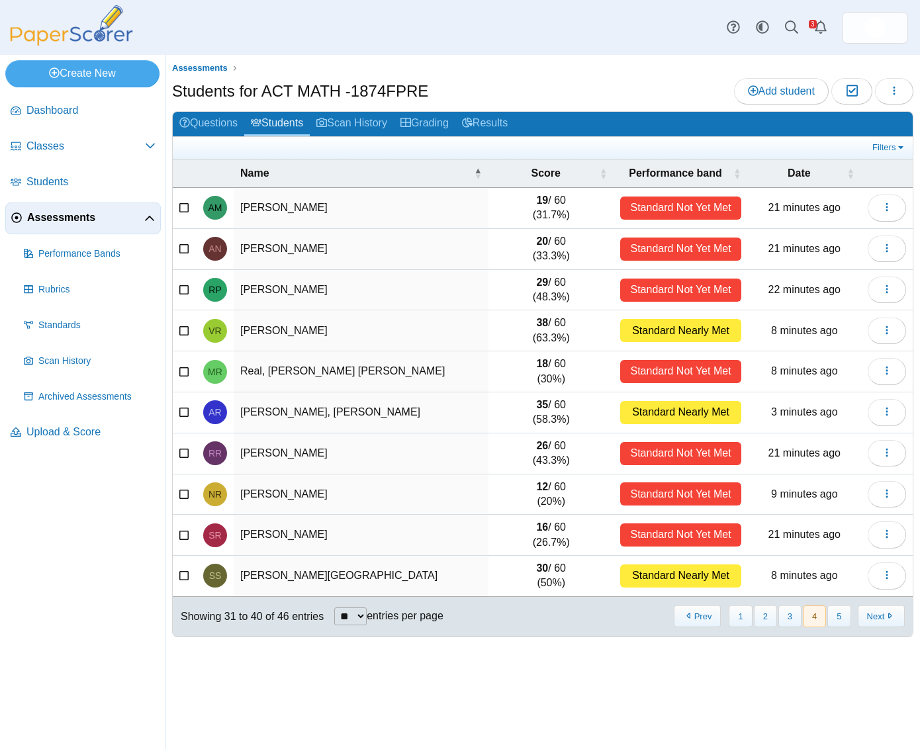
click at [44, 216] on span "Assessments" at bounding box center [85, 217] width 117 height 15
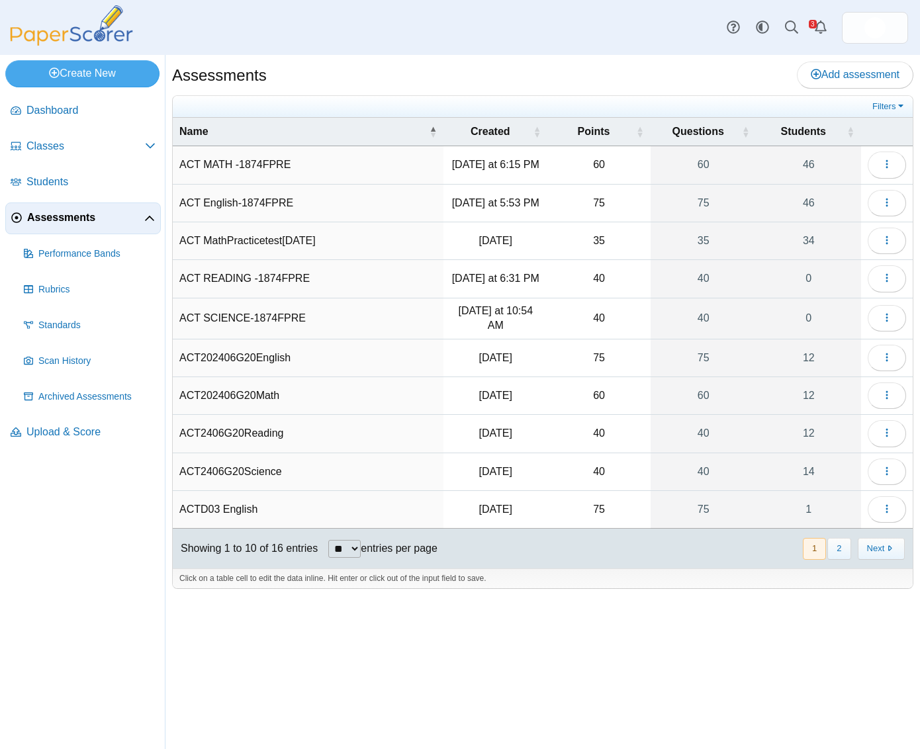
click at [275, 284] on td "ACT READING -1874FPRE" at bounding box center [308, 279] width 271 height 38
click at [83, 435] on span "Upload & Score" at bounding box center [90, 432] width 129 height 15
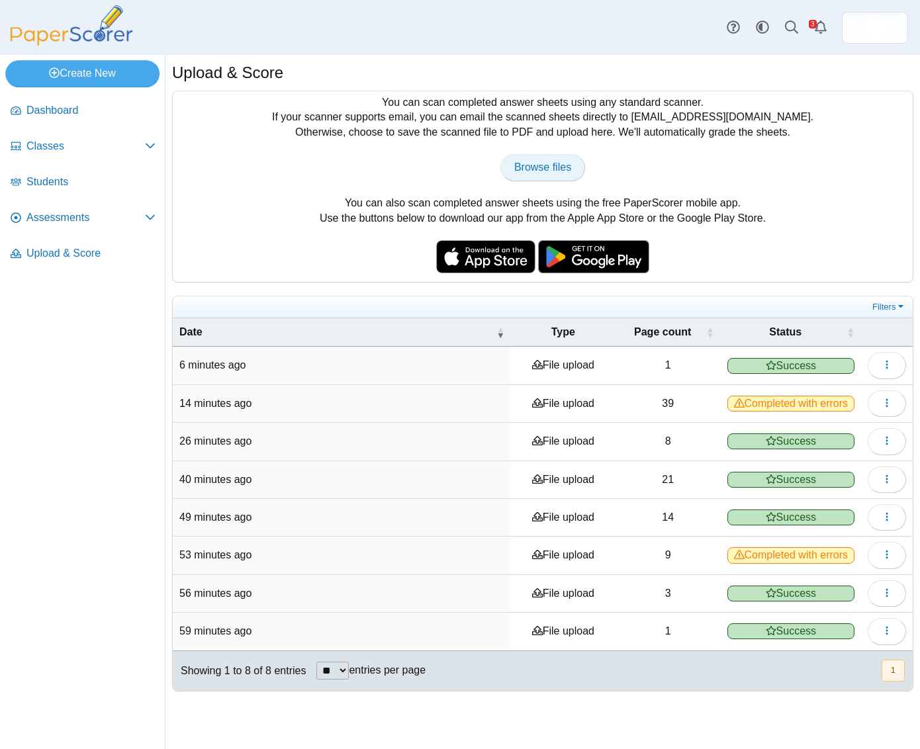
click at [551, 155] on link "Browse files" at bounding box center [542, 167] width 85 height 26
type input "**********"
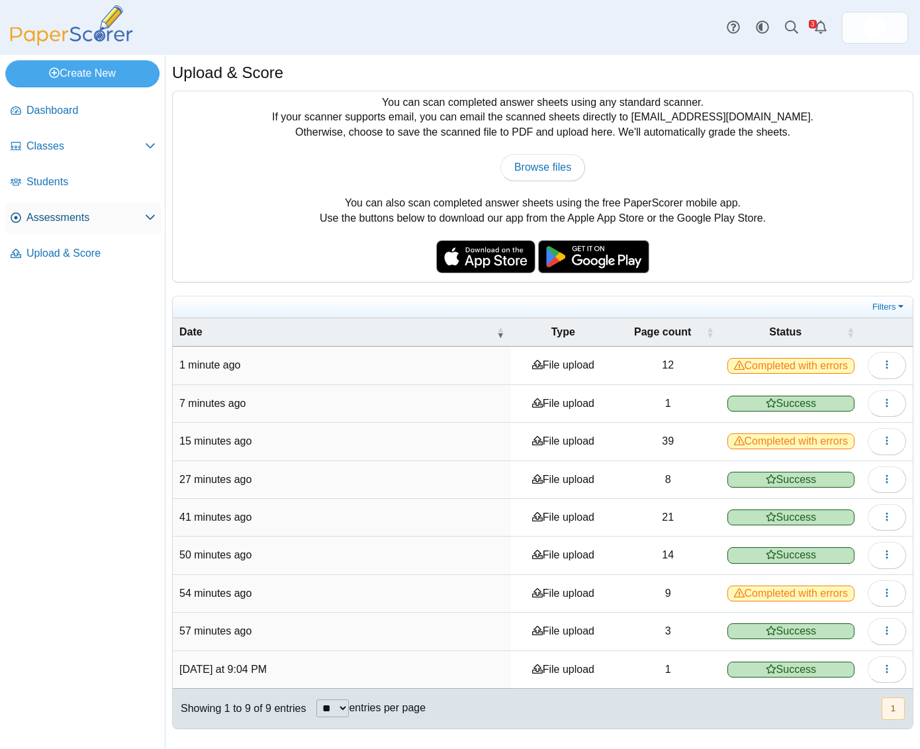
click at [103, 217] on span "Assessments" at bounding box center [85, 217] width 118 height 15
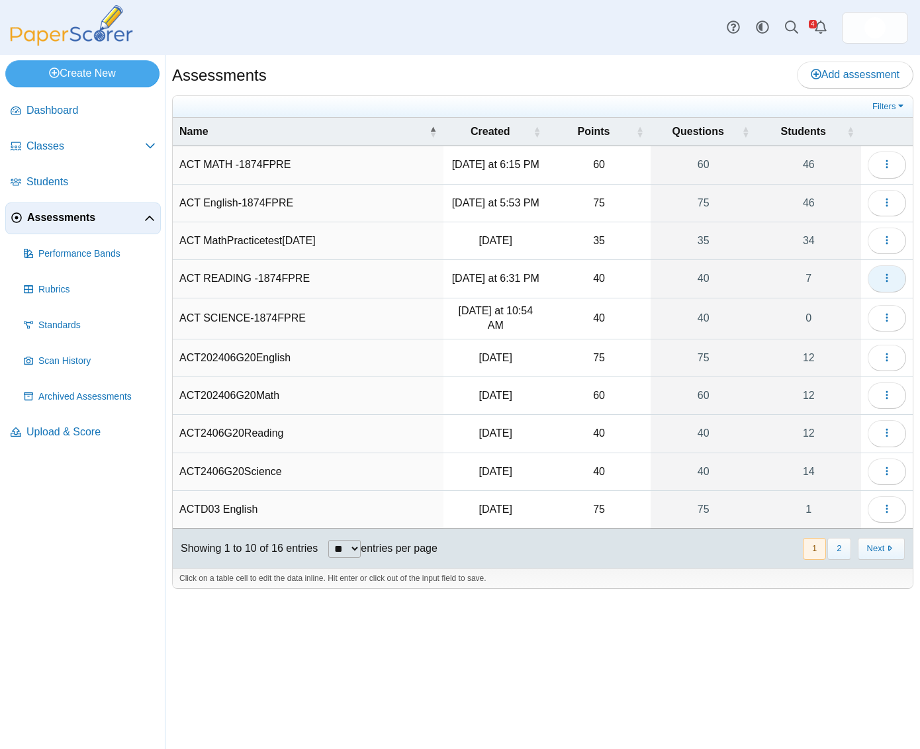
click at [890, 283] on icon "button" at bounding box center [886, 278] width 11 height 11
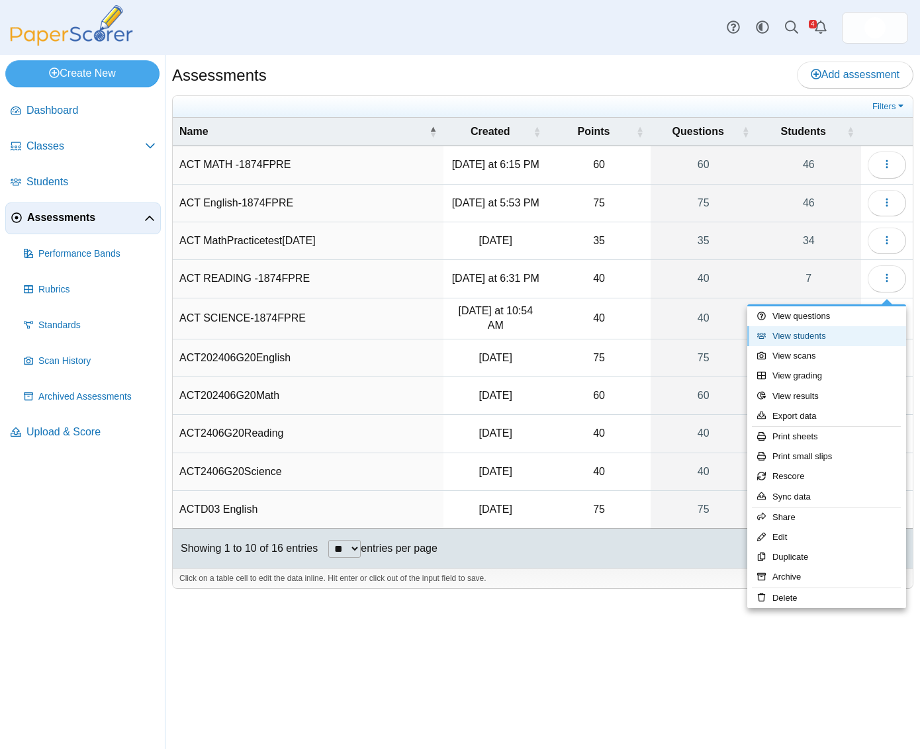
click at [806, 330] on link "View students" at bounding box center [826, 336] width 159 height 20
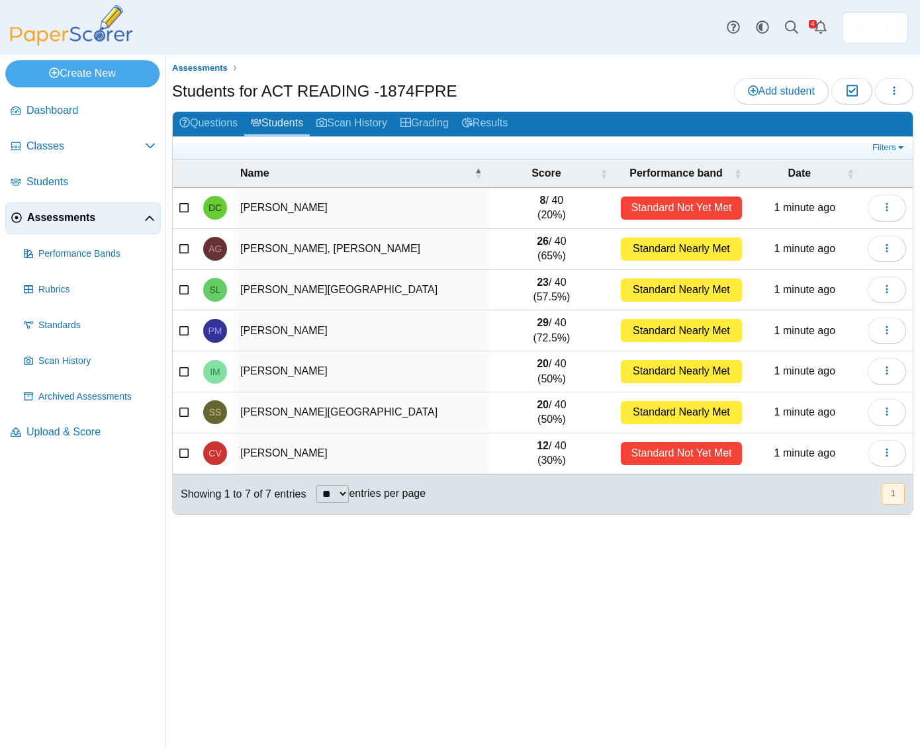
click at [802, 355] on tbody "DC [PERSON_NAME] 8 / 40 (20%) Standard Not Yet Met 1 minute ago Loading… [PERSO…" at bounding box center [543, 331] width 740 height 286
click at [801, 376] on td "1 minute ago" at bounding box center [804, 371] width 112 height 41
click at [42, 429] on span "Upload & Score" at bounding box center [90, 432] width 129 height 15
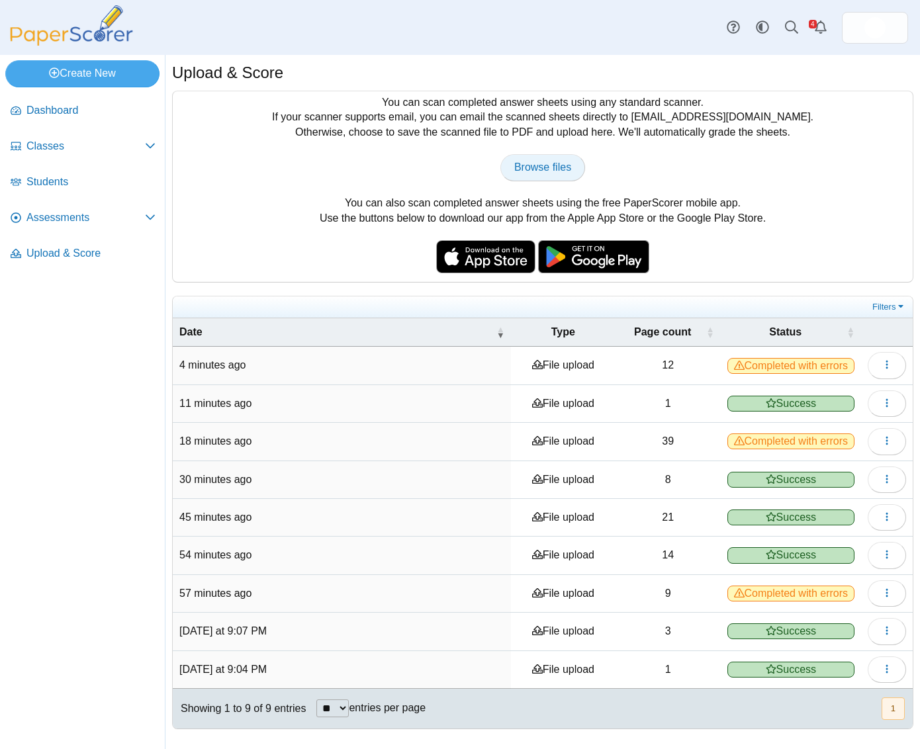
click at [554, 165] on span "Browse files" at bounding box center [542, 166] width 57 height 11
type input "**********"
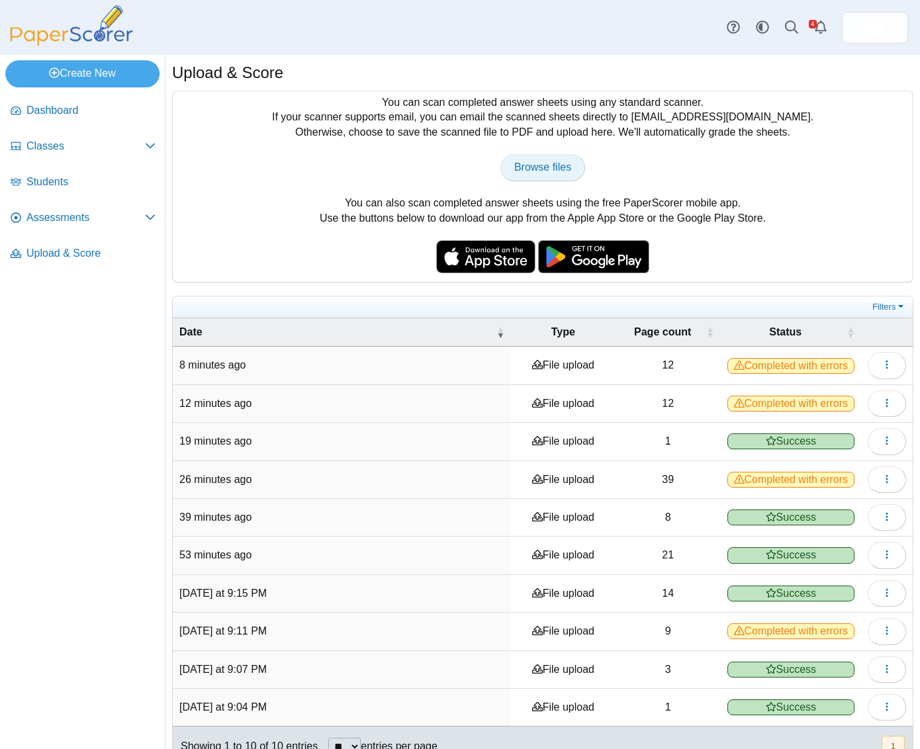
click at [546, 165] on span "Browse files" at bounding box center [542, 166] width 57 height 11
type input "**********"
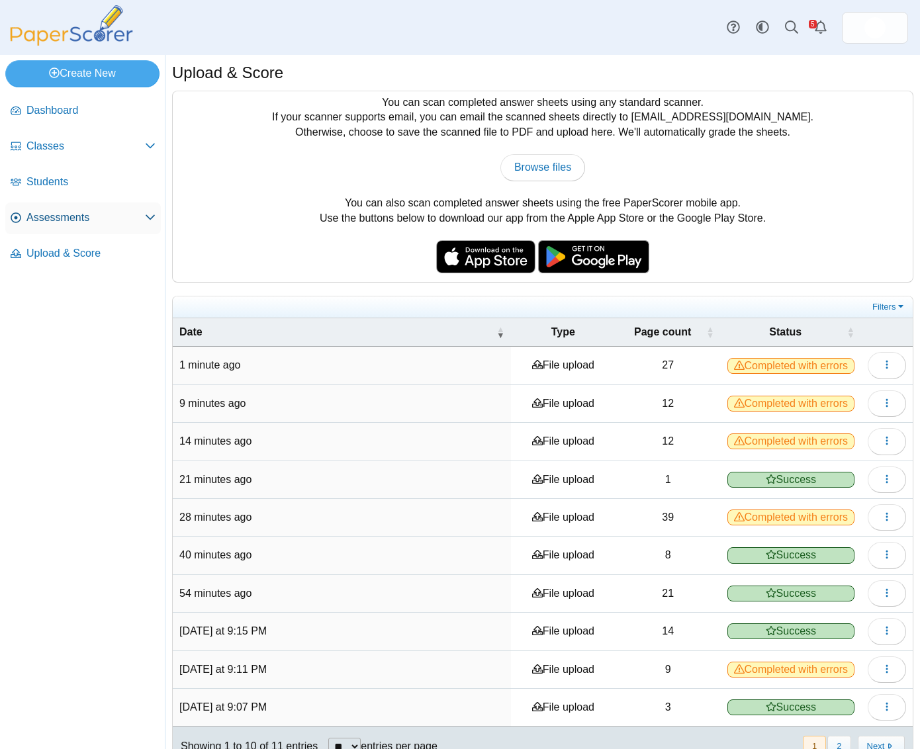
click at [98, 220] on span "Assessments" at bounding box center [85, 217] width 118 height 15
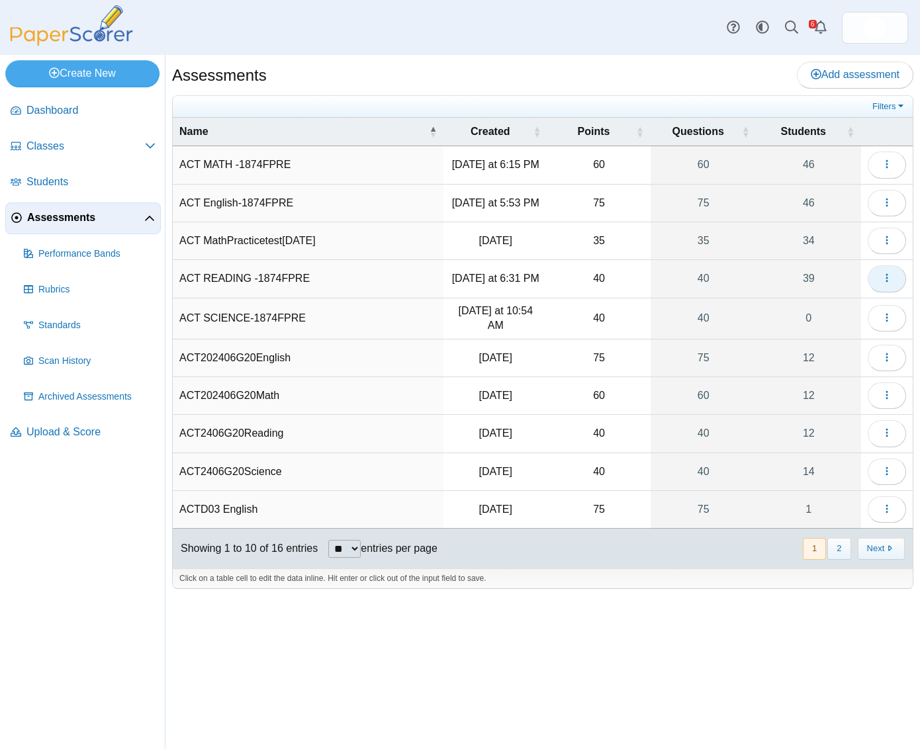
click at [876, 284] on button "button" at bounding box center [886, 278] width 38 height 26
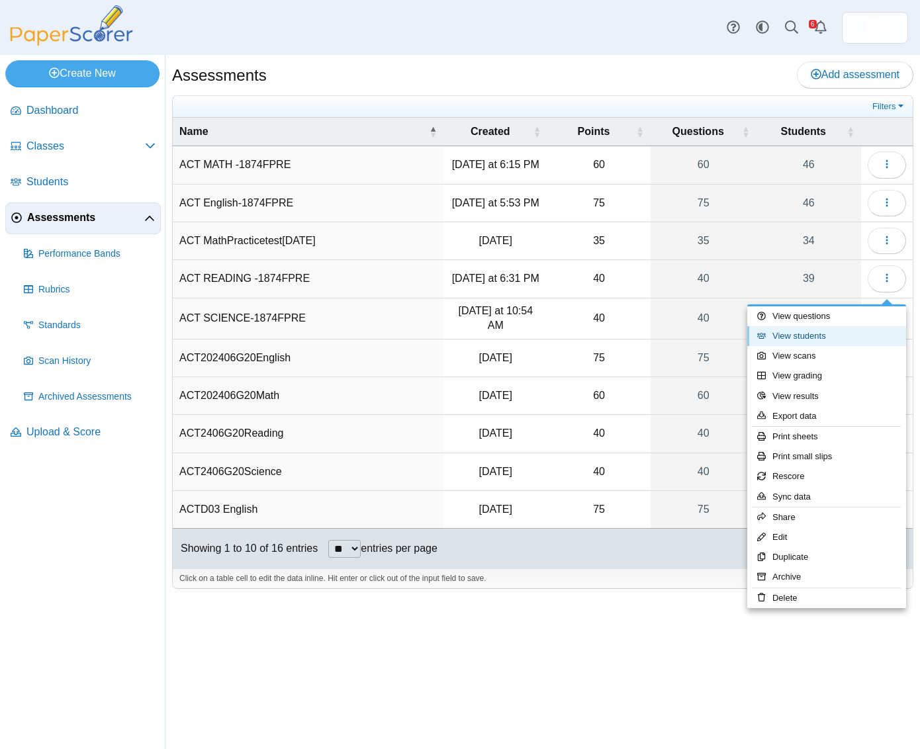
click at [798, 335] on link "View students" at bounding box center [826, 336] width 159 height 20
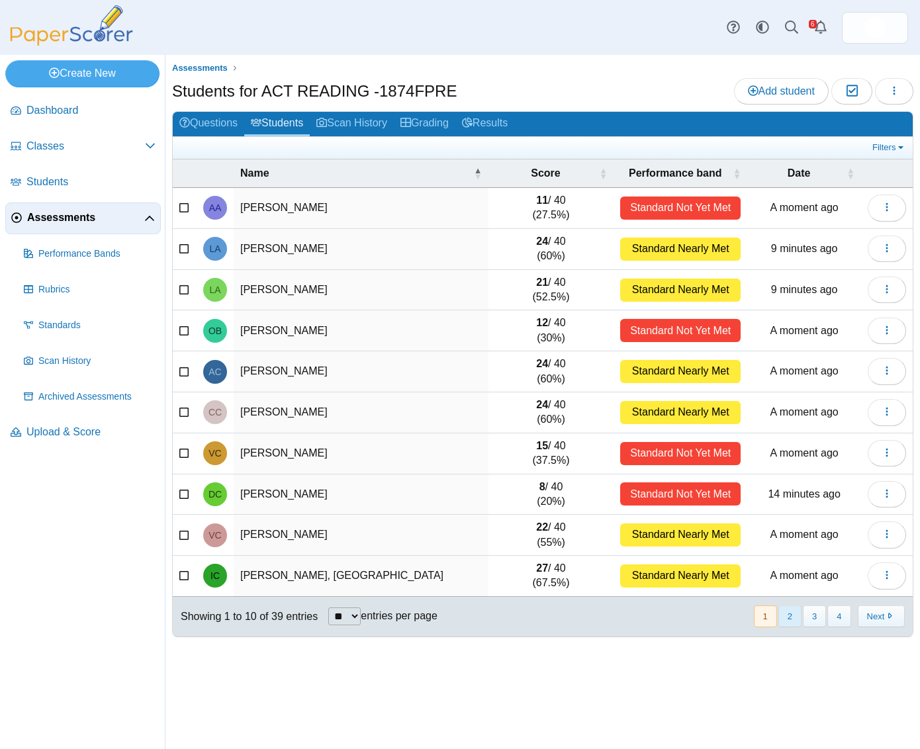
click at [788, 623] on button "2" at bounding box center [789, 616] width 23 height 22
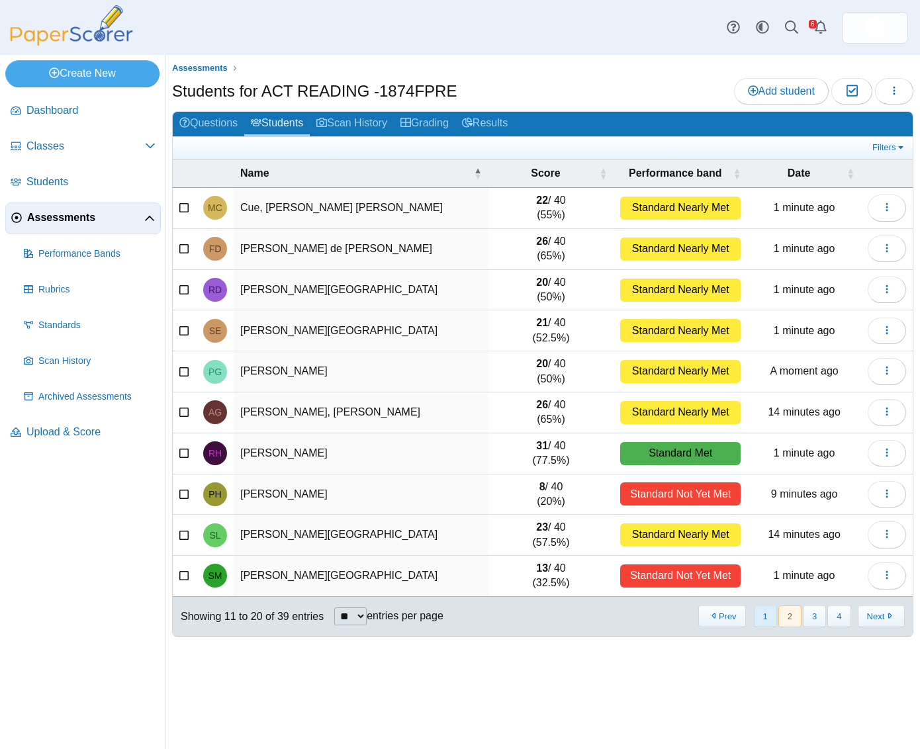
click at [755, 627] on button "1" at bounding box center [764, 616] width 23 height 22
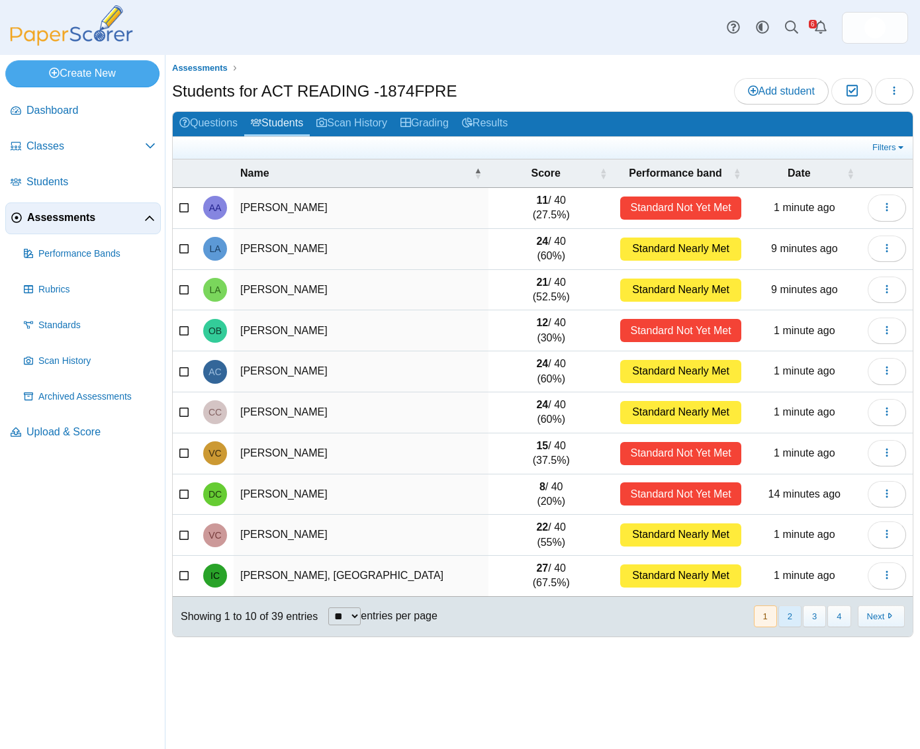
click at [787, 619] on button "2" at bounding box center [789, 616] width 23 height 22
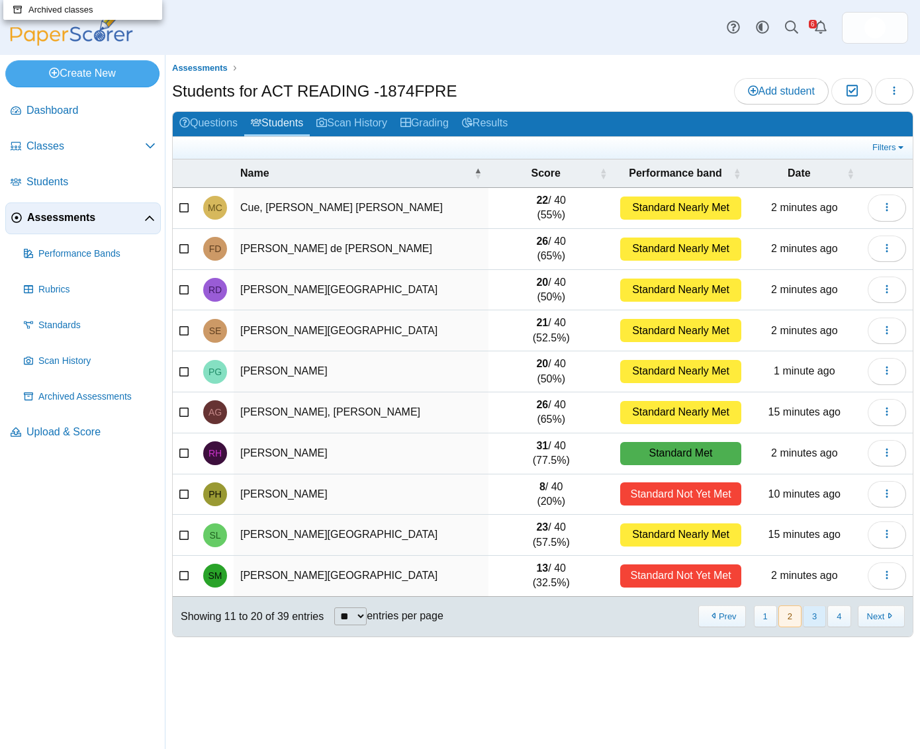
click at [814, 621] on button "3" at bounding box center [813, 616] width 23 height 22
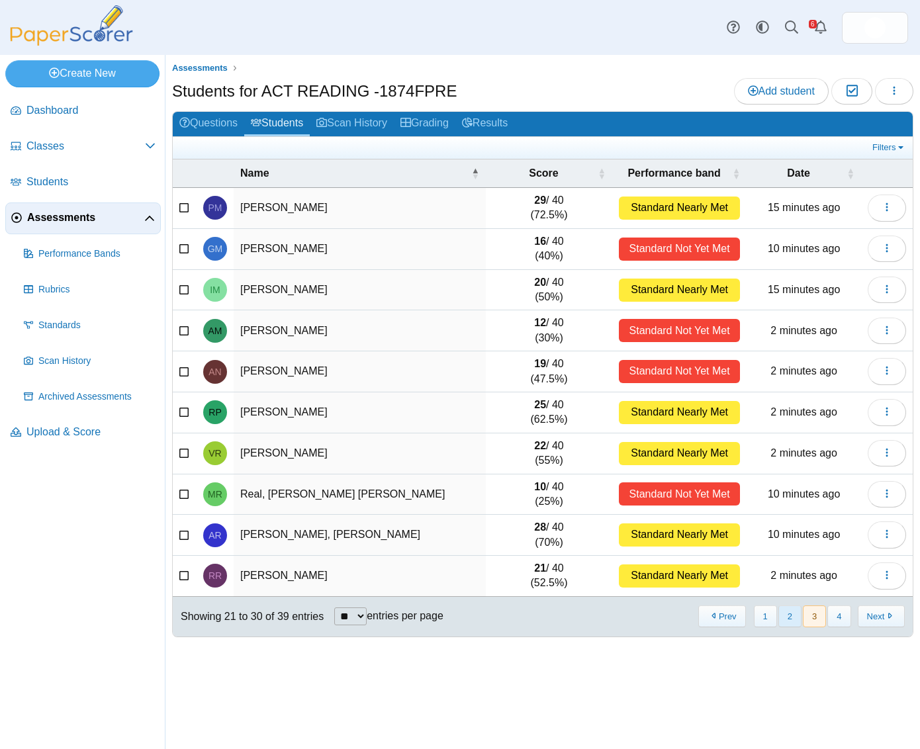
click at [783, 618] on button "2" at bounding box center [789, 616] width 23 height 22
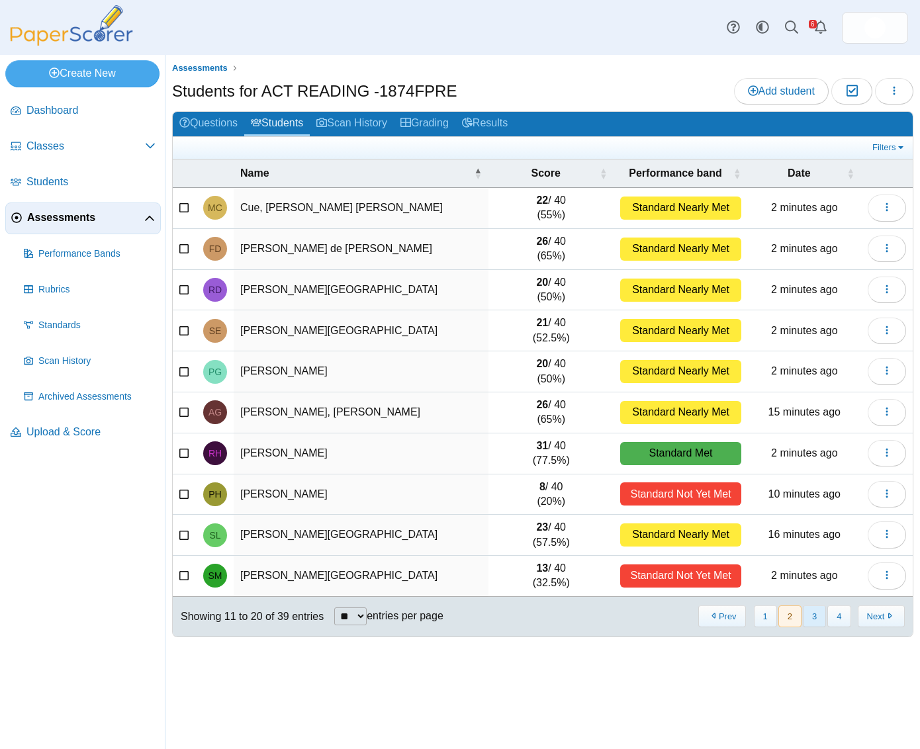
click at [814, 618] on button "3" at bounding box center [813, 616] width 23 height 22
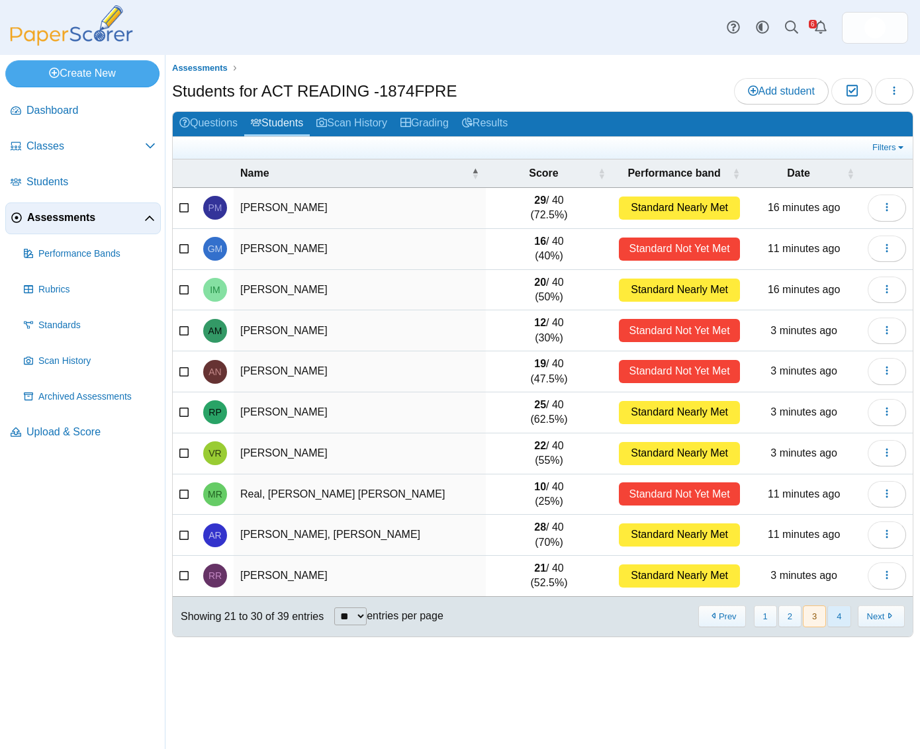
click at [836, 621] on button "4" at bounding box center [838, 616] width 23 height 22
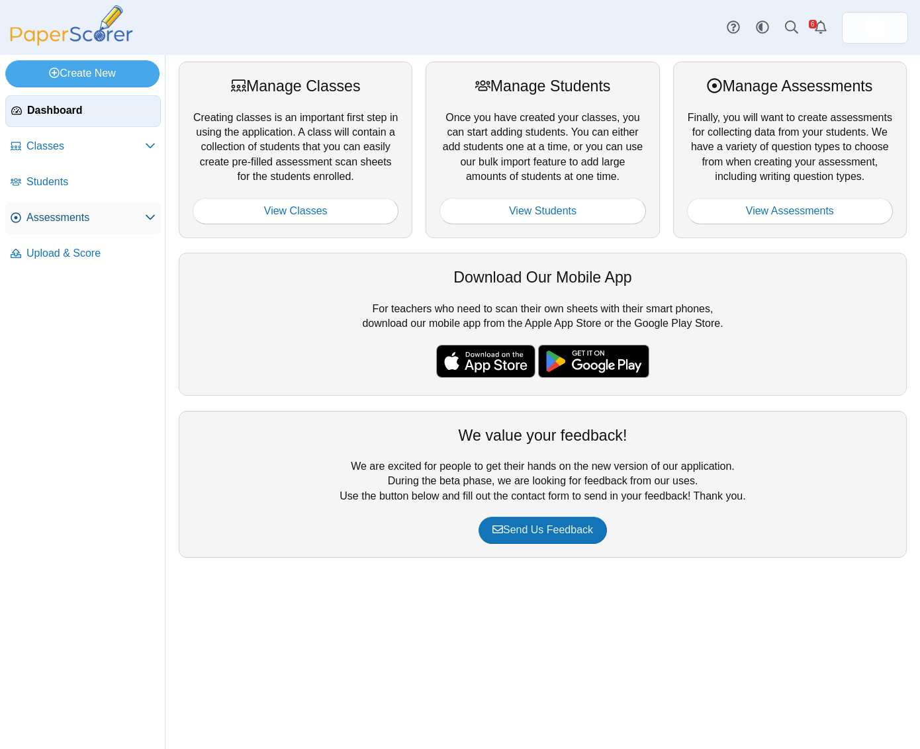
click at [65, 222] on span "Assessments" at bounding box center [85, 217] width 118 height 15
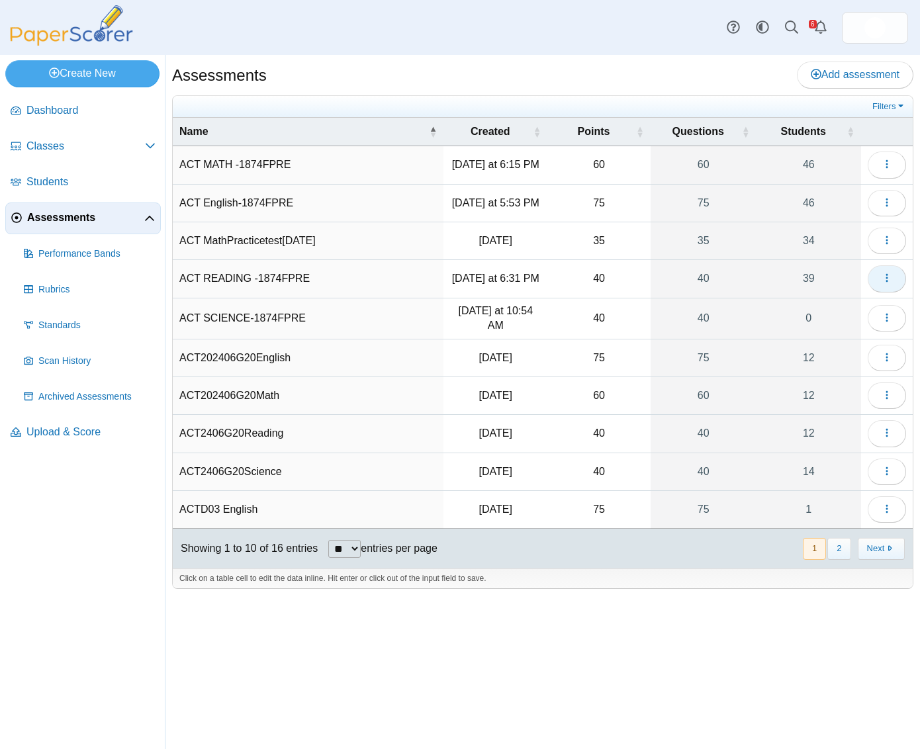
click at [883, 292] on button "button" at bounding box center [886, 278] width 38 height 26
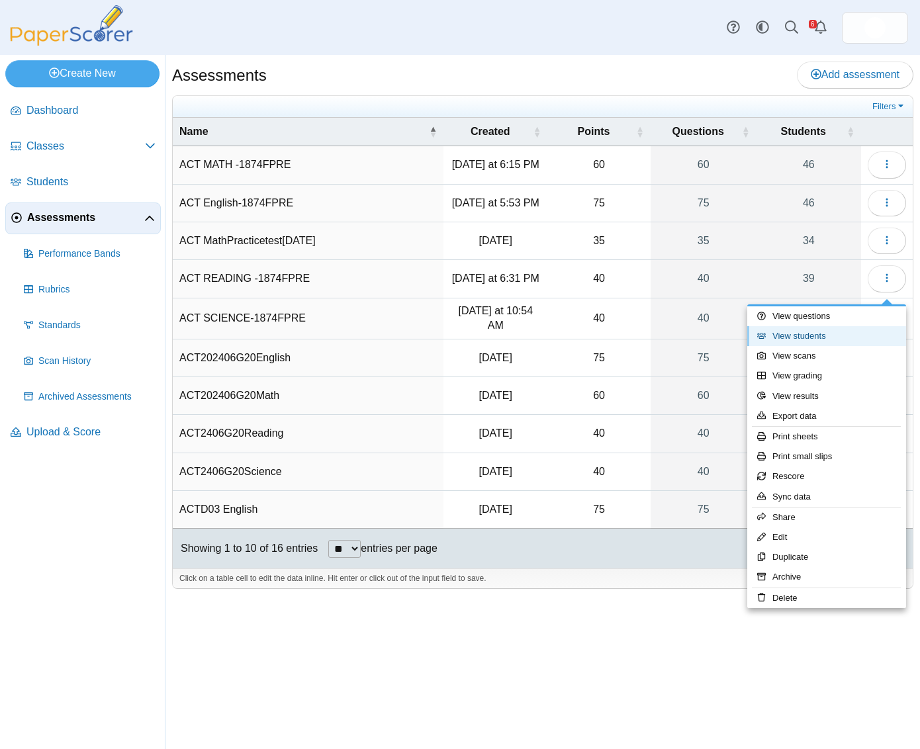
click at [852, 335] on link "View students" at bounding box center [826, 336] width 159 height 20
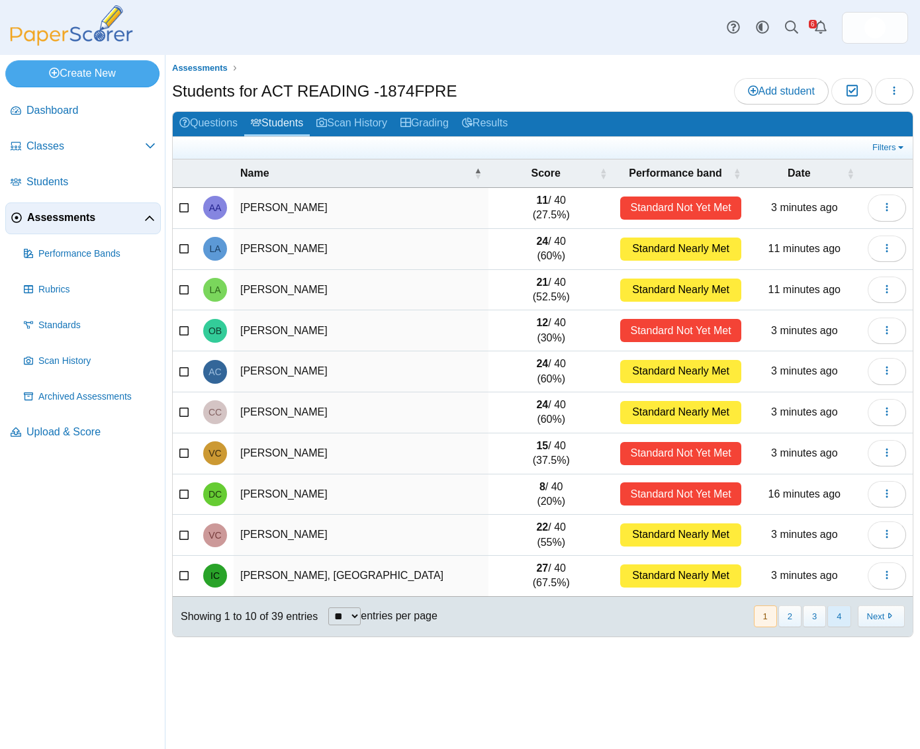
click at [838, 620] on button "4" at bounding box center [838, 616] width 23 height 22
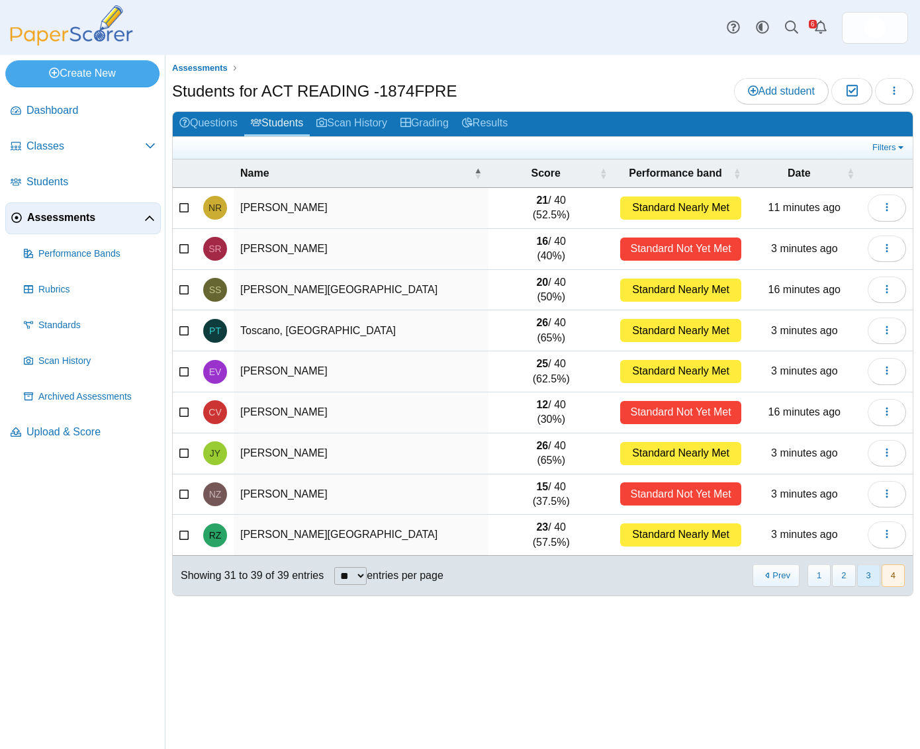
click at [869, 580] on button "3" at bounding box center [868, 575] width 23 height 22
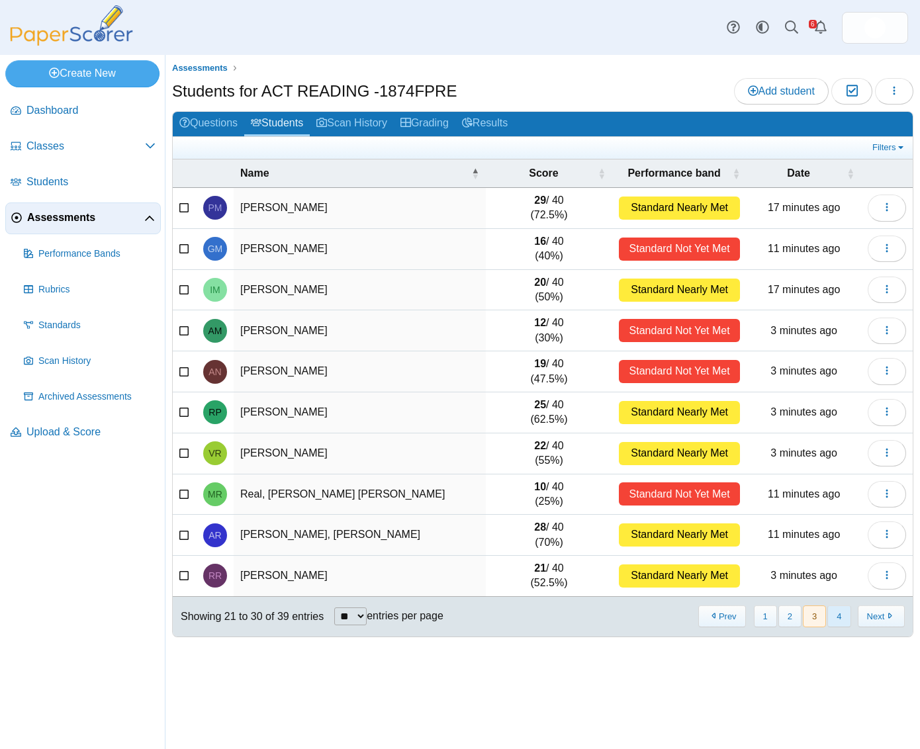
click at [842, 621] on button "4" at bounding box center [838, 616] width 23 height 22
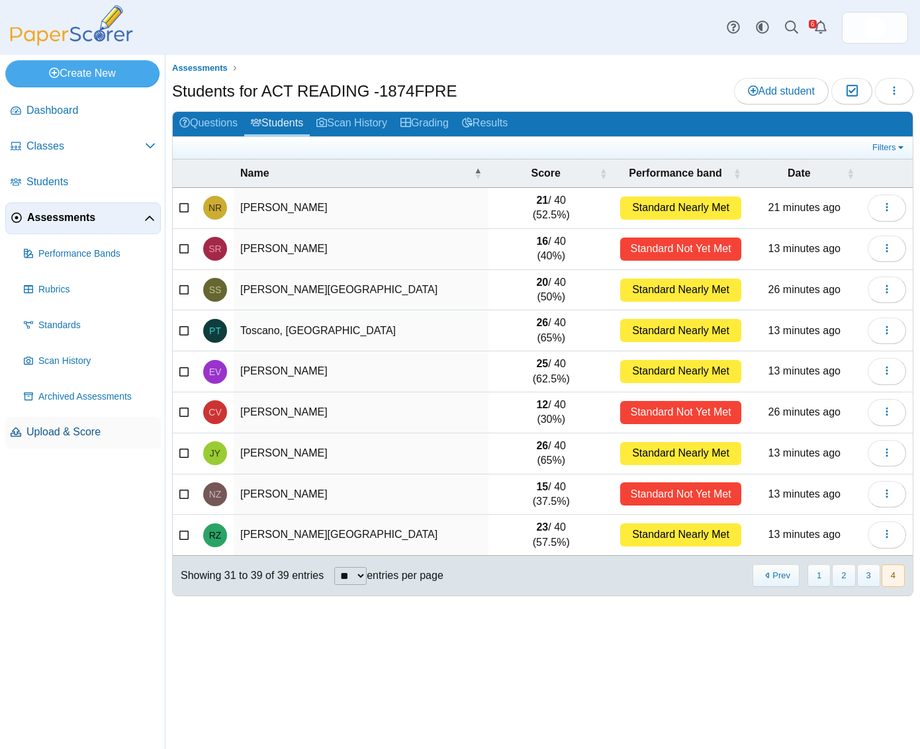
click at [92, 433] on span "Upload & Score" at bounding box center [90, 432] width 129 height 15
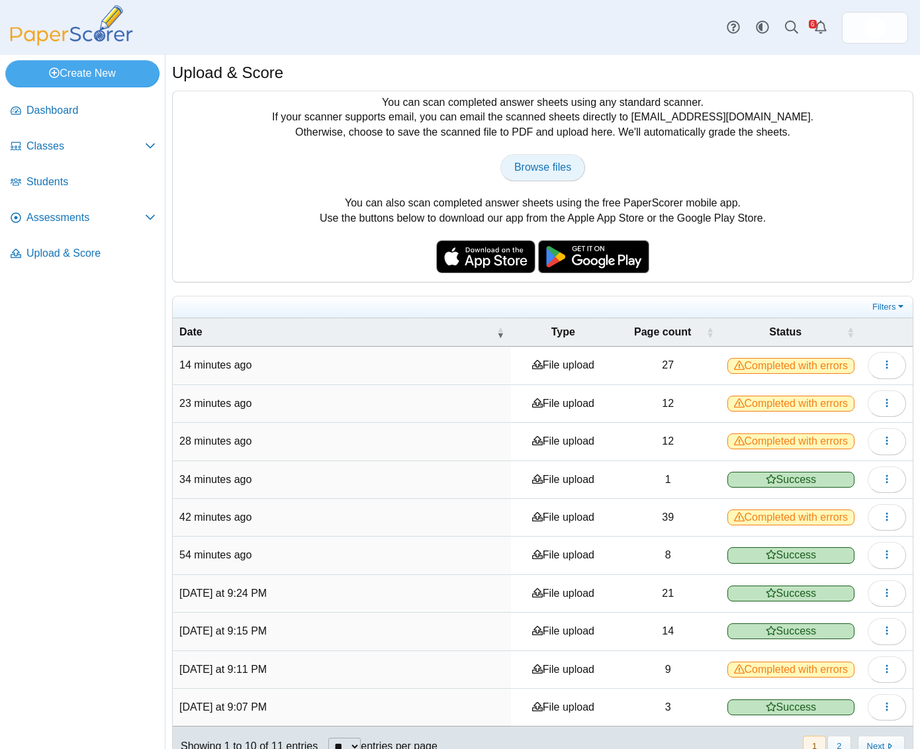
click at [527, 165] on span "Browse files" at bounding box center [542, 166] width 57 height 11
type input "**********"
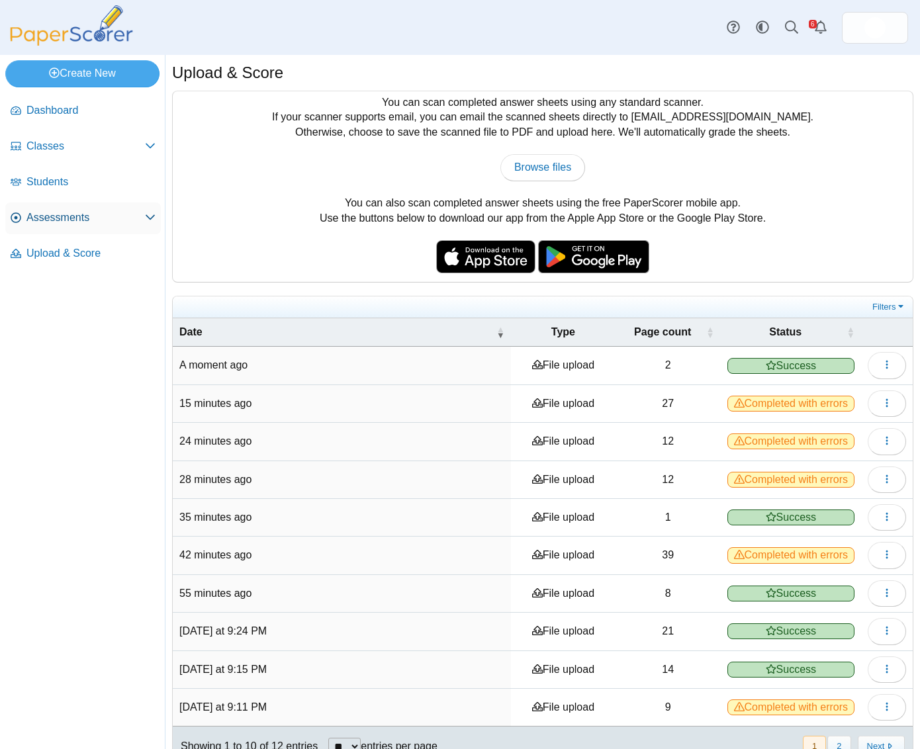
click at [85, 224] on span "Assessments" at bounding box center [85, 217] width 118 height 15
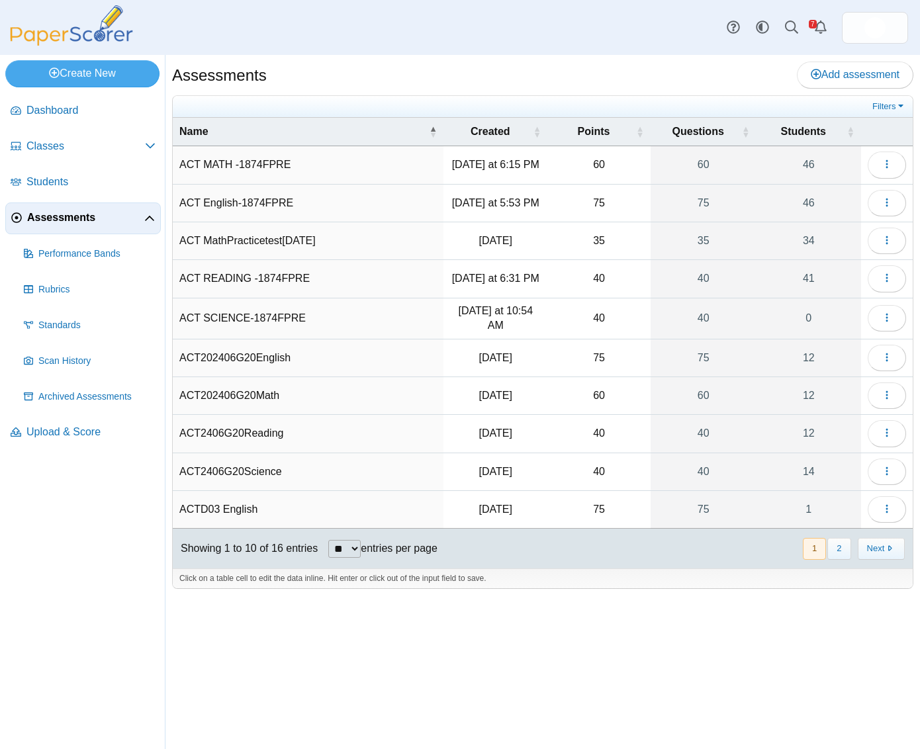
click at [310, 284] on td "ACT READING -1874FPRE" at bounding box center [308, 279] width 271 height 38
click at [894, 288] on button "button" at bounding box center [886, 278] width 38 height 26
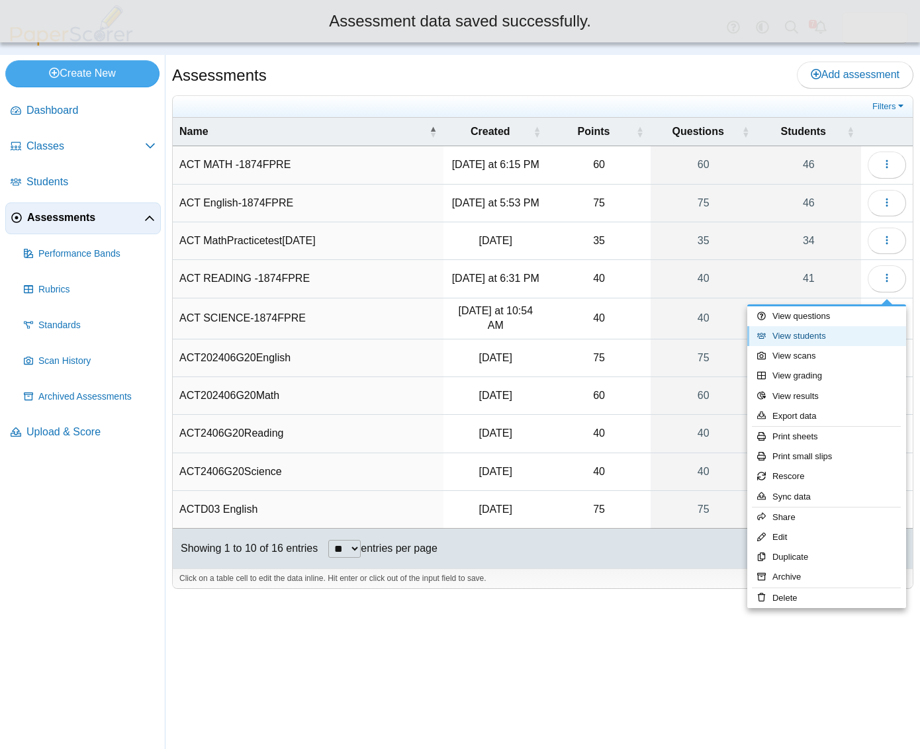
click at [828, 339] on link "View students" at bounding box center [826, 336] width 159 height 20
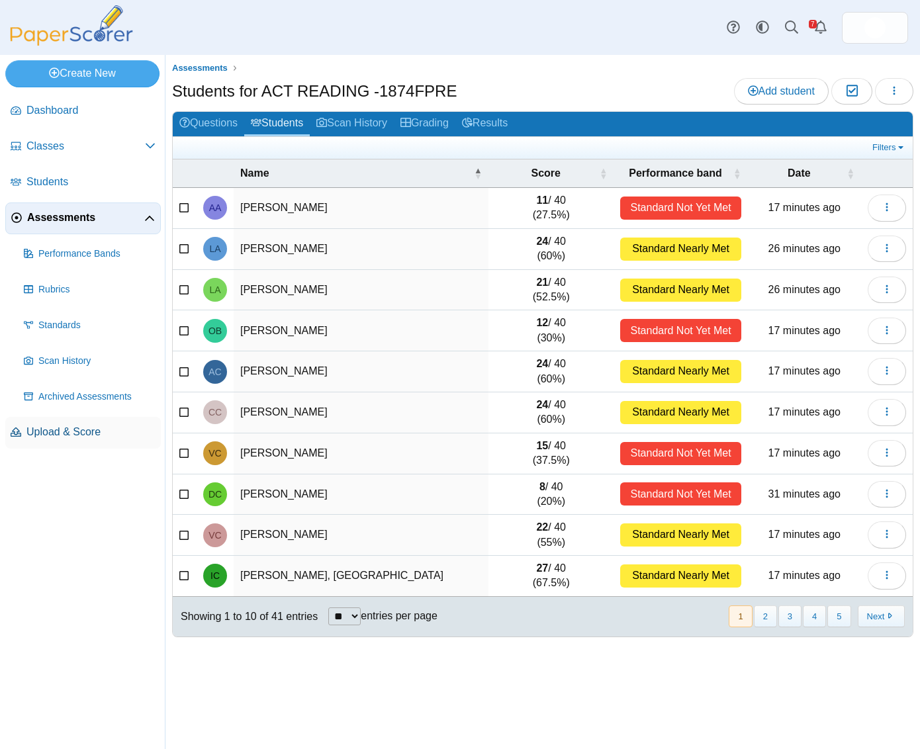
click at [64, 433] on span "Upload & Score" at bounding box center [90, 432] width 129 height 15
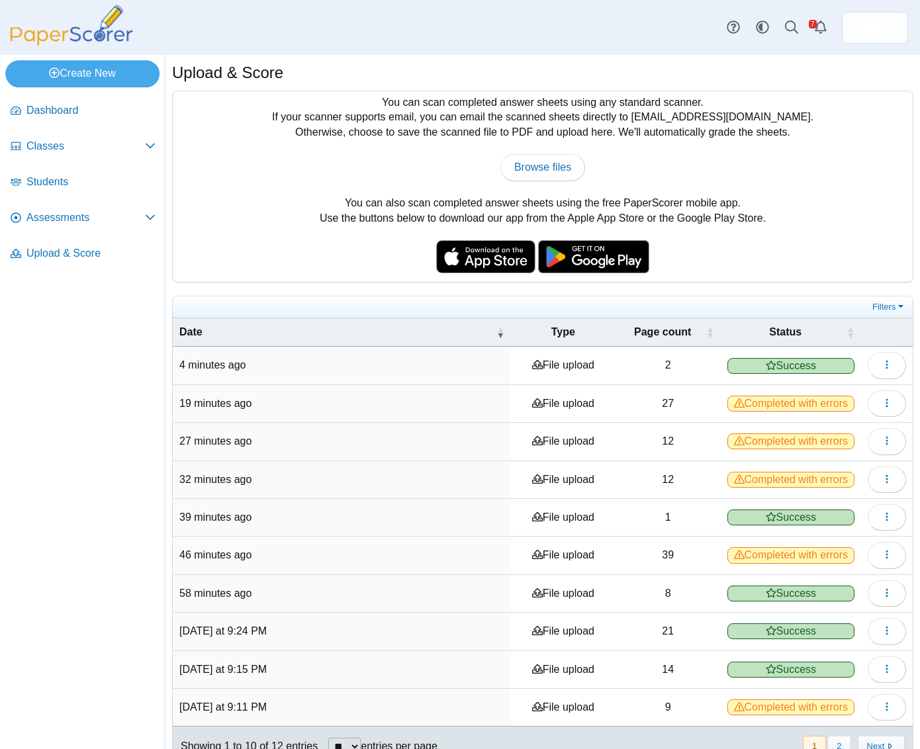
click at [518, 188] on div "You can scan completed answer sheets using any standard scanner. If your scanne…" at bounding box center [543, 186] width 740 height 191
click at [519, 169] on span "Browse files" at bounding box center [542, 166] width 57 height 11
type input "**********"
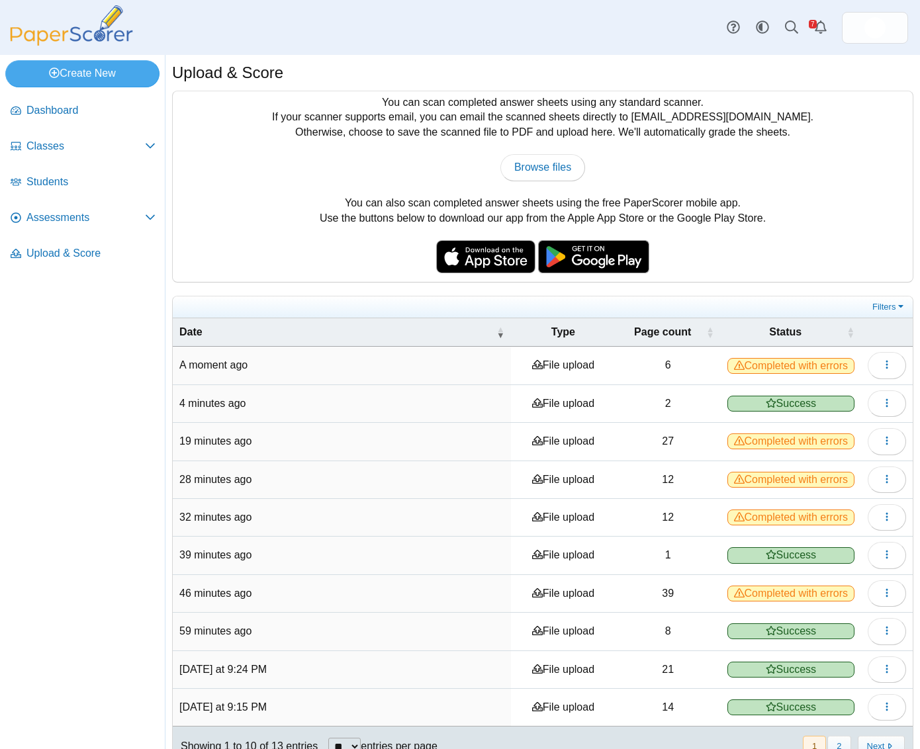
scroll to position [44, 0]
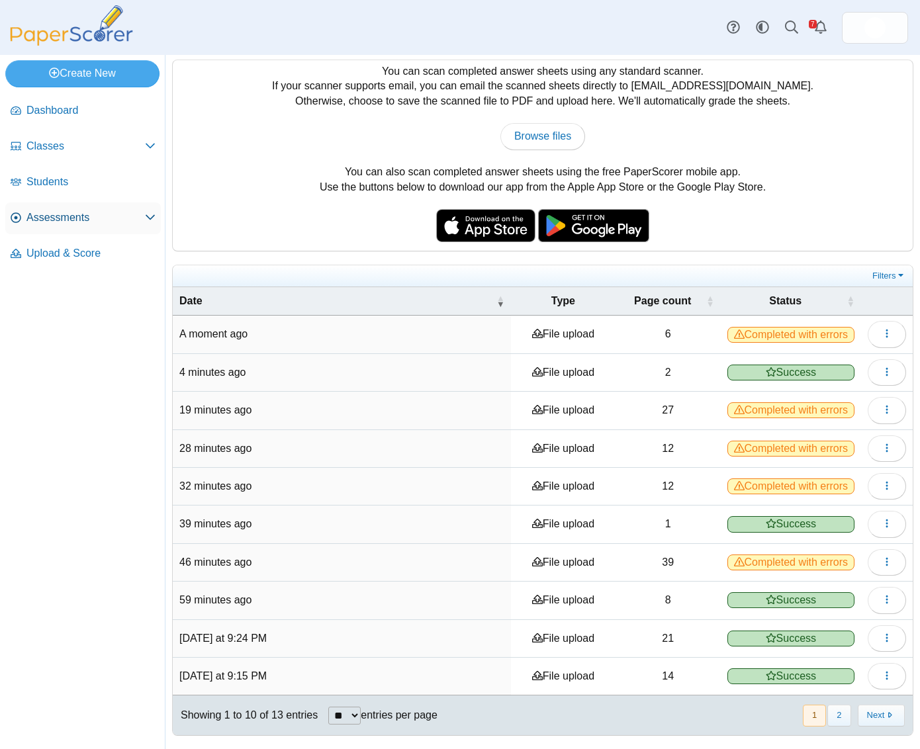
click at [97, 220] on span "Assessments" at bounding box center [85, 217] width 118 height 15
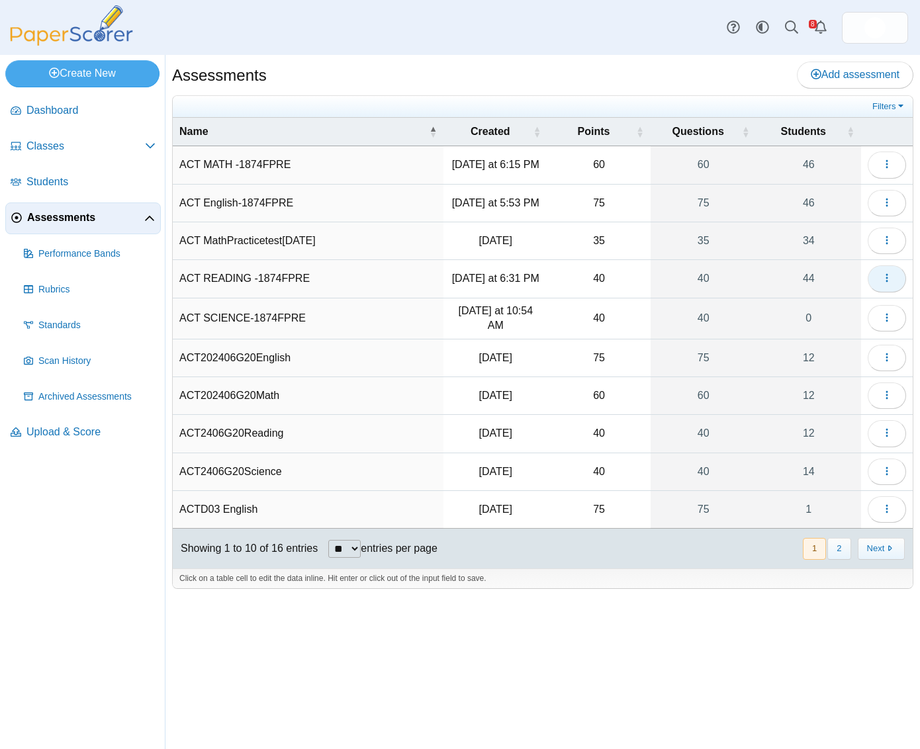
click at [894, 286] on button "button" at bounding box center [886, 278] width 38 height 26
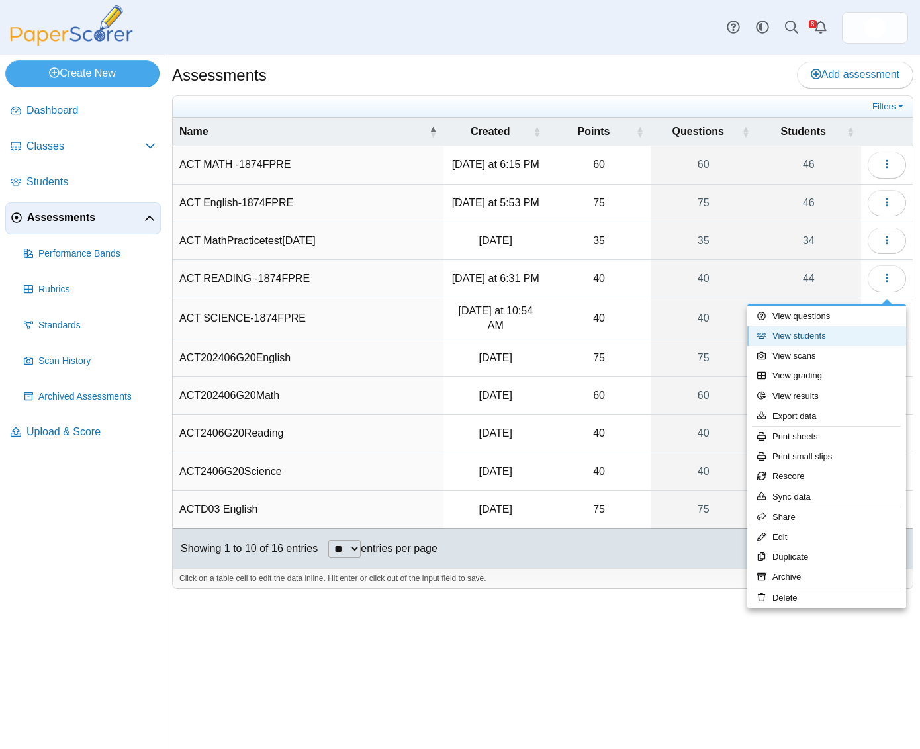
click at [817, 327] on link "View students" at bounding box center [826, 336] width 159 height 20
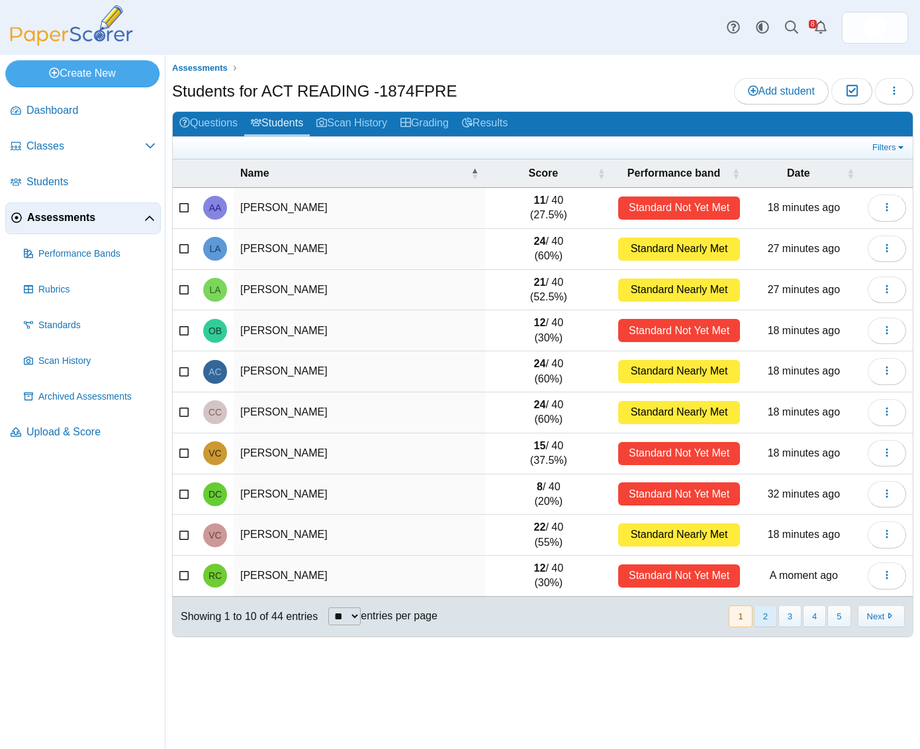
click at [767, 622] on button "2" at bounding box center [764, 616] width 23 height 22
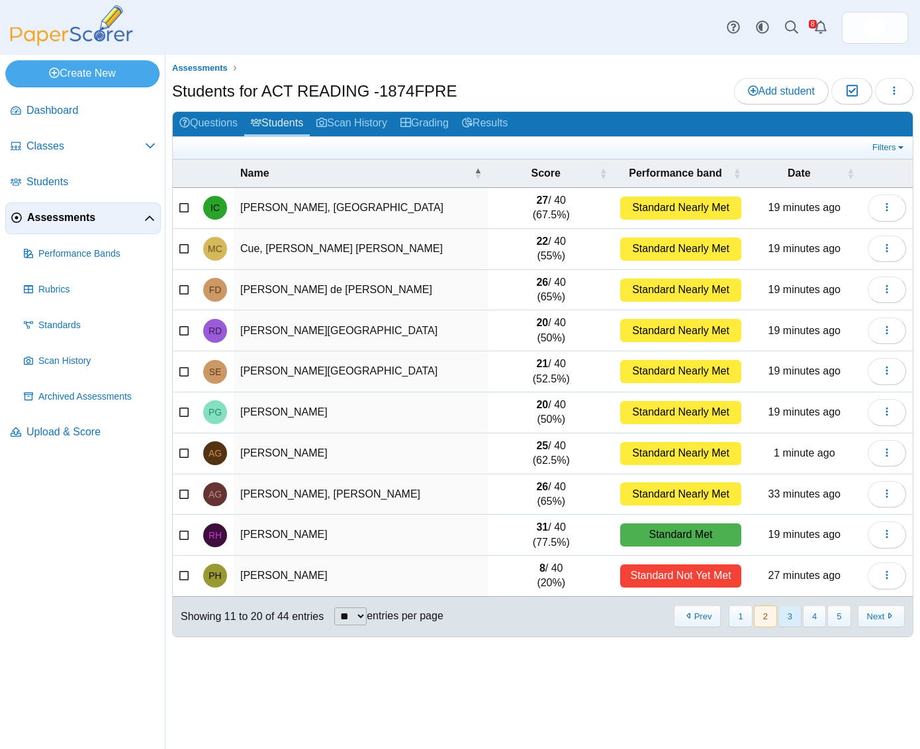
click at [785, 621] on button "3" at bounding box center [789, 616] width 23 height 22
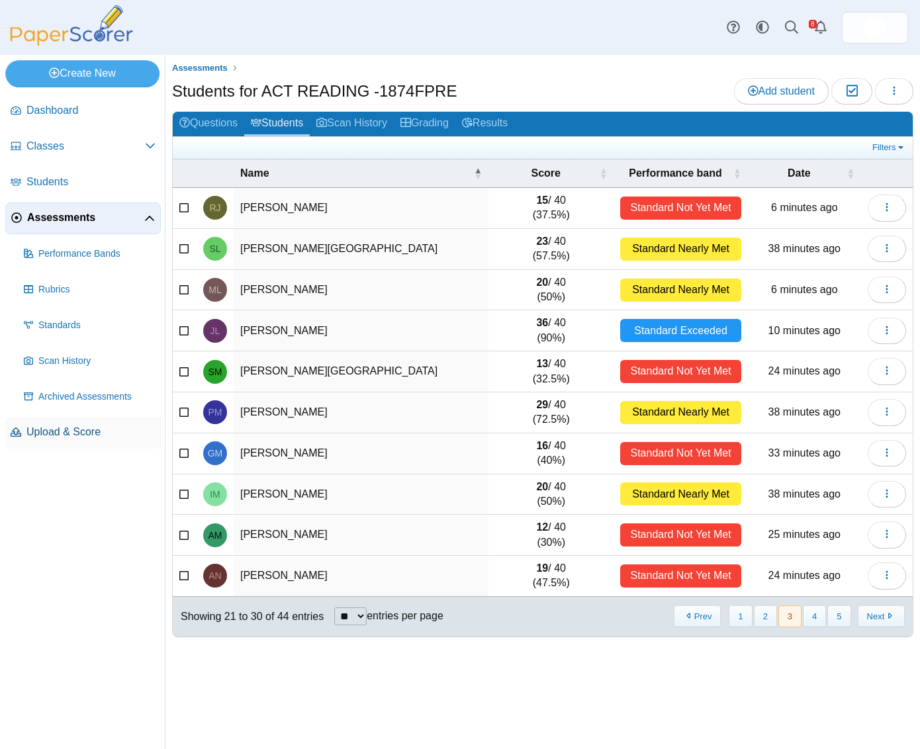
click at [64, 439] on span "Upload & Score" at bounding box center [90, 432] width 129 height 15
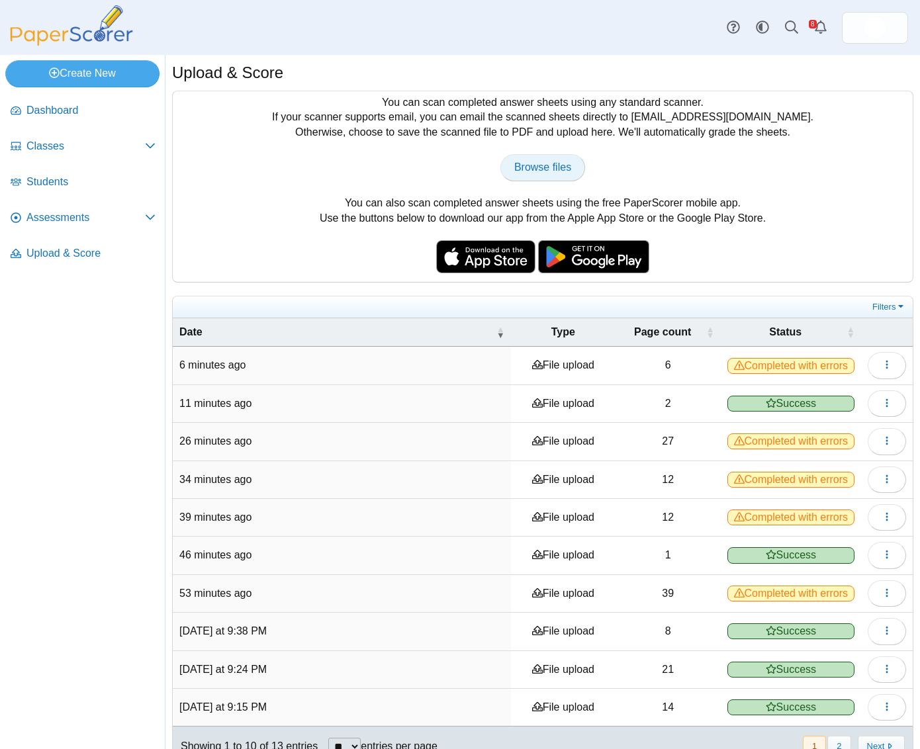
click at [521, 169] on span "Browse files" at bounding box center [542, 166] width 57 height 11
type input "**********"
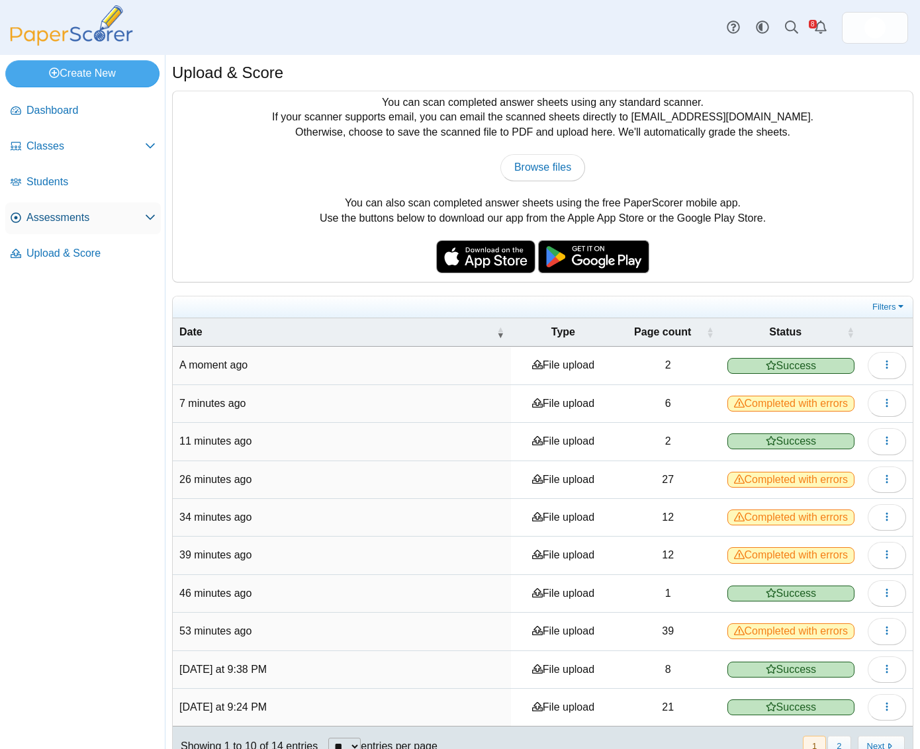
click at [69, 230] on link "Assessments" at bounding box center [82, 218] width 155 height 32
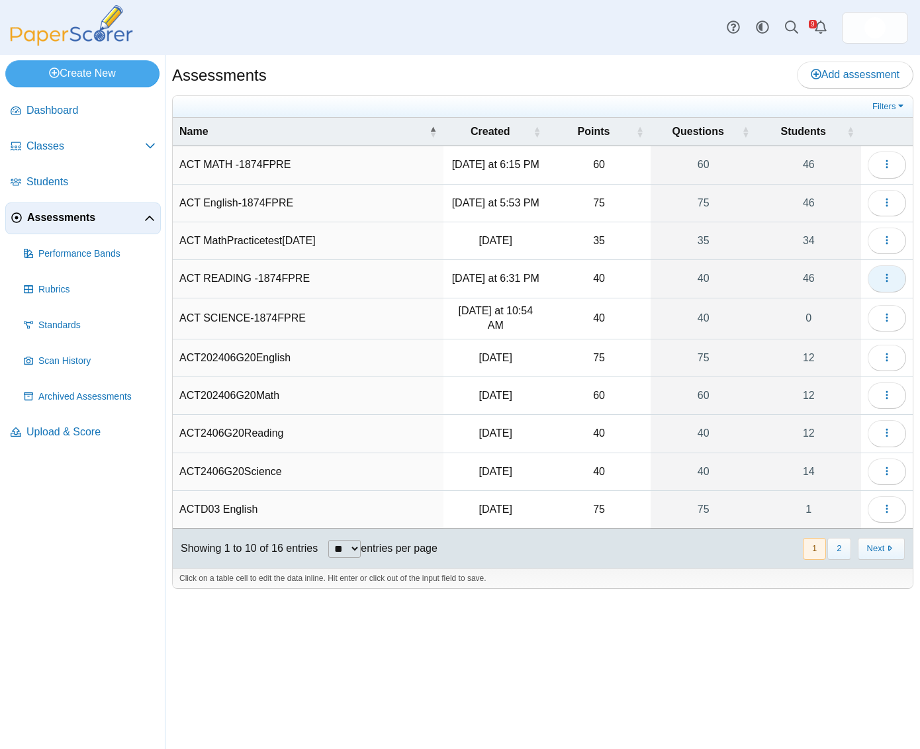
click at [875, 283] on button "button" at bounding box center [886, 278] width 38 height 26
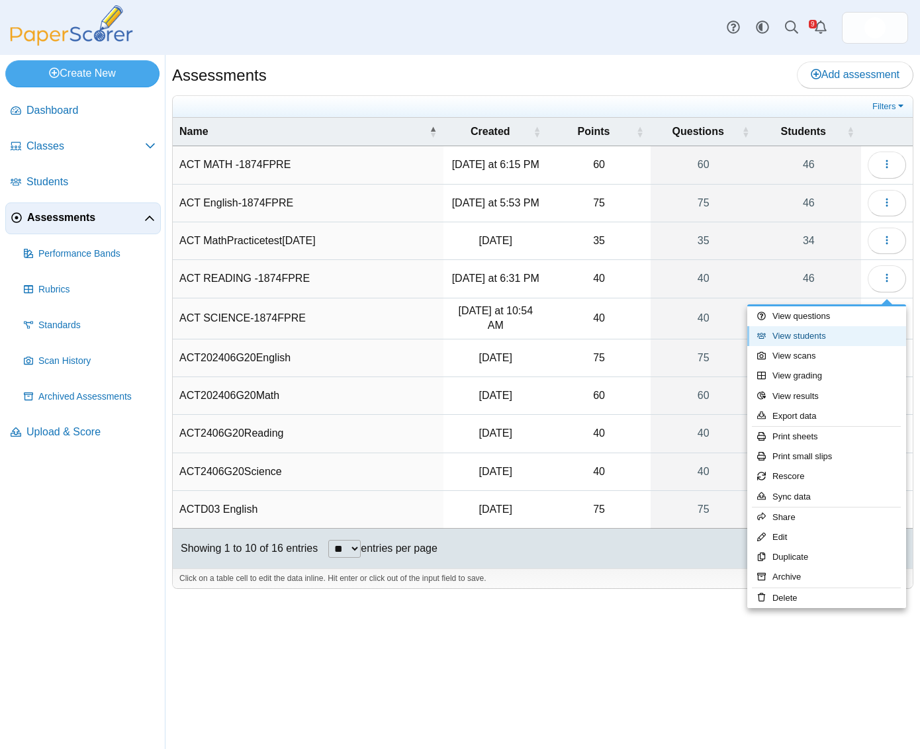
click at [832, 337] on link "View students" at bounding box center [826, 336] width 159 height 20
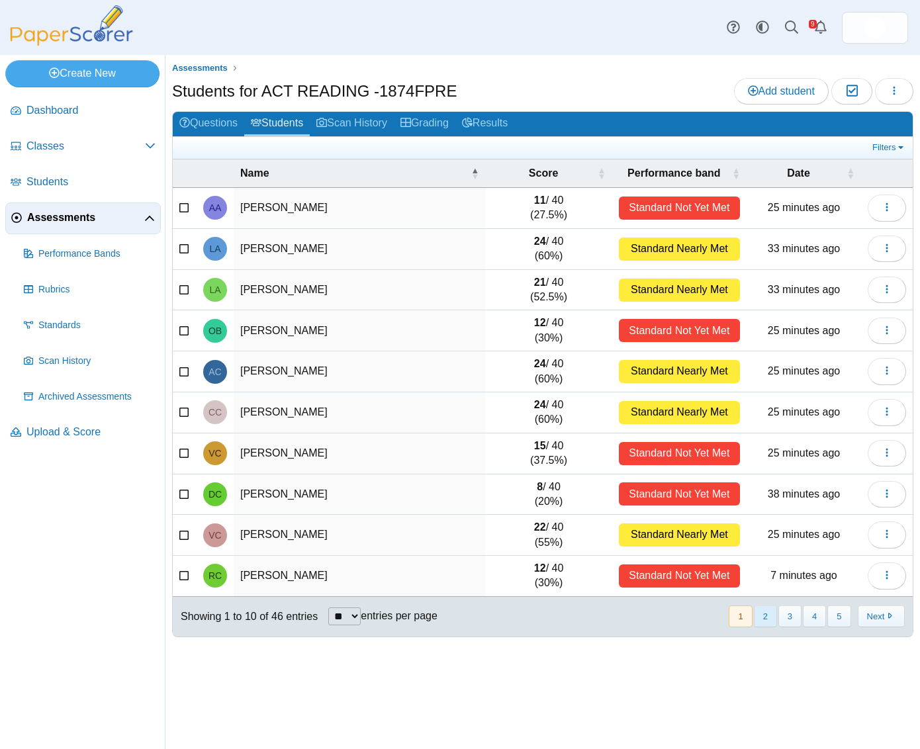
click at [757, 613] on button "2" at bounding box center [764, 616] width 23 height 22
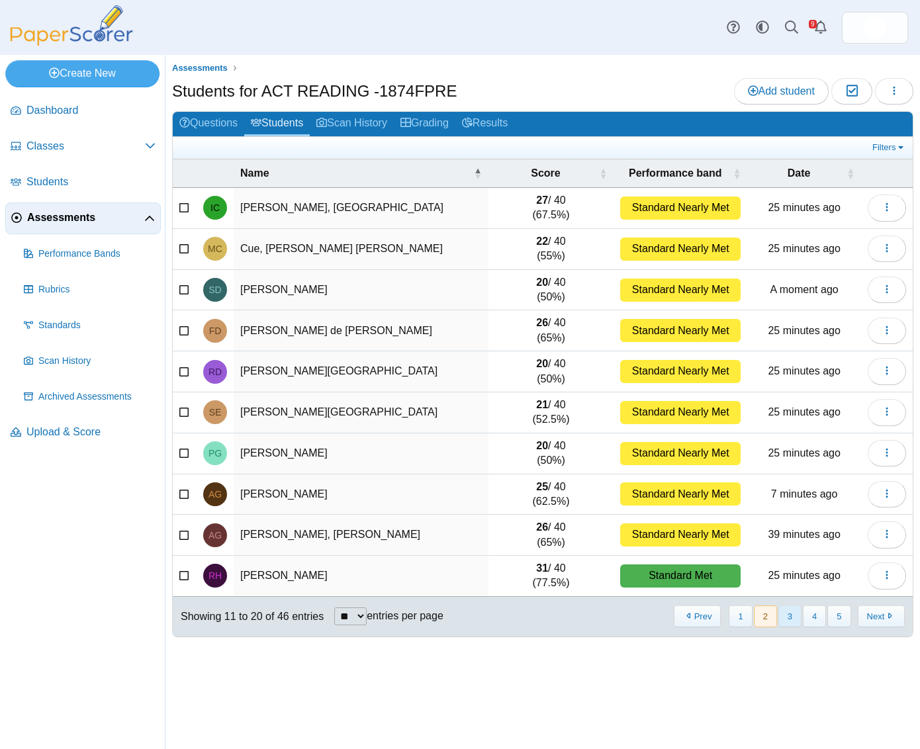
click at [783, 615] on button "3" at bounding box center [789, 616] width 23 height 22
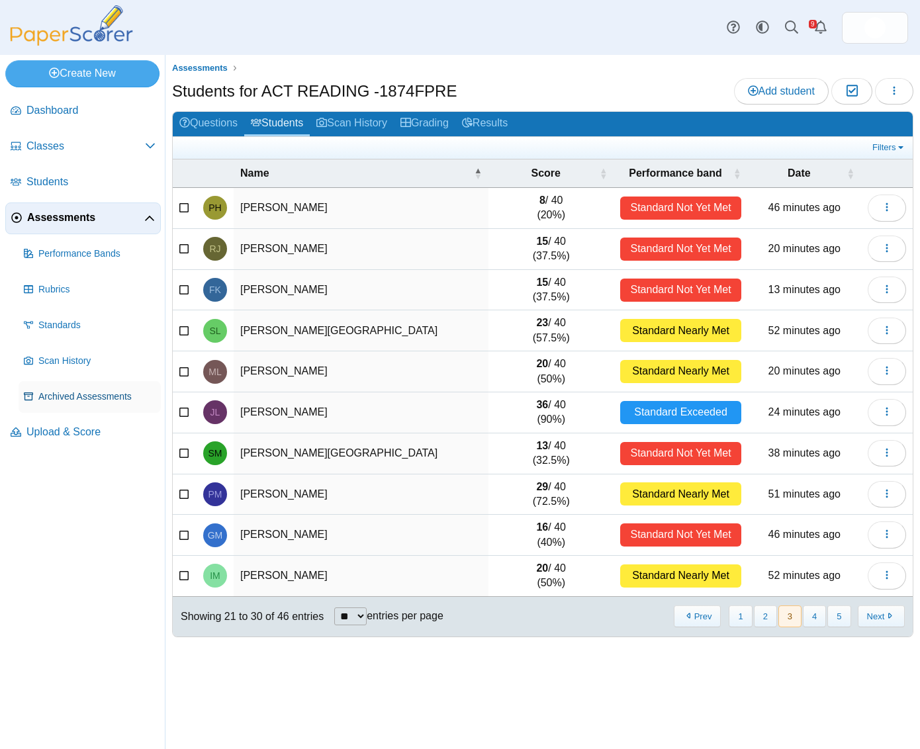
click at [81, 400] on span "Archived Assessments" at bounding box center [96, 396] width 117 height 13
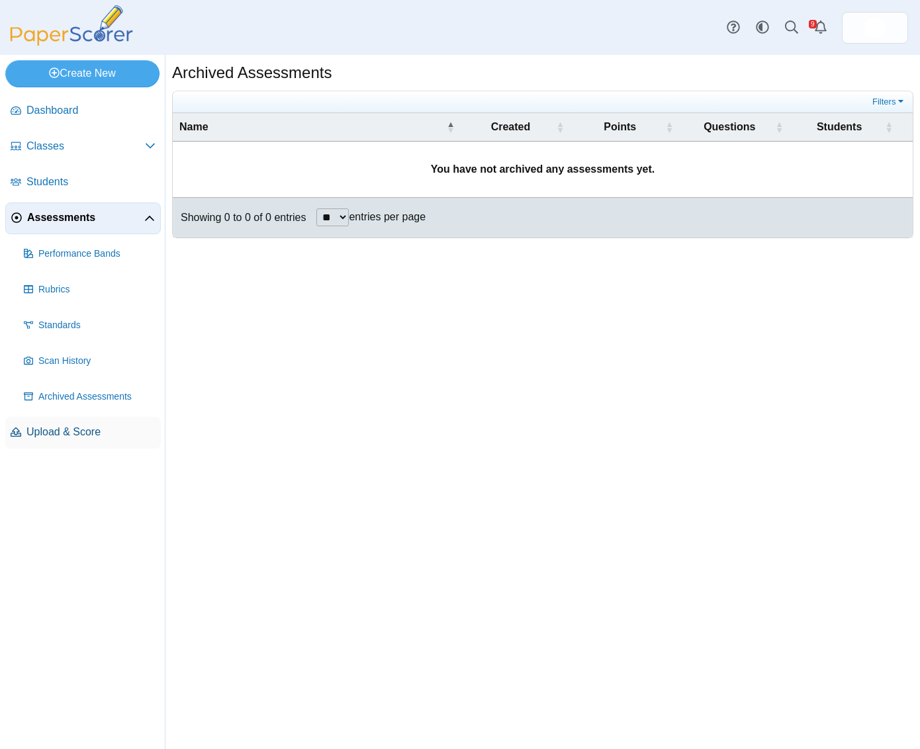
click at [66, 429] on span "Upload & Score" at bounding box center [90, 432] width 129 height 15
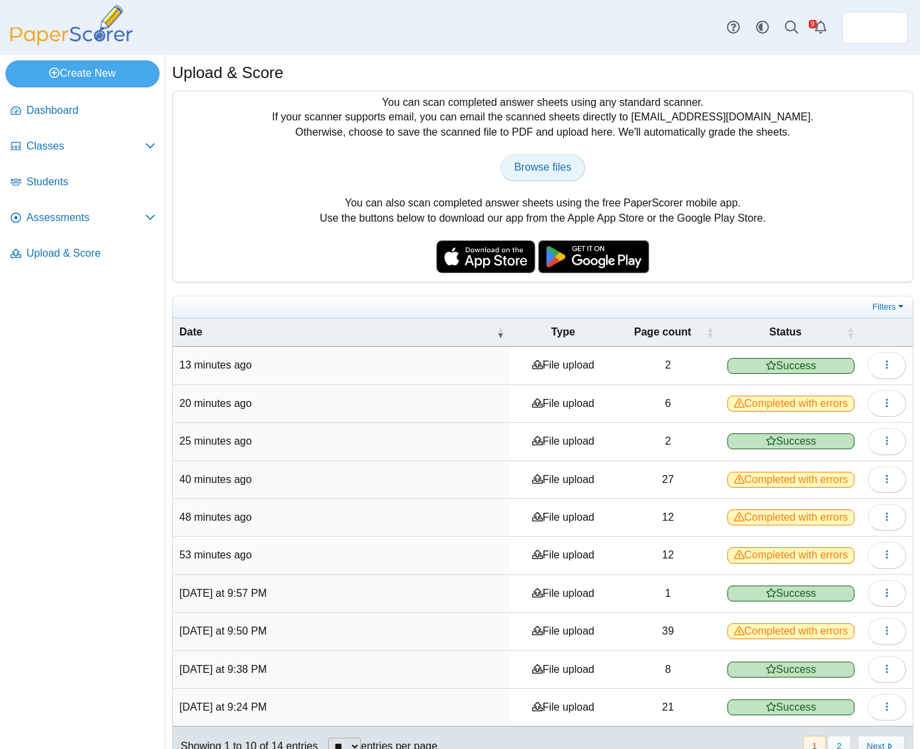
click at [530, 155] on link "Browse files" at bounding box center [542, 167] width 85 height 26
type input "**********"
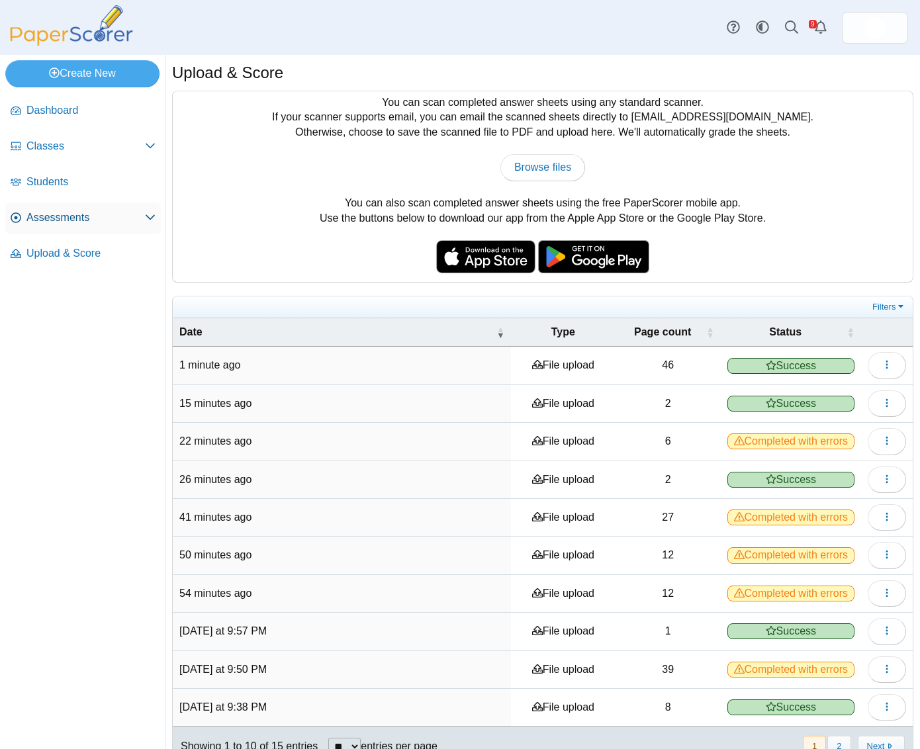
click at [44, 219] on span "Assessments" at bounding box center [85, 217] width 118 height 15
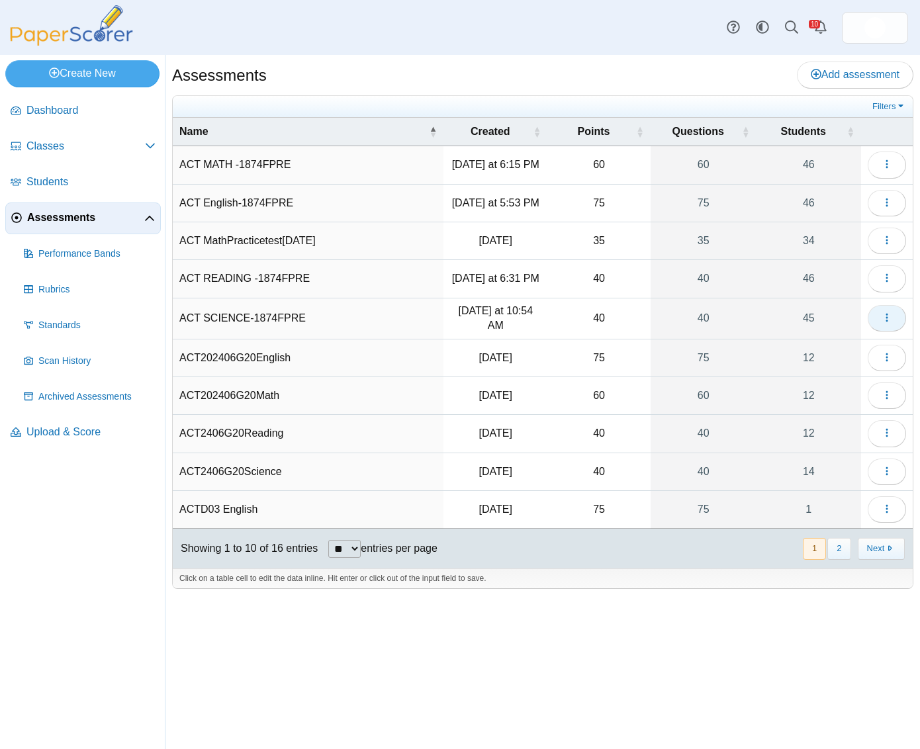
click at [883, 323] on icon "button" at bounding box center [886, 317] width 11 height 11
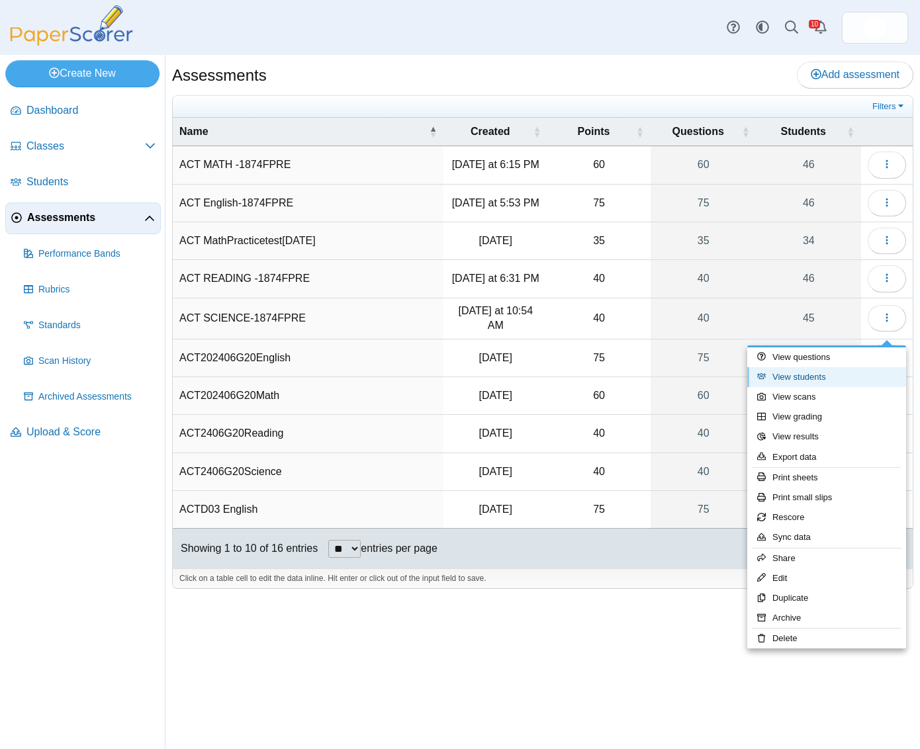
click at [794, 379] on link "View students" at bounding box center [826, 377] width 159 height 20
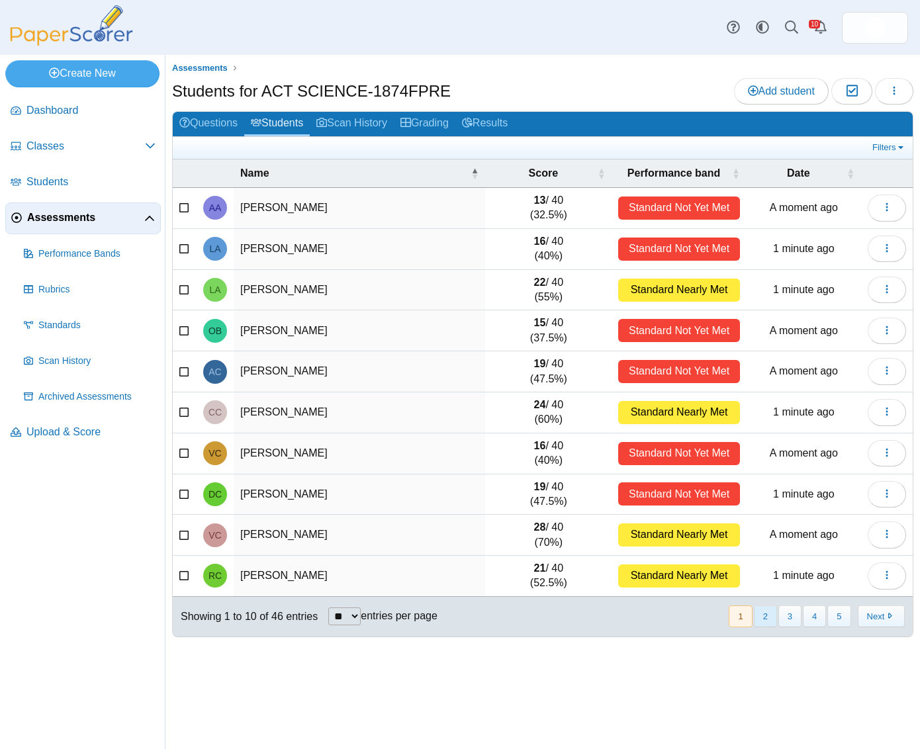
click at [767, 618] on button "2" at bounding box center [764, 616] width 23 height 22
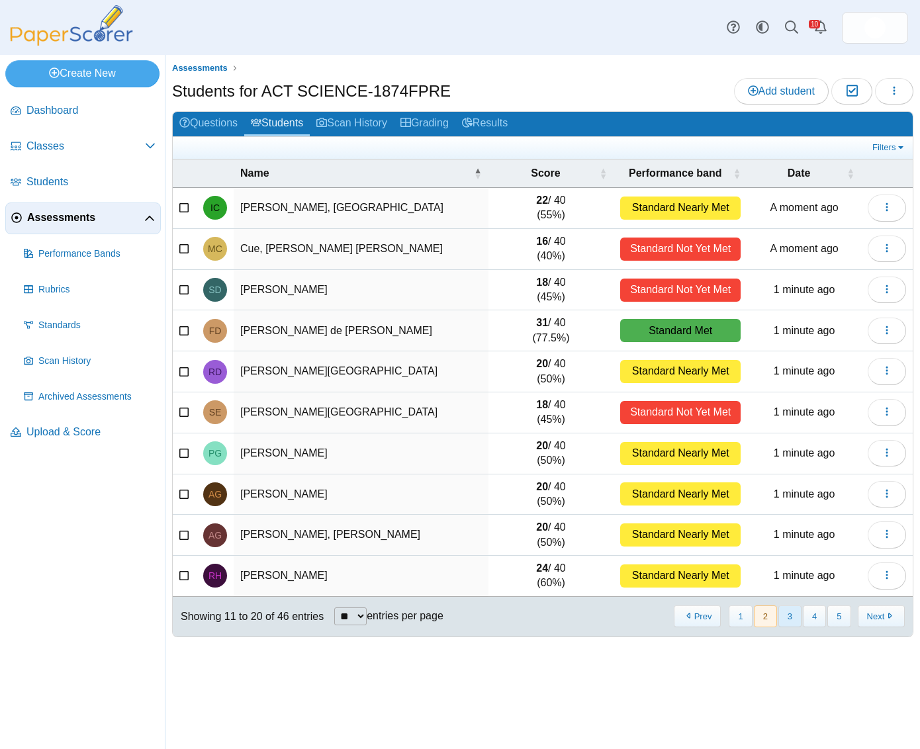
click at [786, 621] on button "3" at bounding box center [789, 616] width 23 height 22
drag, startPoint x: 786, startPoint y: 621, endPoint x: 773, endPoint y: 613, distance: 15.4
click at [786, 621] on button "3" at bounding box center [789, 616] width 23 height 22
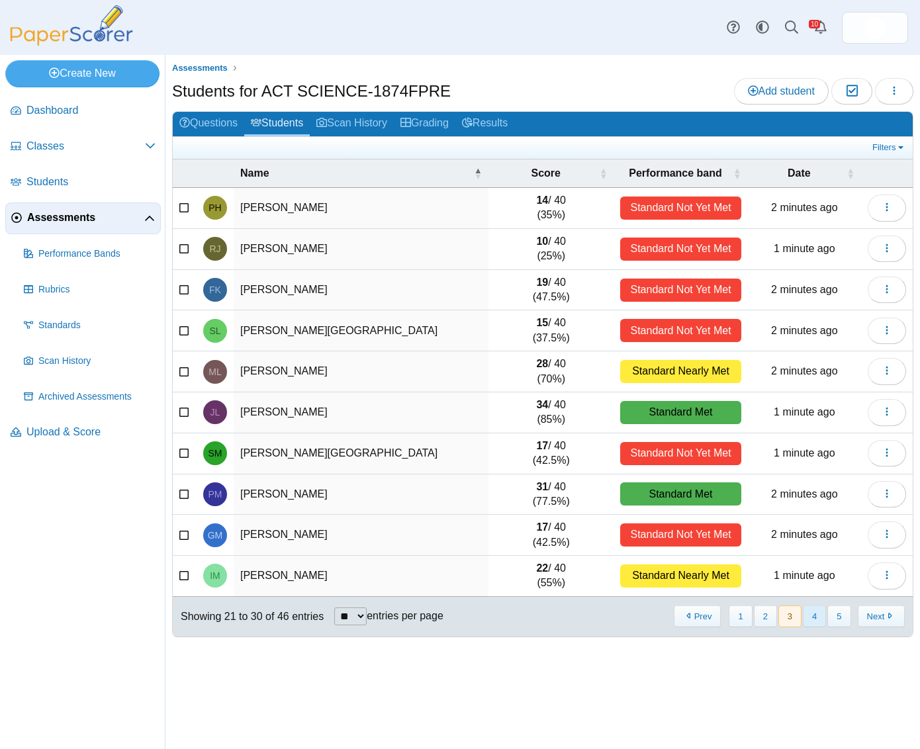
click at [814, 619] on button "4" at bounding box center [813, 616] width 23 height 22
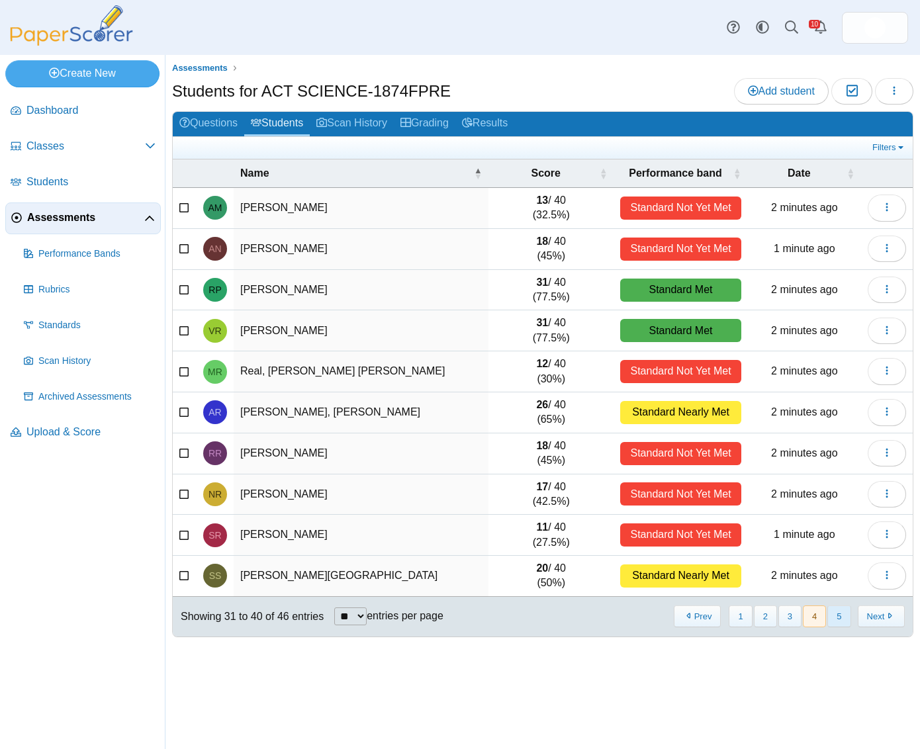
click at [834, 619] on button "5" at bounding box center [838, 616] width 23 height 22
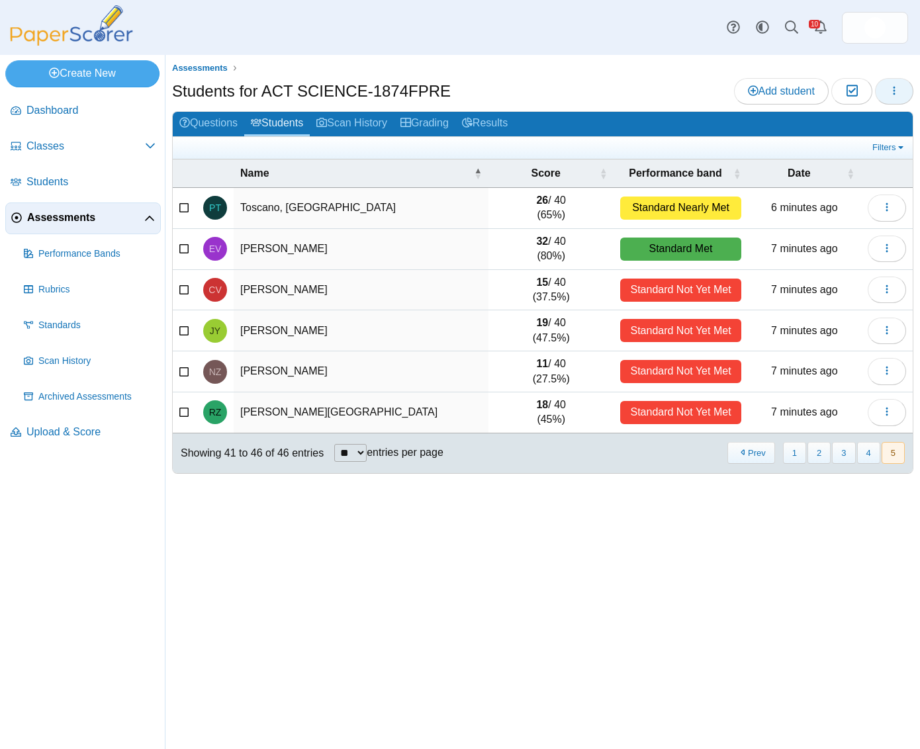
click at [882, 95] on button "button" at bounding box center [894, 91] width 38 height 26
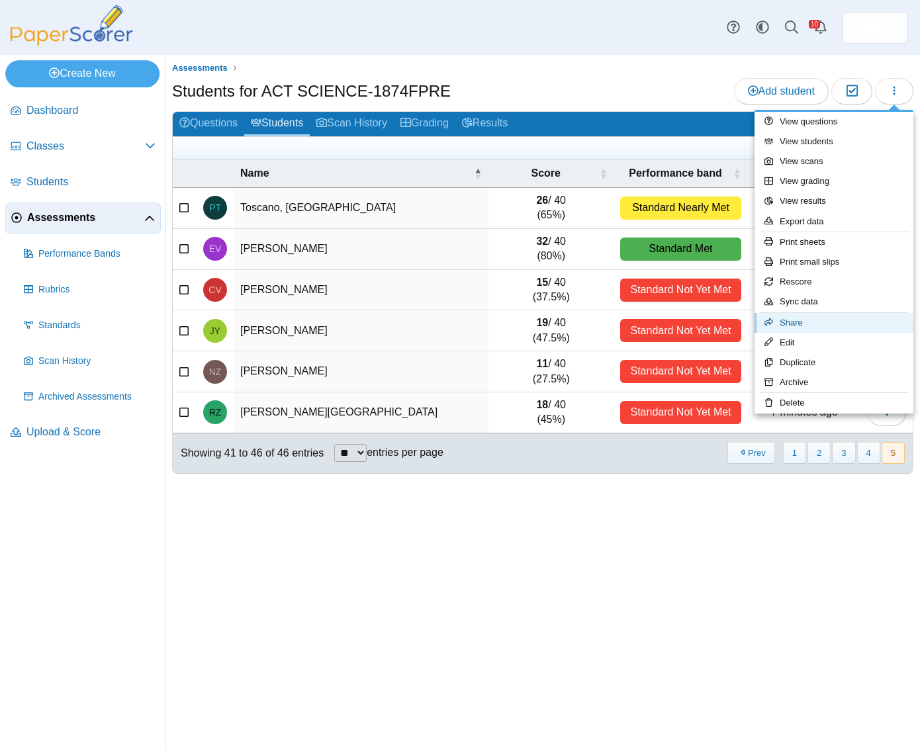
click at [792, 322] on link "Share" at bounding box center [833, 323] width 159 height 20
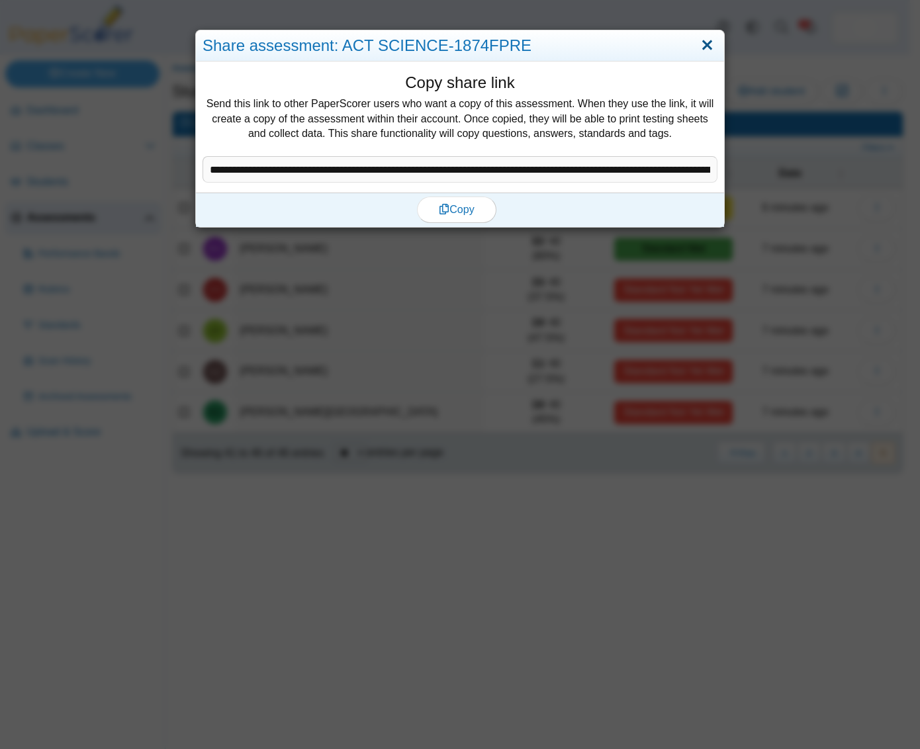
click at [701, 45] on link "Close" at bounding box center [707, 45] width 21 height 22
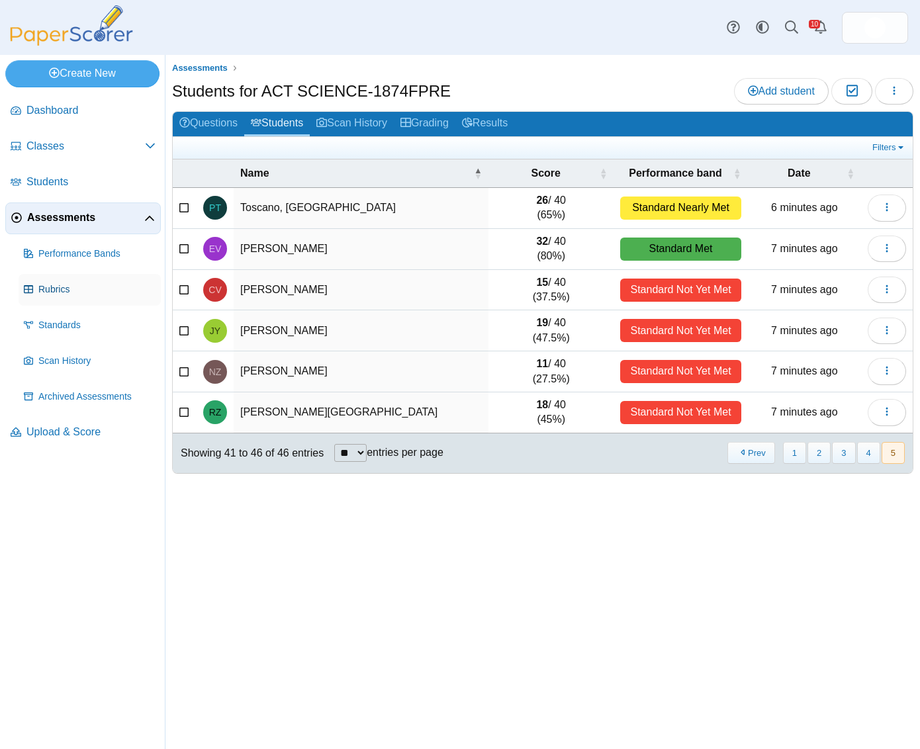
click at [72, 286] on span "Rubrics" at bounding box center [96, 289] width 117 height 13
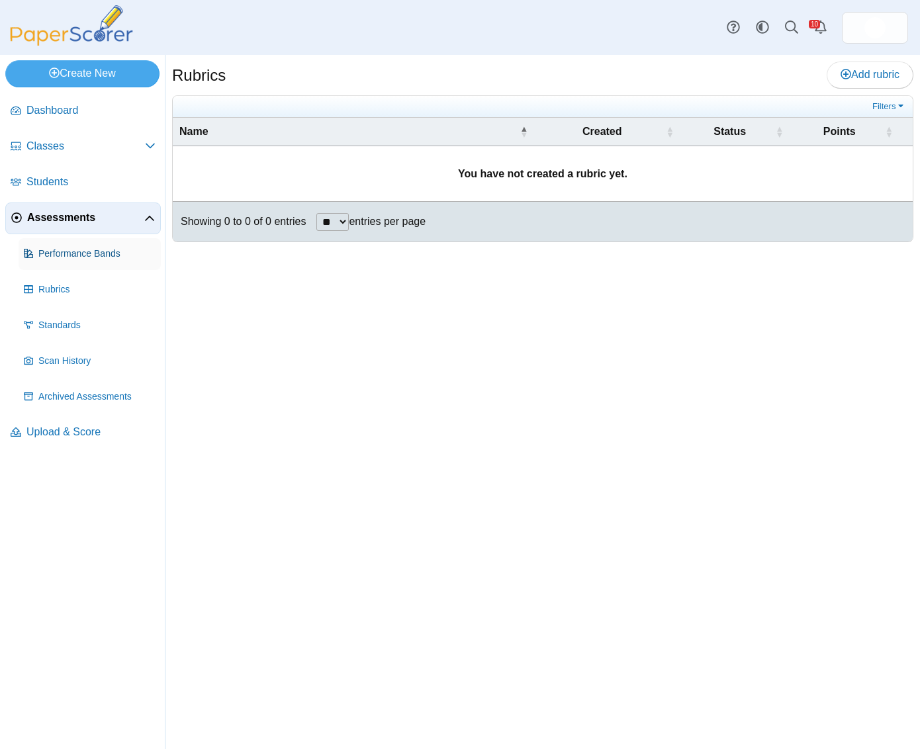
click at [81, 252] on span "Performance Bands" at bounding box center [96, 253] width 117 height 13
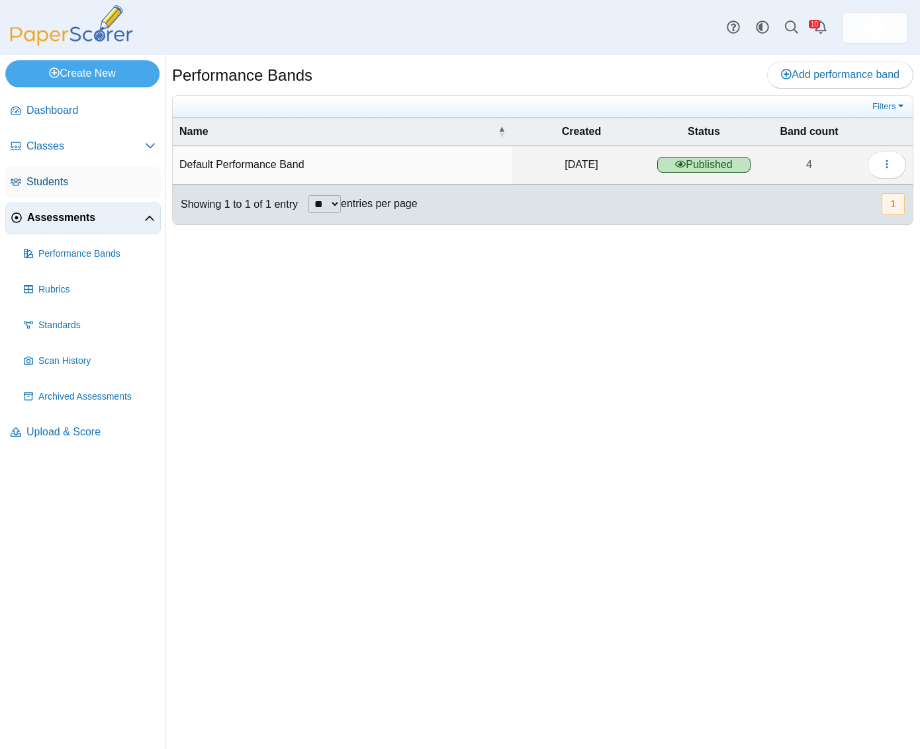
click at [87, 173] on link "Students" at bounding box center [82, 183] width 155 height 32
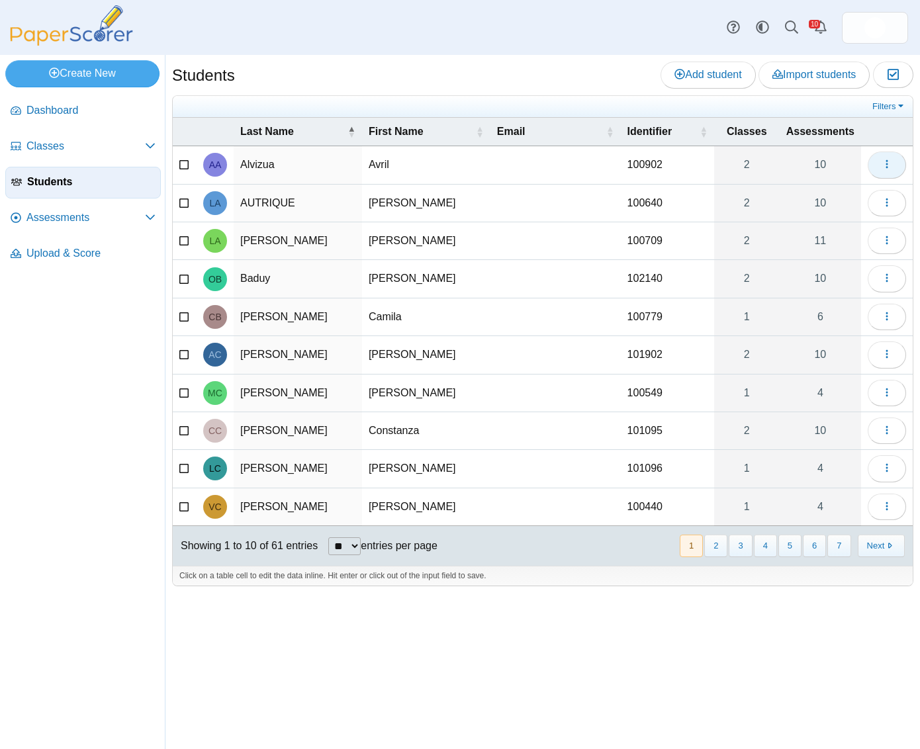
click at [895, 162] on button "button" at bounding box center [886, 164] width 38 height 26
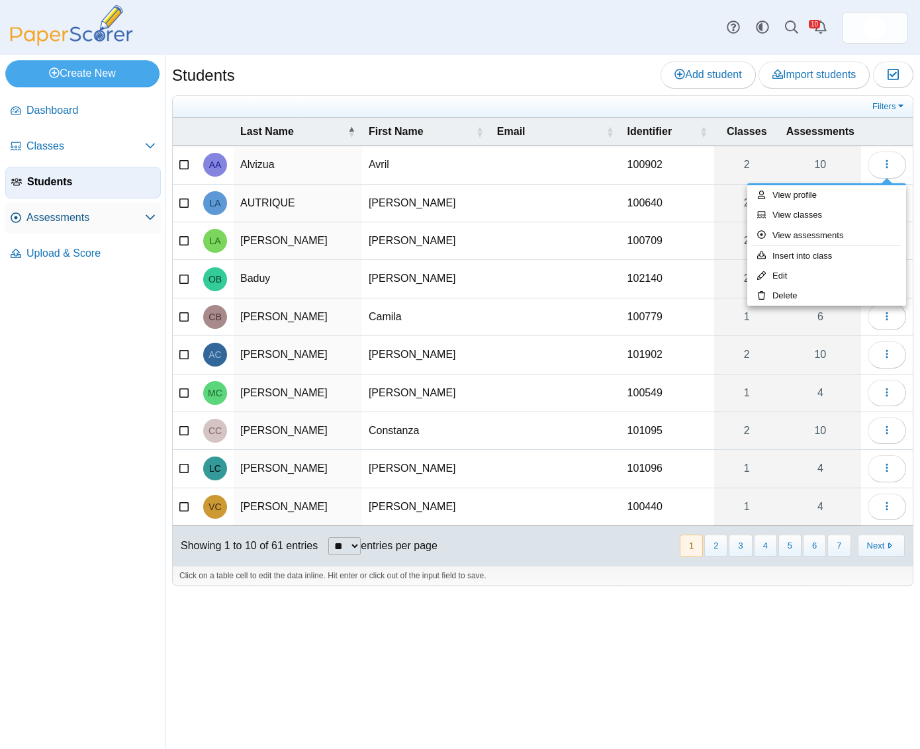
click at [53, 224] on span "Assessments" at bounding box center [85, 217] width 118 height 15
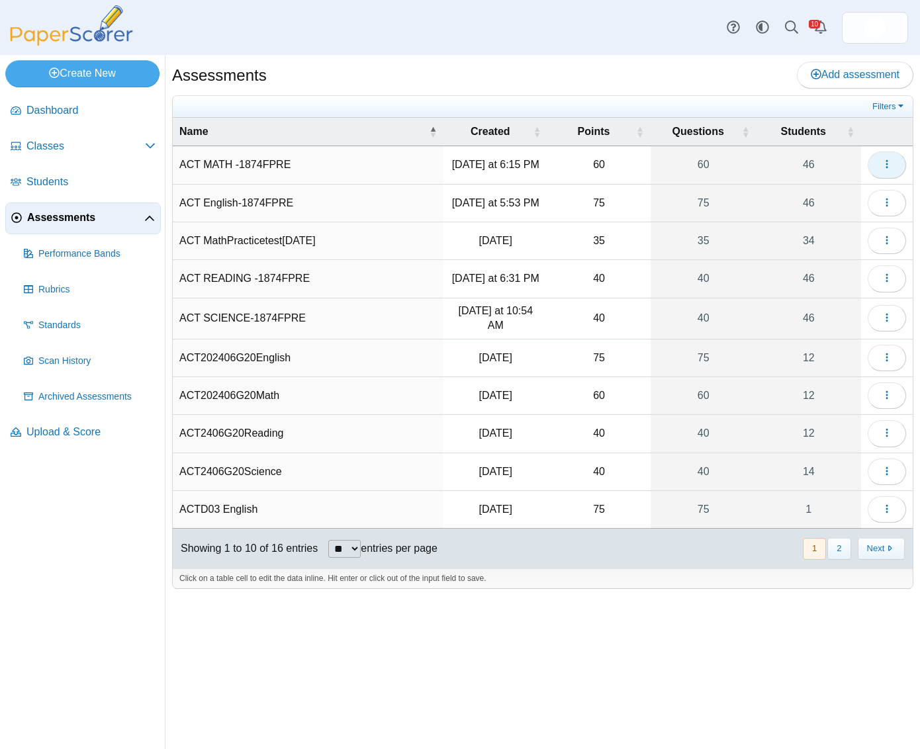
click at [883, 163] on icon "button" at bounding box center [886, 164] width 11 height 11
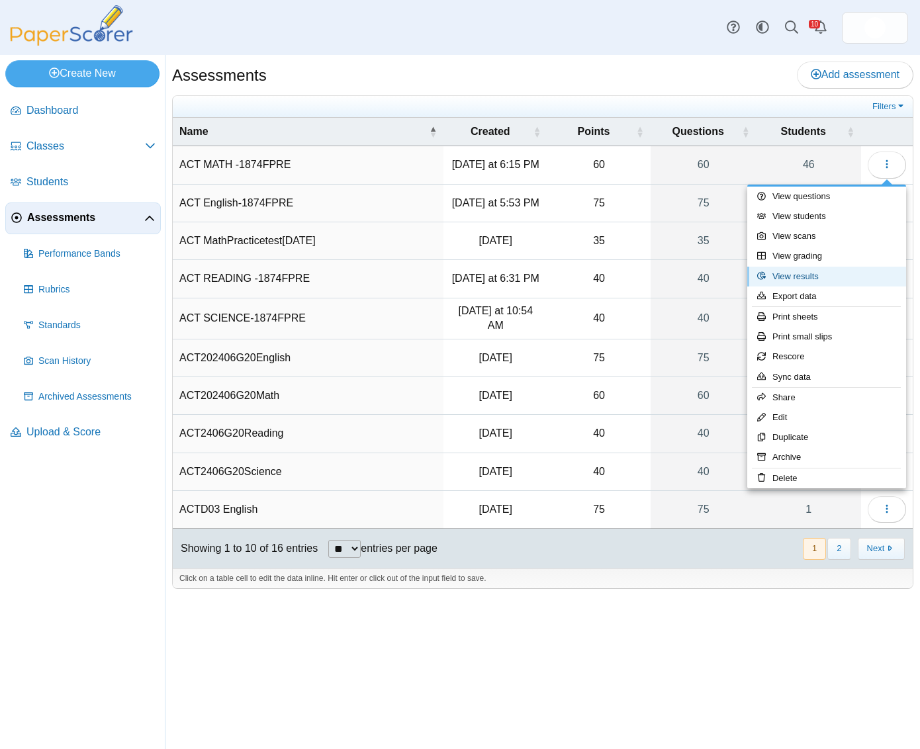
click at [832, 272] on link "View results" at bounding box center [826, 277] width 159 height 20
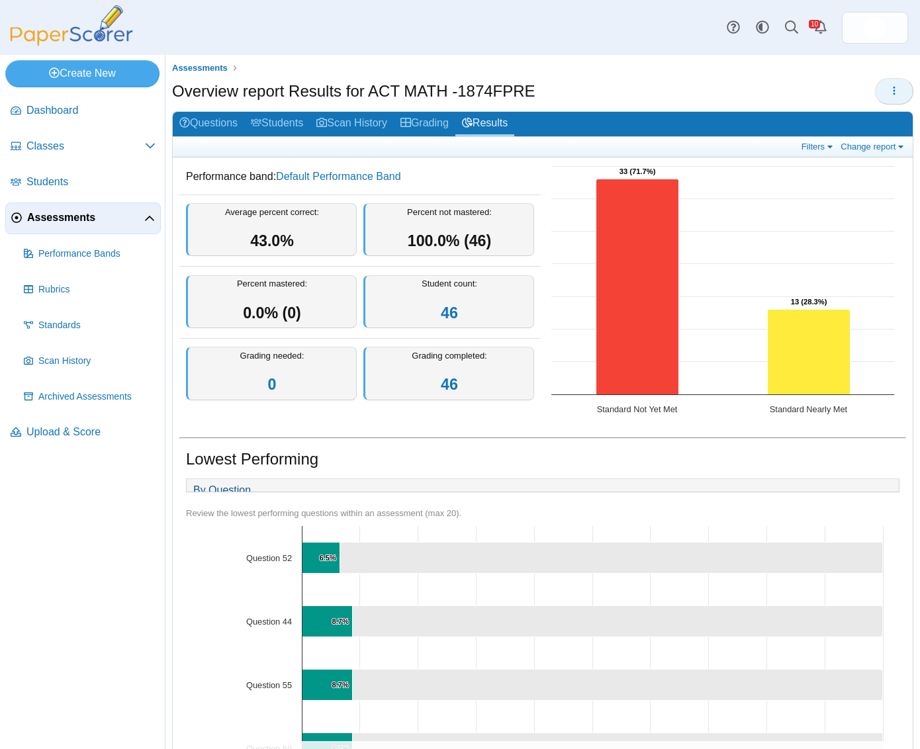
click at [894, 96] on button "button" at bounding box center [894, 91] width 38 height 26
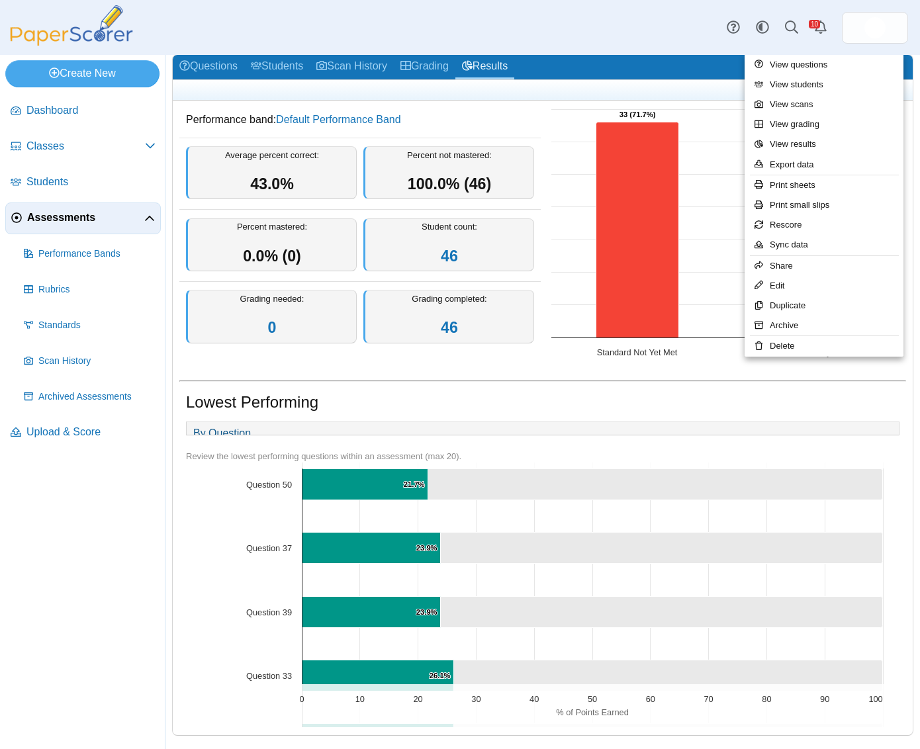
scroll to position [888, 0]
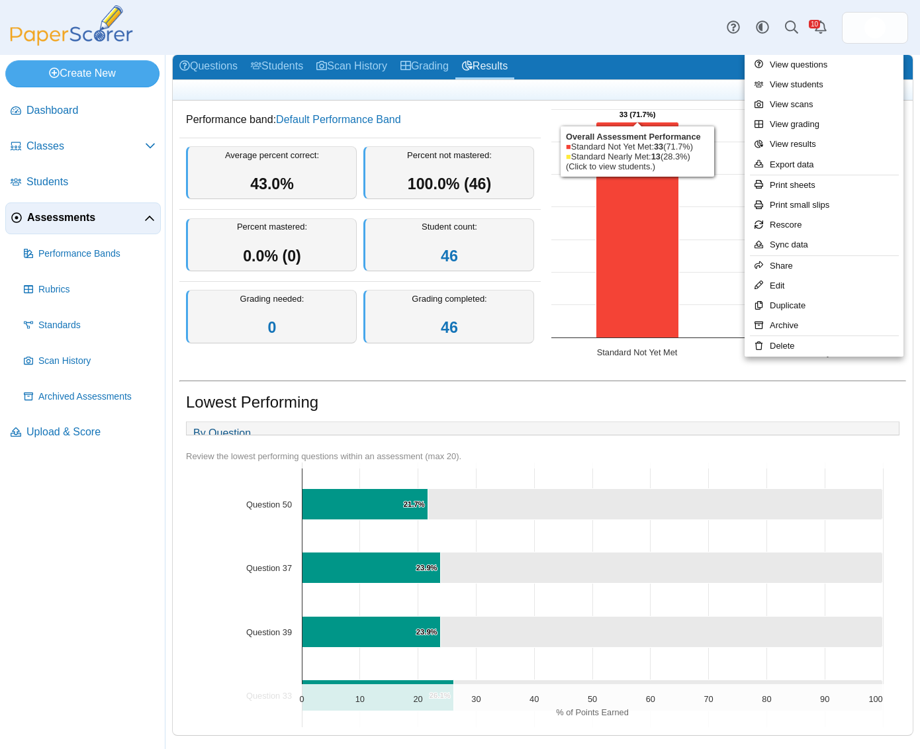
click at [554, 371] on div "Lowest Performing By Question Chart Bar chart with 2 data series. View as data …" at bounding box center [543, 552] width 740 height 363
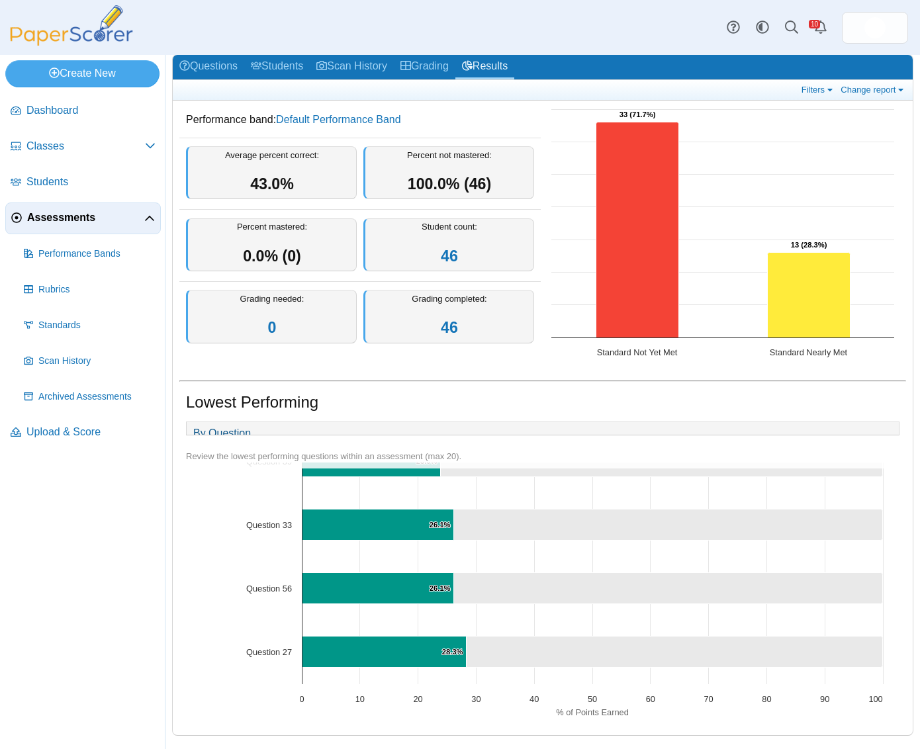
scroll to position [0, 0]
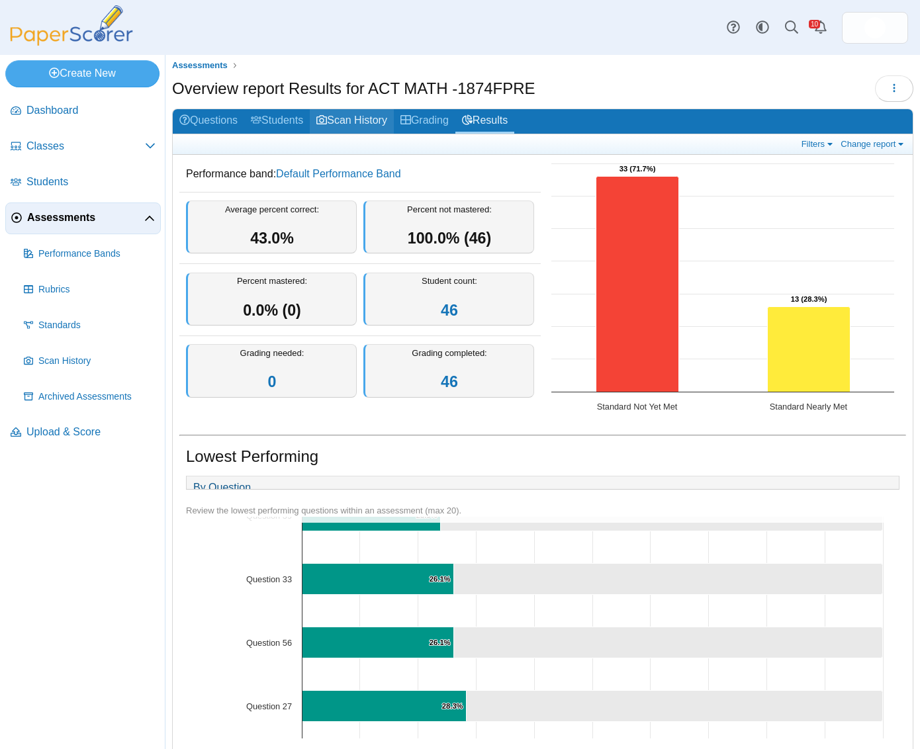
click at [341, 124] on link "Scan History" at bounding box center [352, 121] width 84 height 24
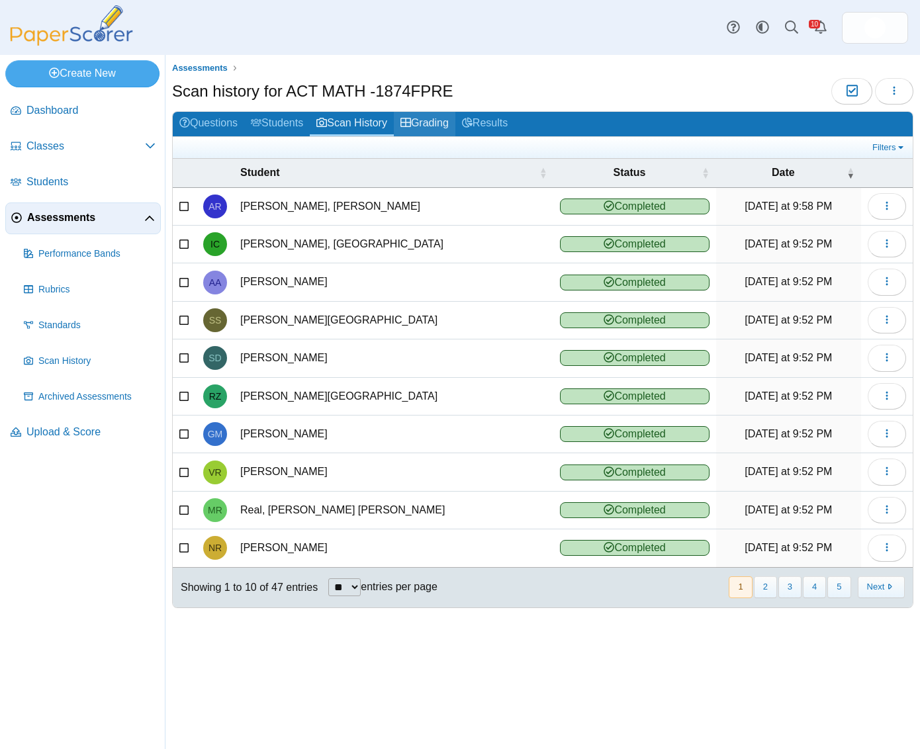
click at [444, 120] on link "Grading" at bounding box center [425, 124] width 62 height 24
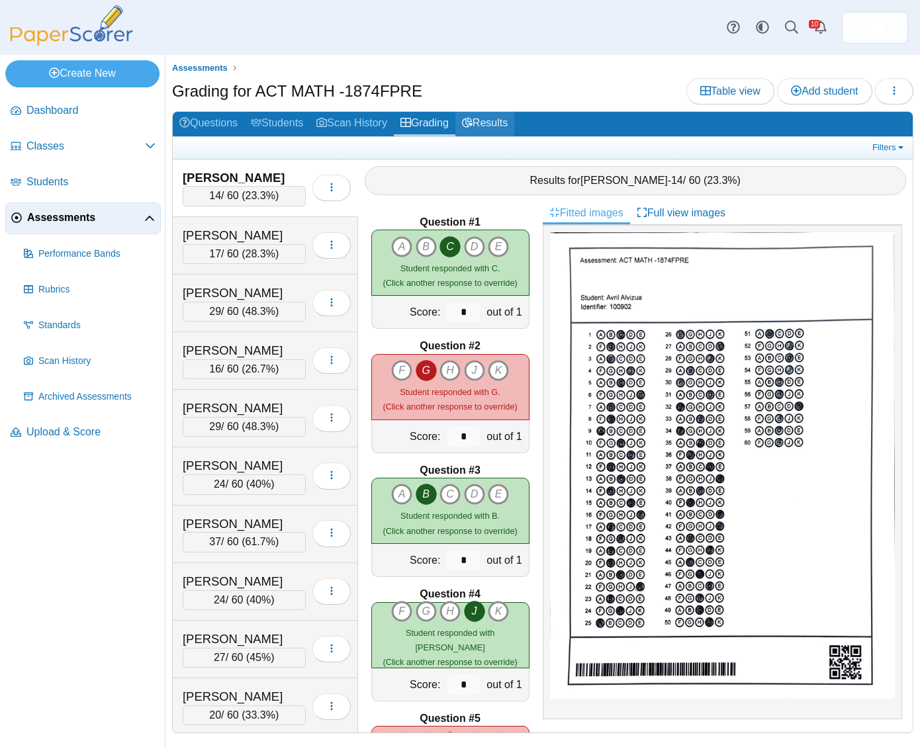
click at [493, 122] on link "Results" at bounding box center [484, 124] width 59 height 24
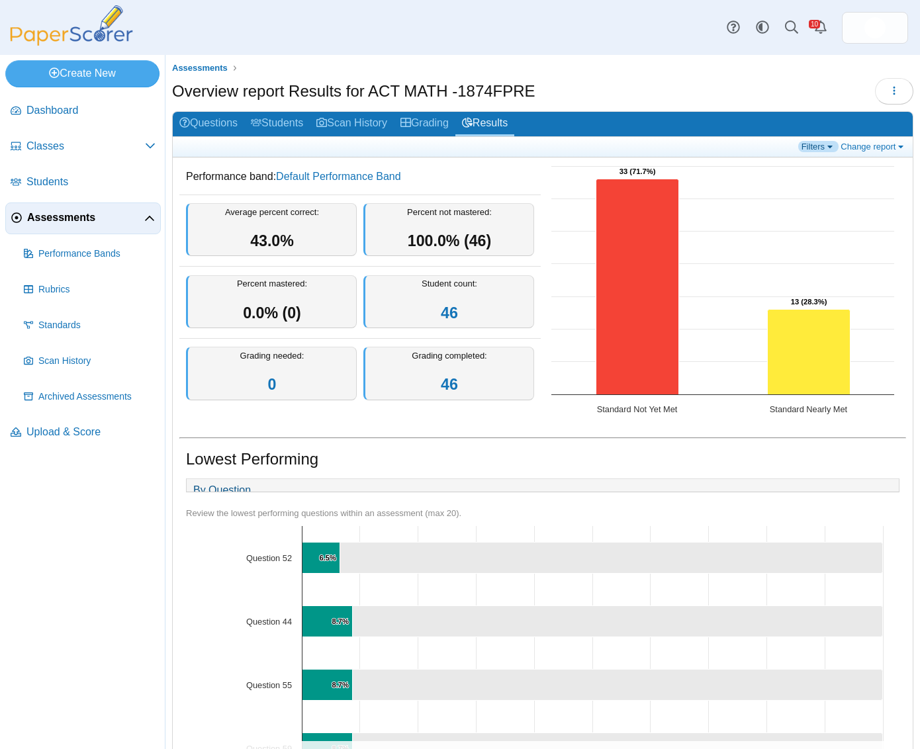
click at [798, 148] on link "Filters" at bounding box center [818, 146] width 40 height 11
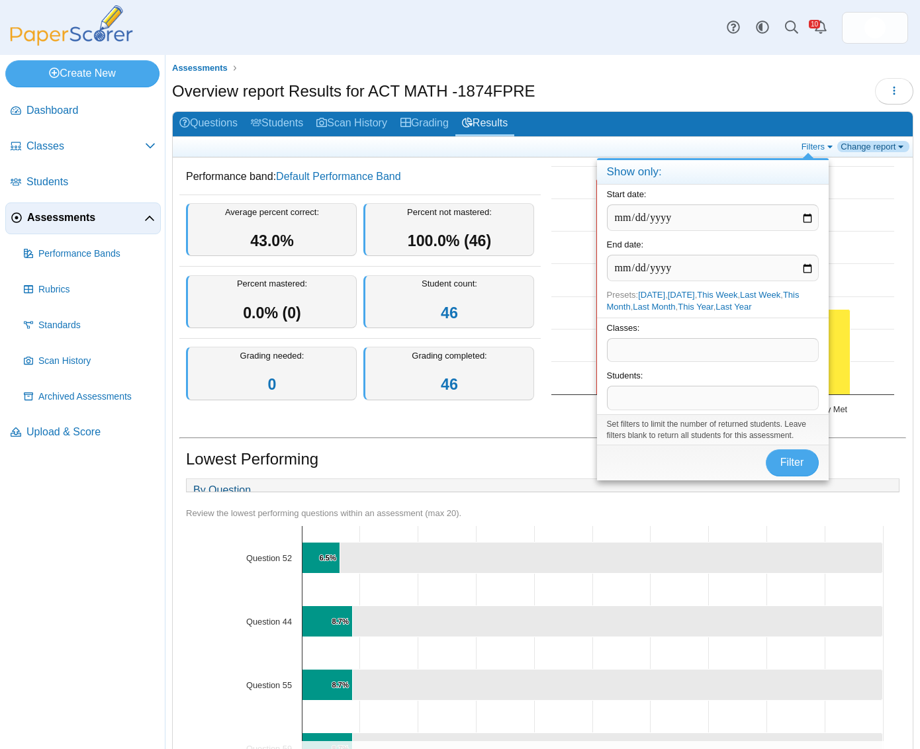
click at [863, 144] on link "Change report" at bounding box center [873, 146] width 72 height 11
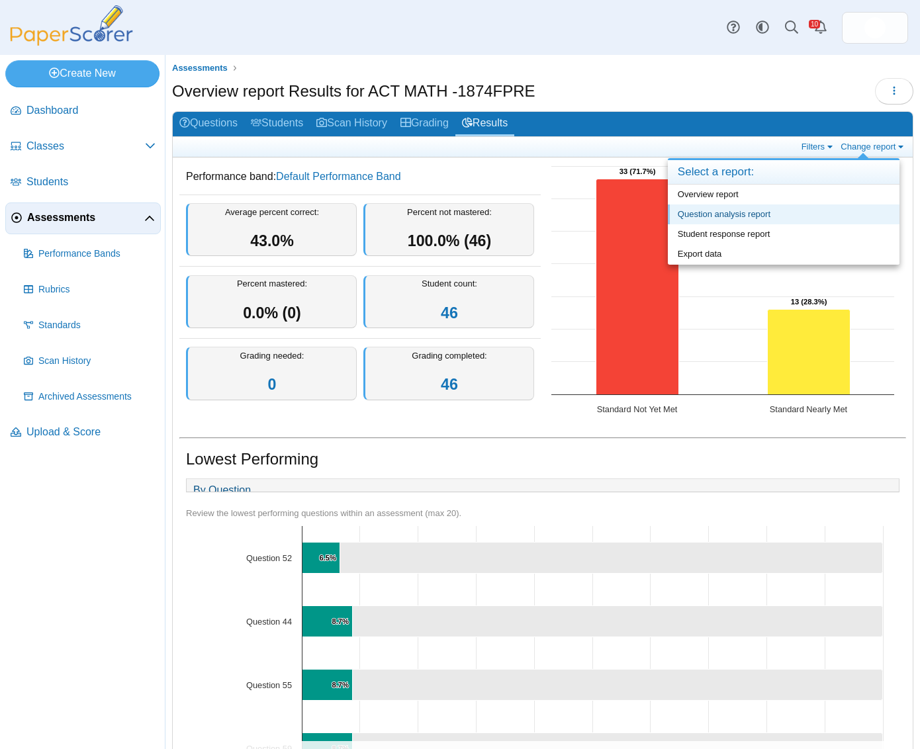
click at [703, 211] on link "Question analysis report" at bounding box center [783, 214] width 232 height 20
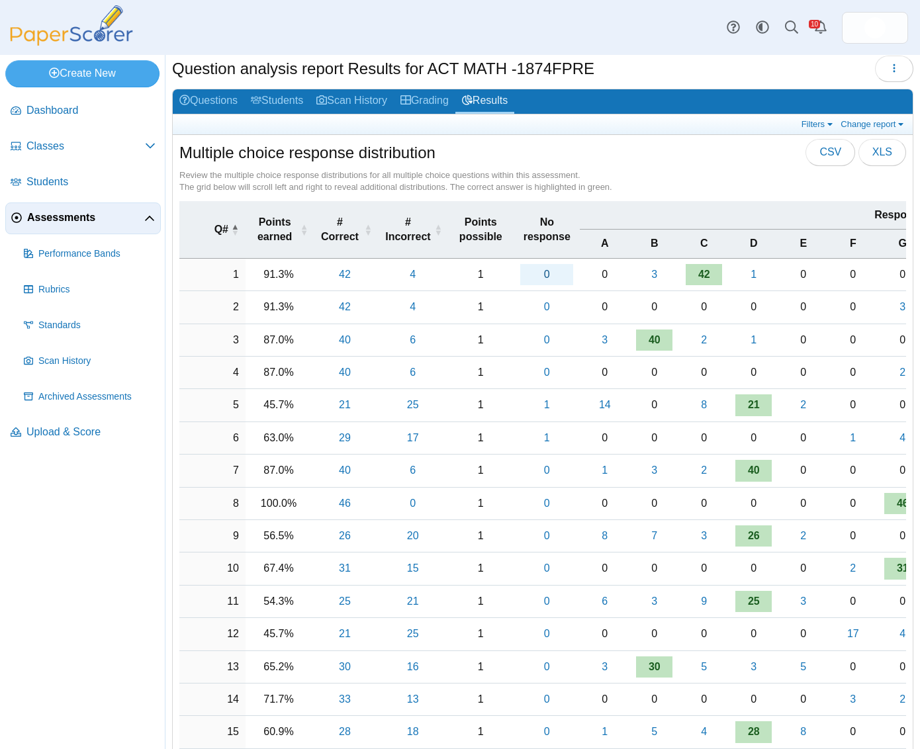
scroll to position [26, 0]
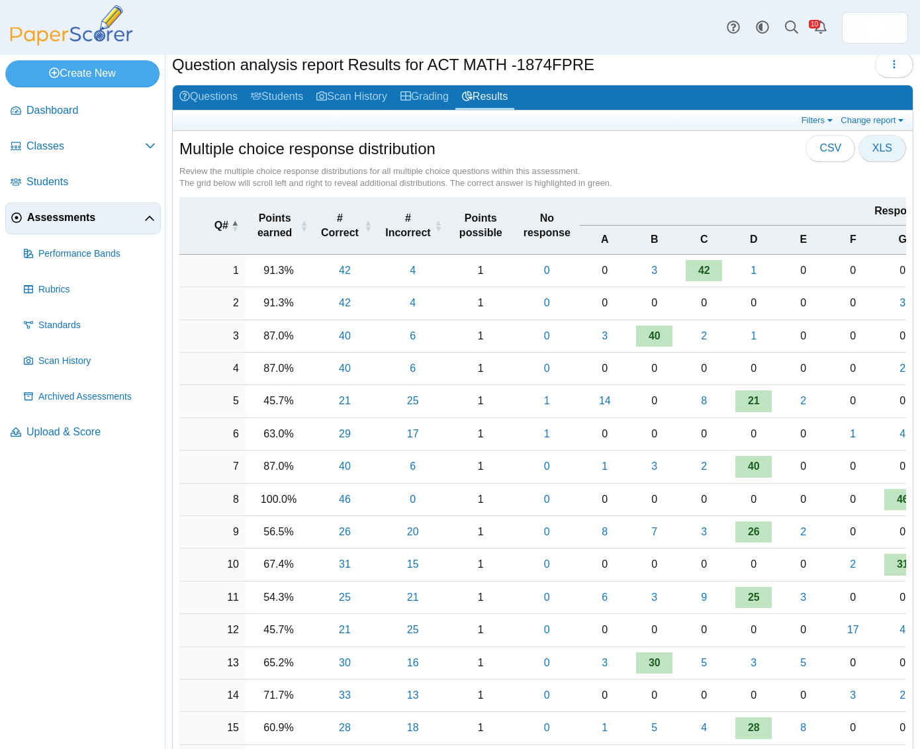
click at [872, 148] on span "XLS" at bounding box center [882, 147] width 20 height 11
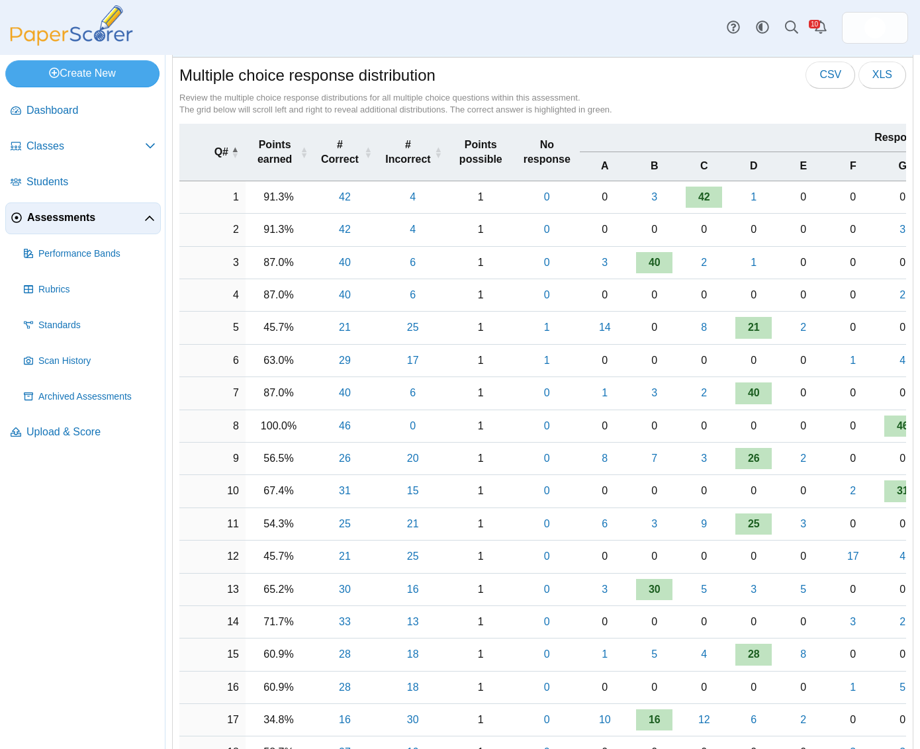
scroll to position [0, 0]
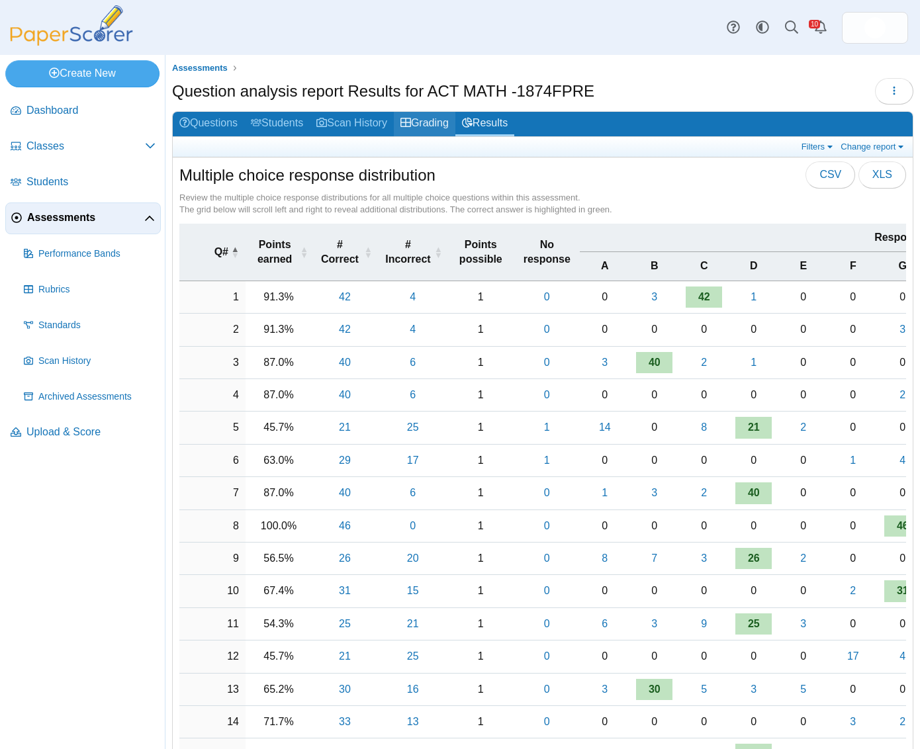
click at [433, 128] on link "Grading" at bounding box center [425, 124] width 62 height 24
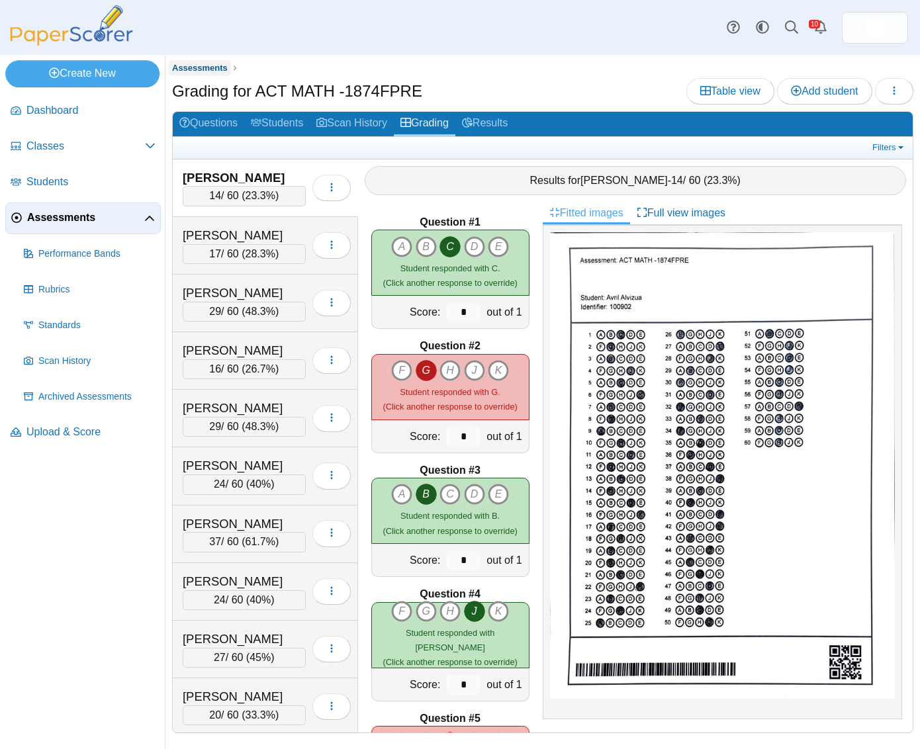
click at [209, 68] on span "Assessments" at bounding box center [200, 68] width 56 height 10
